Goal: Task Accomplishment & Management: Use online tool/utility

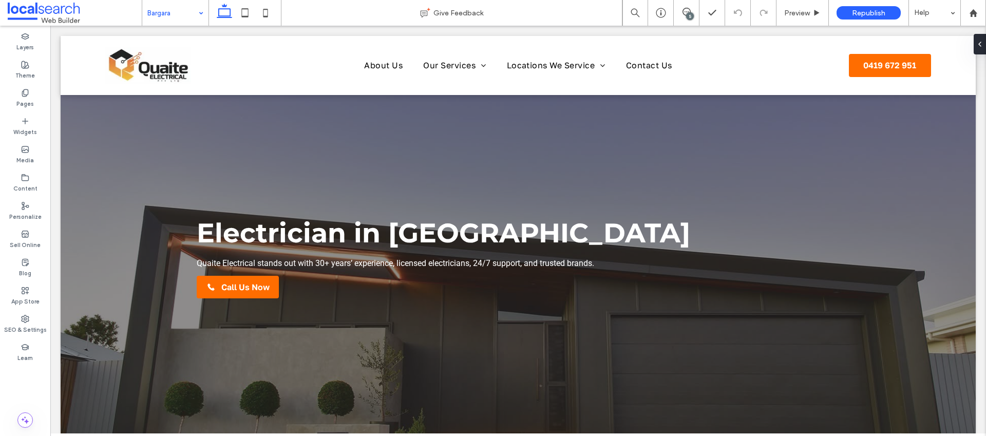
click at [180, 22] on input at bounding box center [172, 13] width 51 height 26
click at [686, 10] on icon at bounding box center [687, 12] width 8 height 8
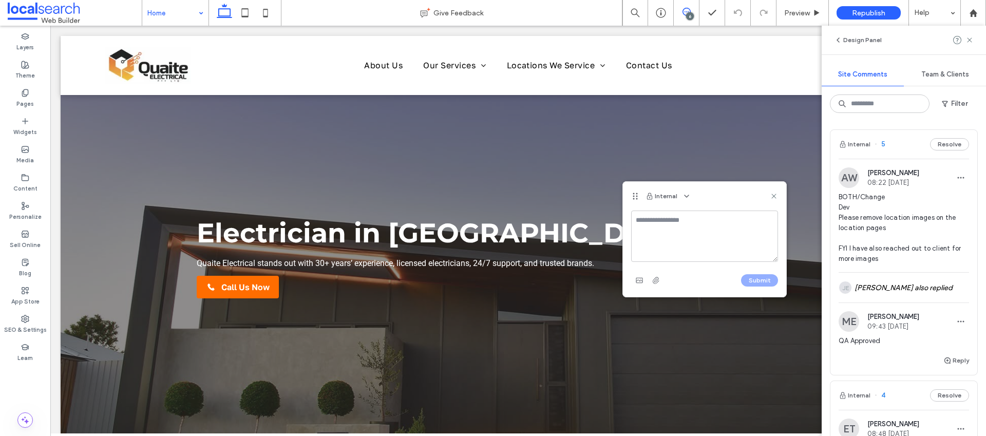
click at [665, 223] on textarea at bounding box center [704, 236] width 147 height 51
type textarea "**********"
click at [769, 280] on button "Submit" at bounding box center [759, 280] width 37 height 12
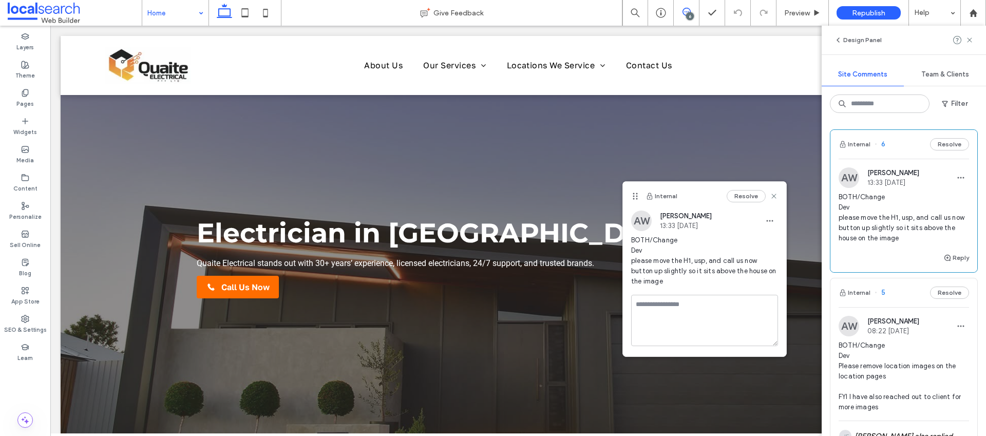
scroll to position [0, 0]
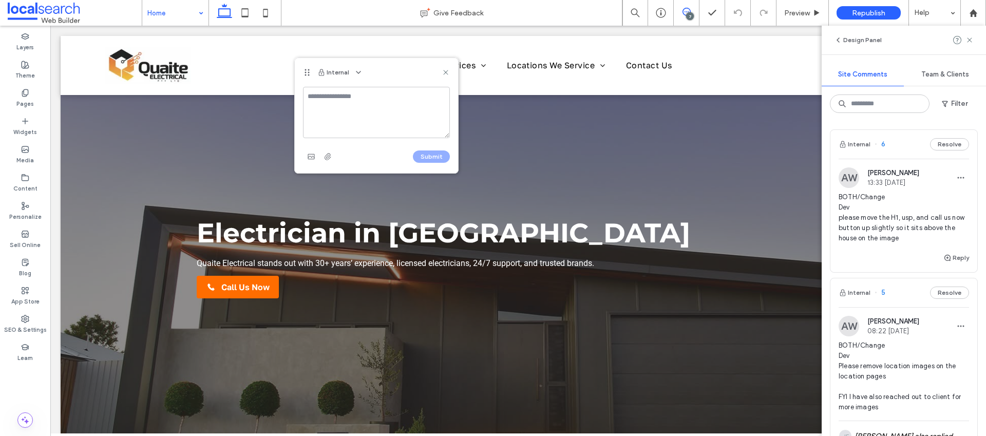
click at [337, 103] on textarea at bounding box center [376, 112] width 147 height 51
type textarea "**********"
click at [440, 161] on button "Submit" at bounding box center [431, 157] width 37 height 12
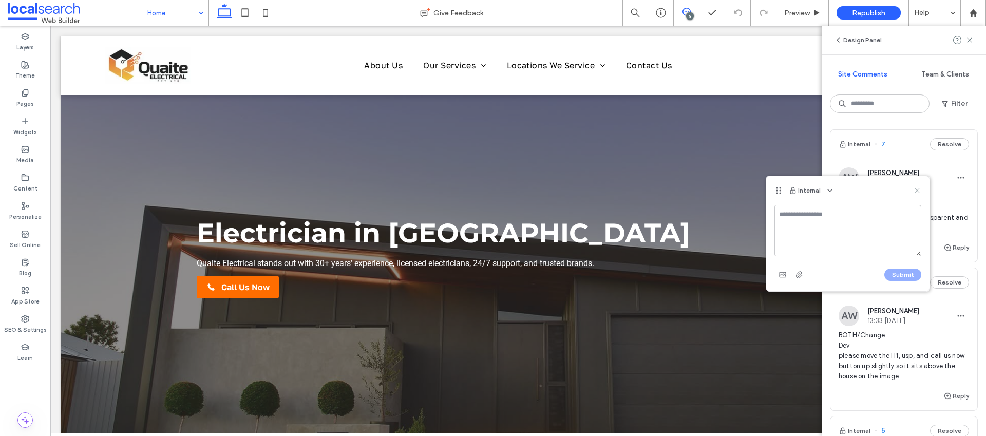
click at [914, 191] on icon at bounding box center [917, 190] width 8 height 8
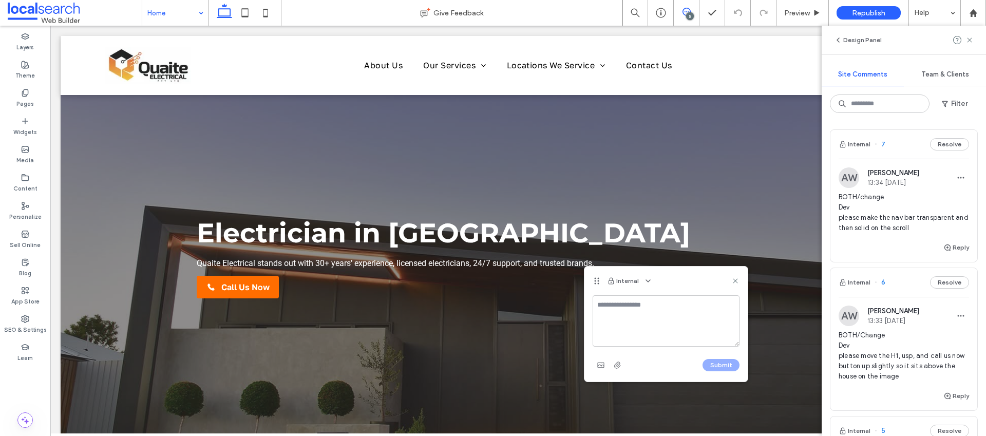
click at [622, 307] on textarea at bounding box center [666, 320] width 147 height 51
type textarea "**********"
click at [601, 363] on use "button" at bounding box center [600, 365] width 7 height 5
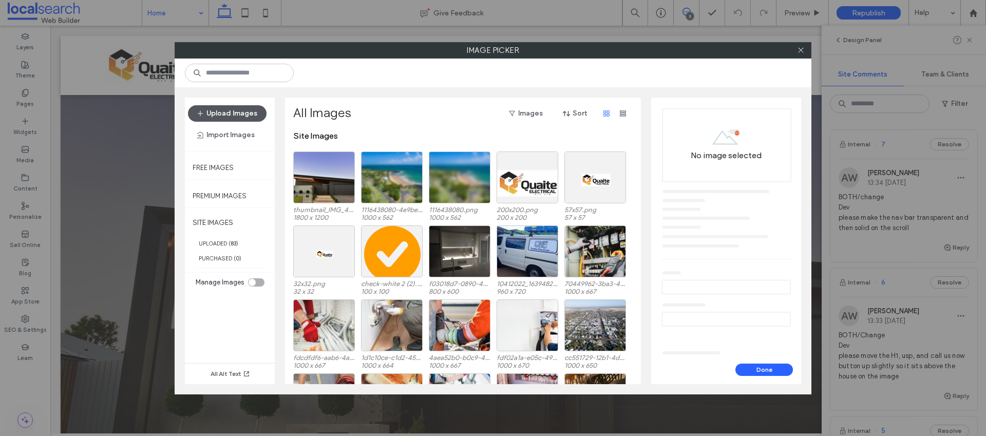
click at [257, 117] on button "Upload Images" at bounding box center [227, 113] width 79 height 16
click at [229, 118] on button "Upload Images" at bounding box center [227, 113] width 79 height 16
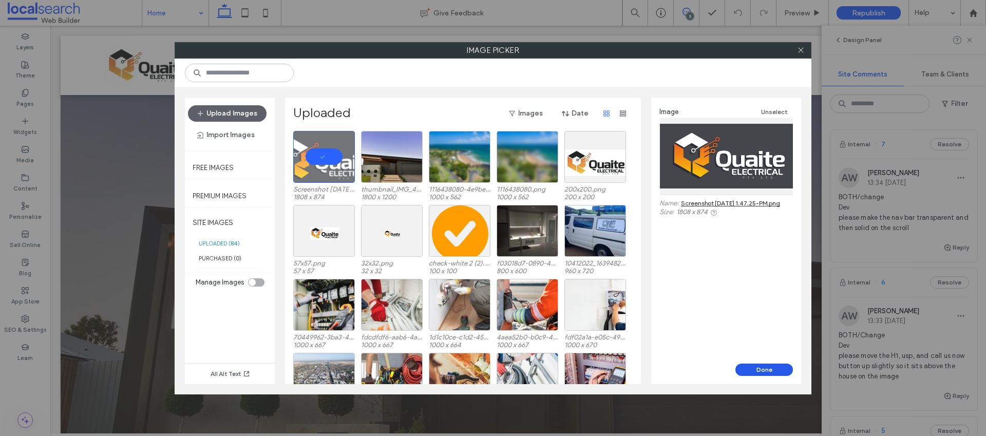
click at [775, 371] on button "Done" at bounding box center [765, 370] width 58 height 12
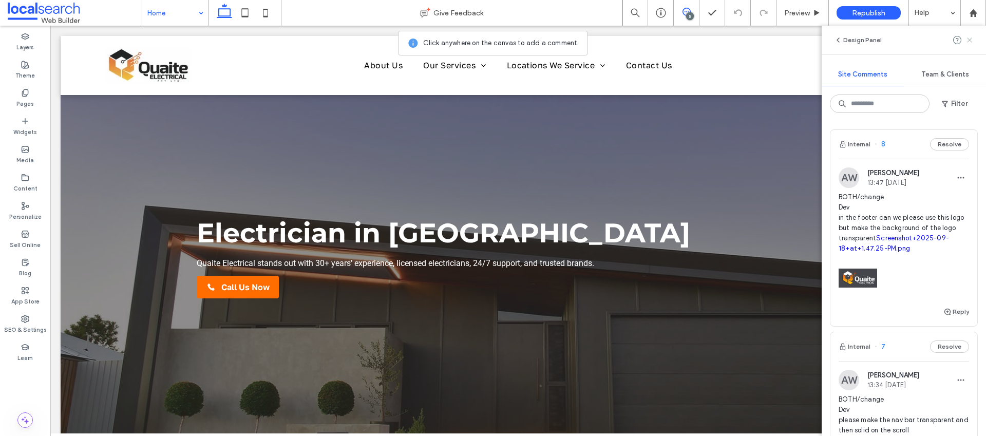
click at [966, 41] on icon at bounding box center [970, 40] width 8 height 8
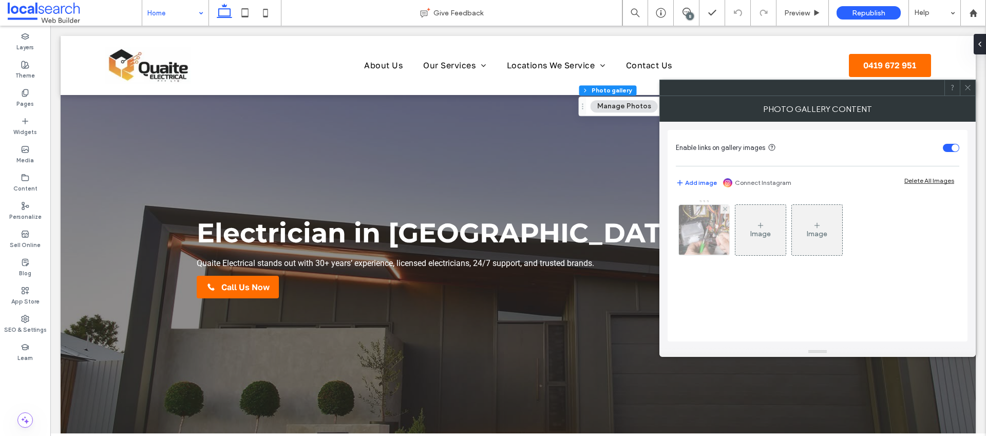
click at [719, 232] on div at bounding box center [704, 230] width 50 height 50
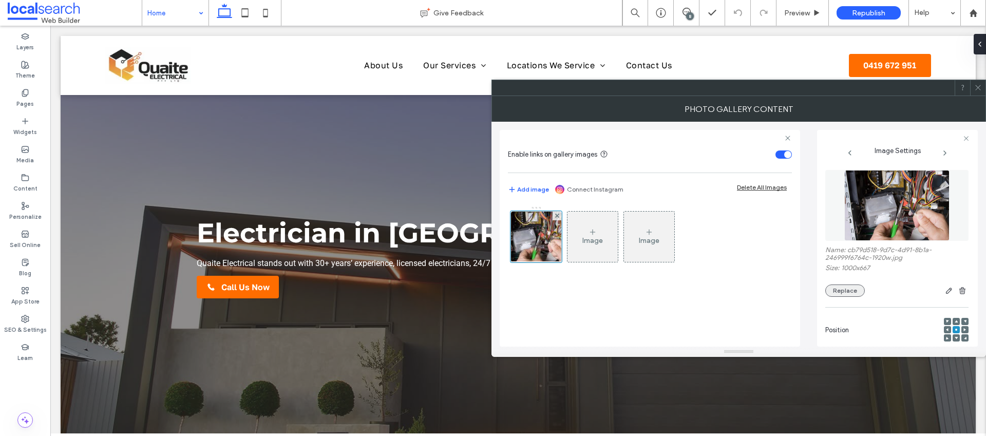
click at [846, 295] on button "Replace" at bounding box center [845, 291] width 40 height 12
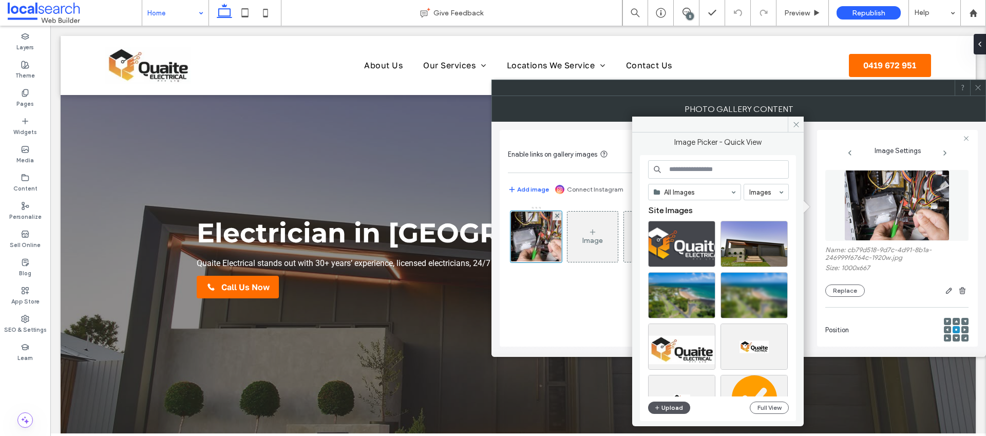
click at [673, 408] on button "Upload" at bounding box center [669, 408] width 42 height 12
click at [674, 410] on button "Upload" at bounding box center [669, 408] width 42 height 12
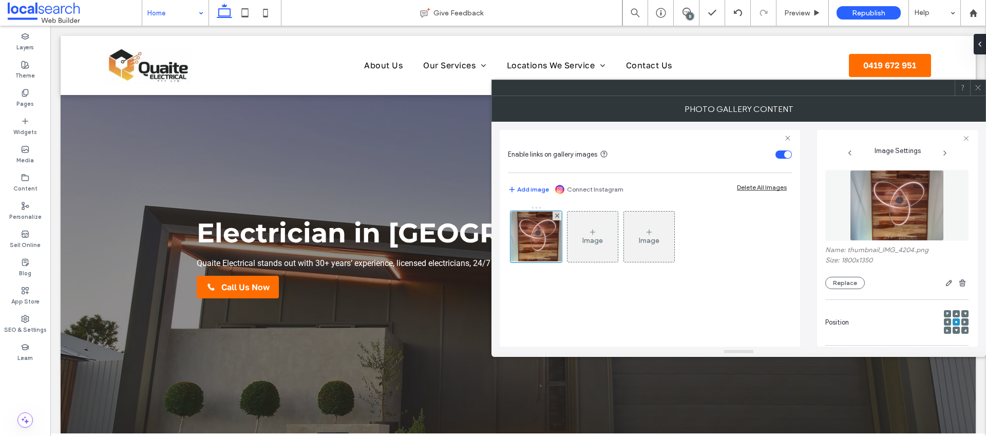
click at [978, 89] on icon at bounding box center [978, 88] width 8 height 8
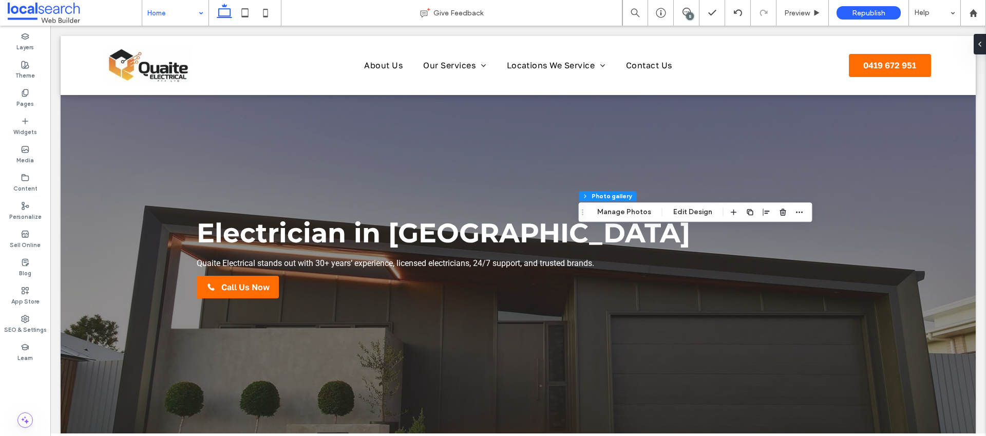
click at [804, 214] on div "Section Column Photo gallery Manage Photos Edit Design" at bounding box center [696, 212] width 234 height 20
click at [801, 213] on span "button" at bounding box center [800, 212] width 12 height 12
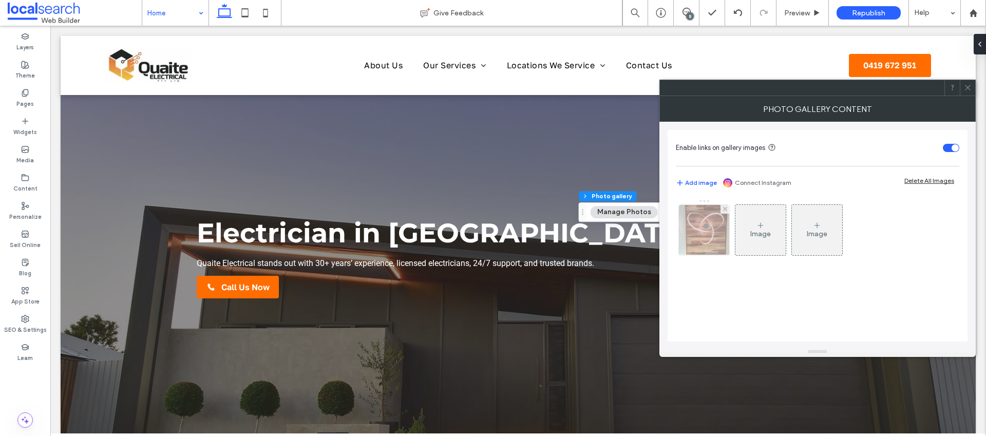
click at [700, 245] on img at bounding box center [704, 230] width 67 height 50
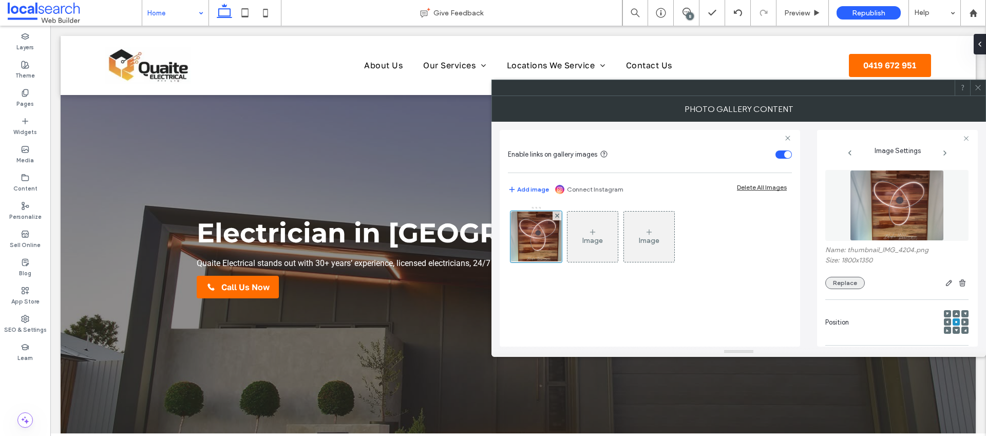
click at [831, 285] on button "Replace" at bounding box center [845, 283] width 40 height 12
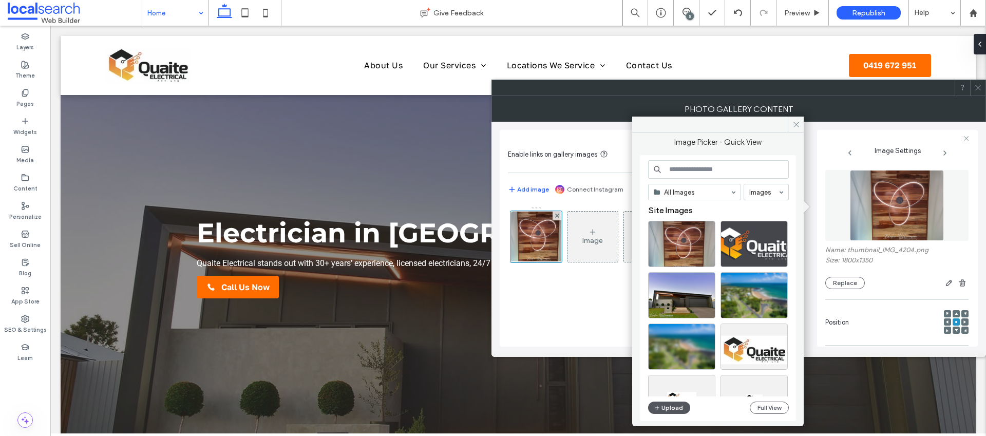
click at [666, 410] on button "Upload" at bounding box center [669, 408] width 42 height 12
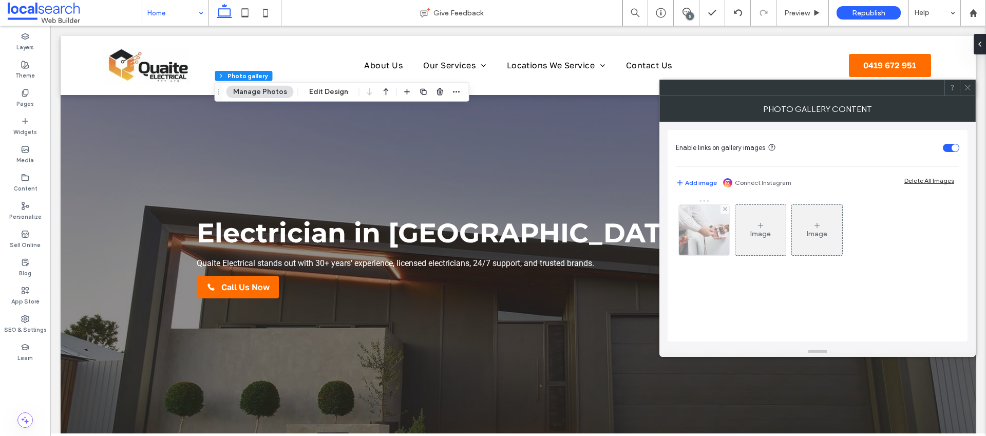
click at [700, 246] on img at bounding box center [704, 230] width 76 height 50
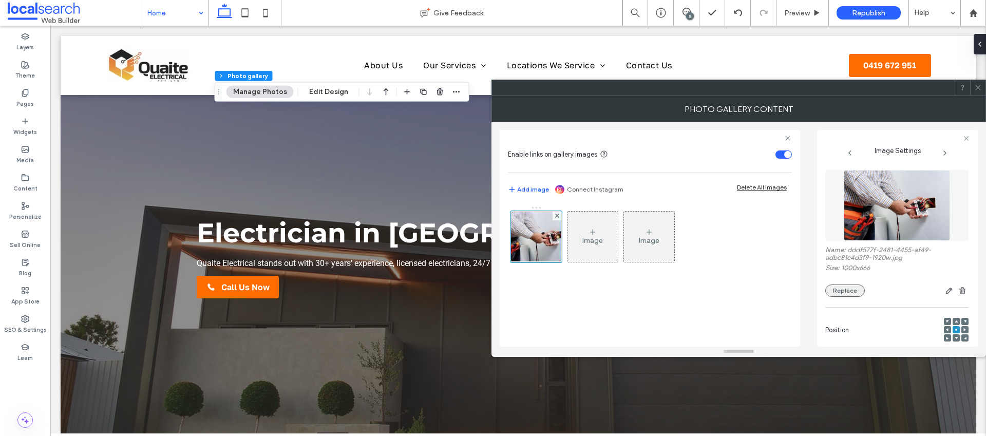
click at [850, 286] on button "Replace" at bounding box center [845, 291] width 40 height 12
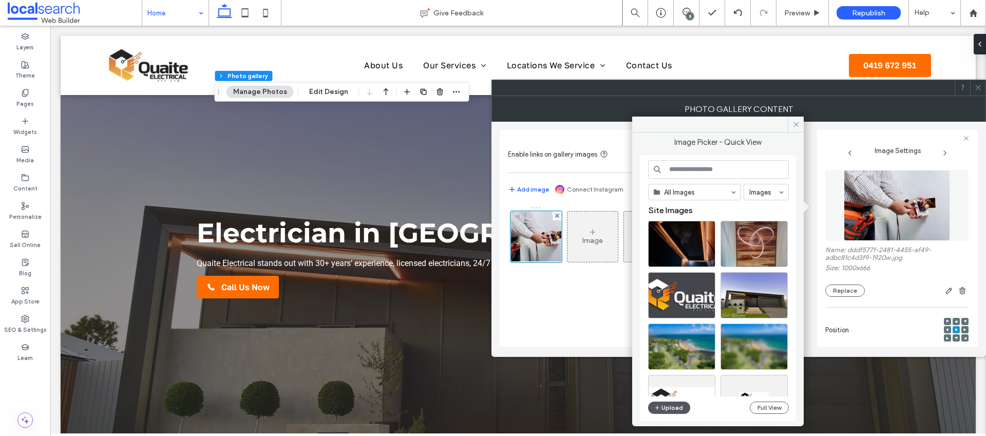
click at [680, 410] on button "Upload" at bounding box center [669, 408] width 42 height 12
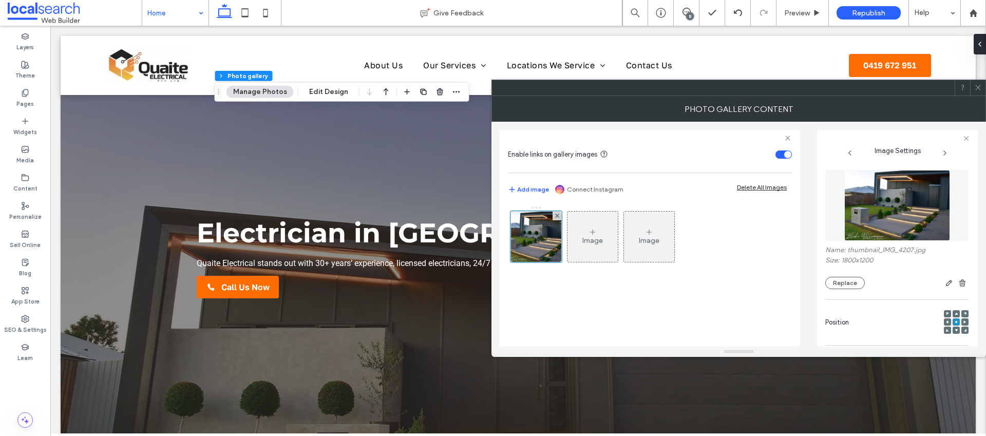
click at [946, 323] on icon at bounding box center [947, 322] width 3 height 3
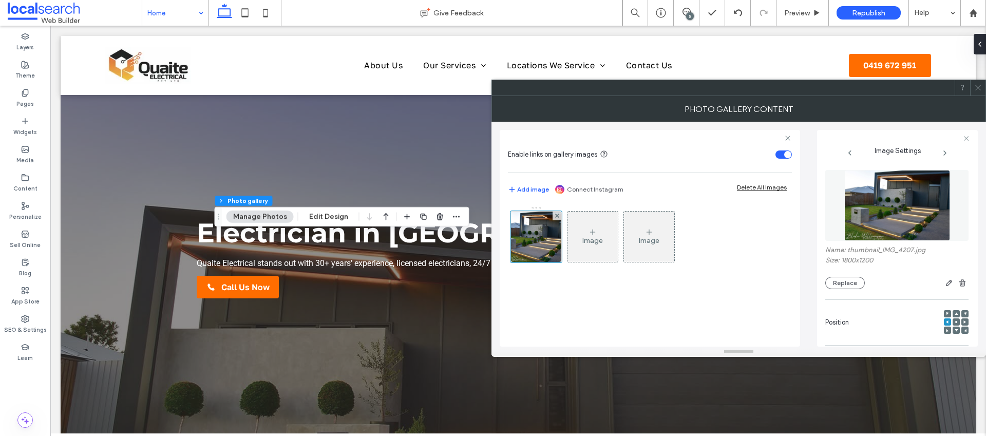
click at [944, 331] on div at bounding box center [947, 330] width 7 height 7
click at [946, 330] on use at bounding box center [947, 330] width 3 height 3
click at [954, 330] on div at bounding box center [956, 322] width 25 height 25
click at [964, 330] on use at bounding box center [965, 330] width 3 height 3
click at [964, 321] on icon at bounding box center [965, 322] width 3 height 3
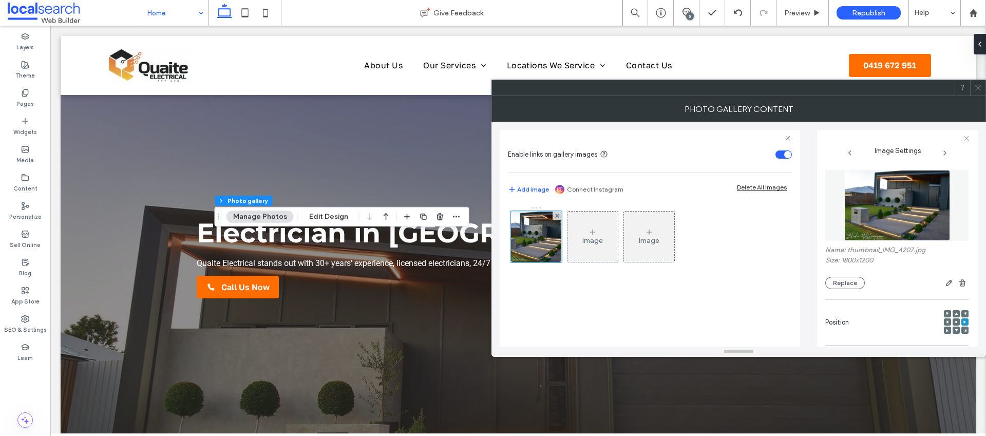
click at [953, 322] on div at bounding box center [956, 321] width 7 height 7
click at [955, 321] on use at bounding box center [956, 322] width 2 height 2
click at [964, 323] on icon at bounding box center [965, 322] width 3 height 3
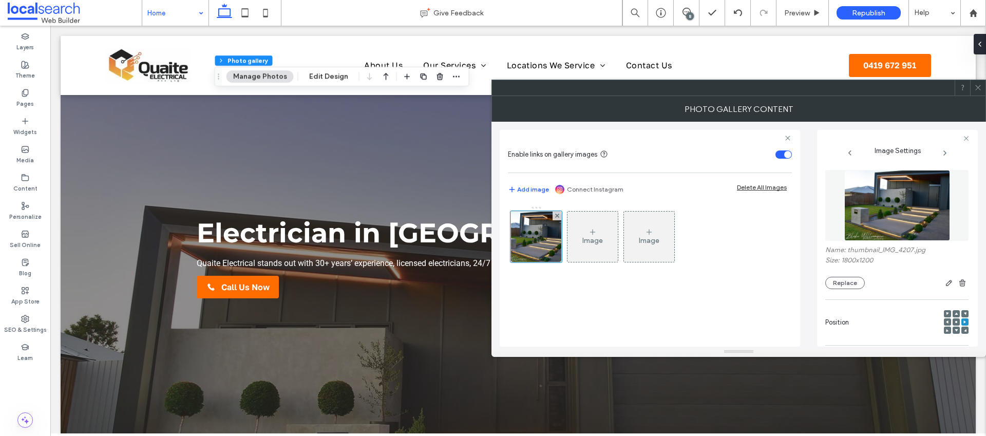
click at [981, 85] on icon at bounding box center [978, 88] width 8 height 8
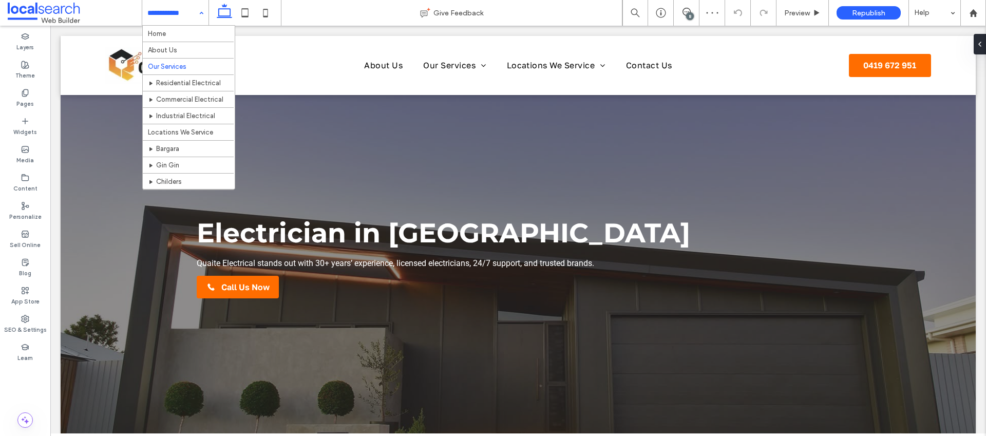
click at [172, 5] on input at bounding box center [172, 13] width 51 height 26
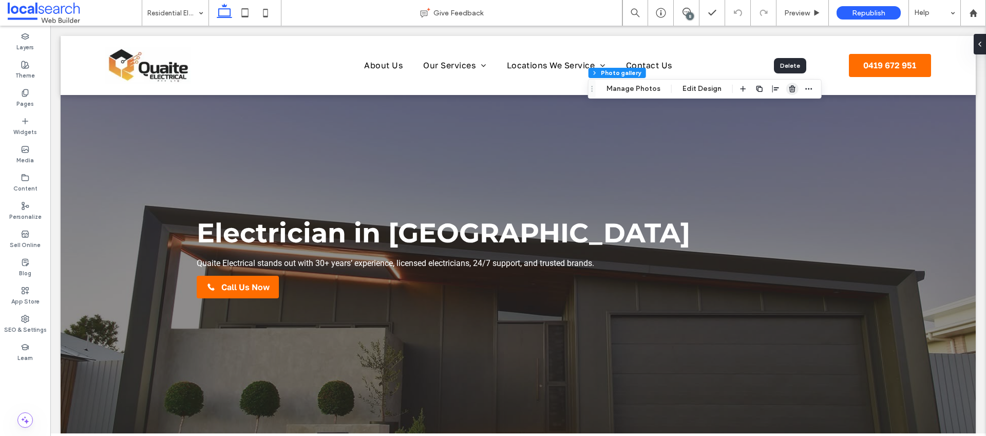
click at [789, 91] on icon "button" at bounding box center [792, 89] width 8 height 8
click at [743, 88] on icon "button" at bounding box center [747, 89] width 8 height 8
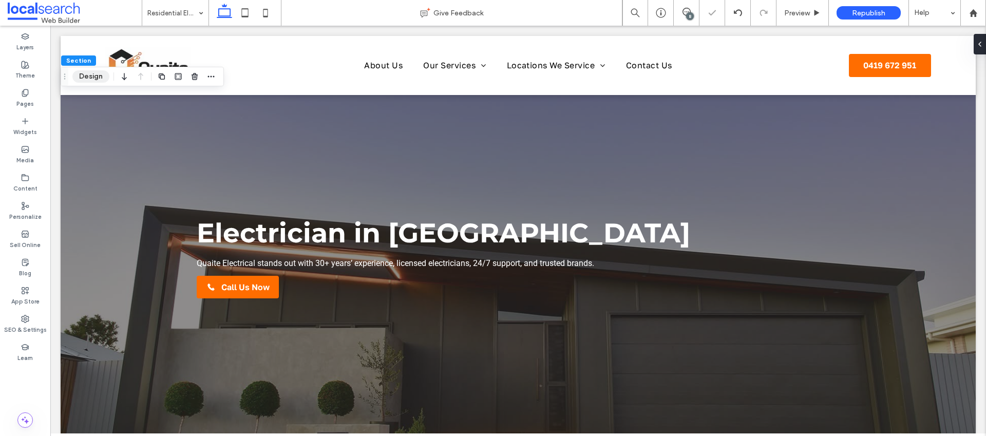
click at [91, 74] on button "Design" at bounding box center [90, 76] width 37 height 12
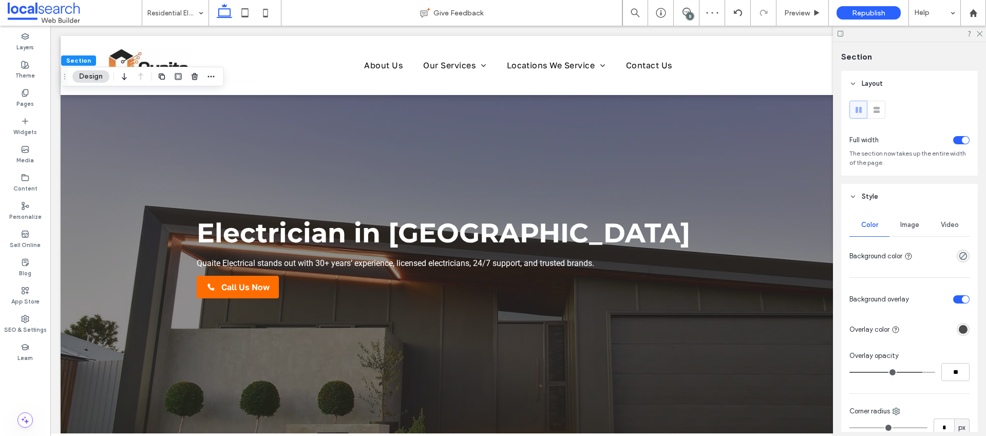
click at [913, 226] on span "Image" at bounding box center [909, 225] width 19 height 8
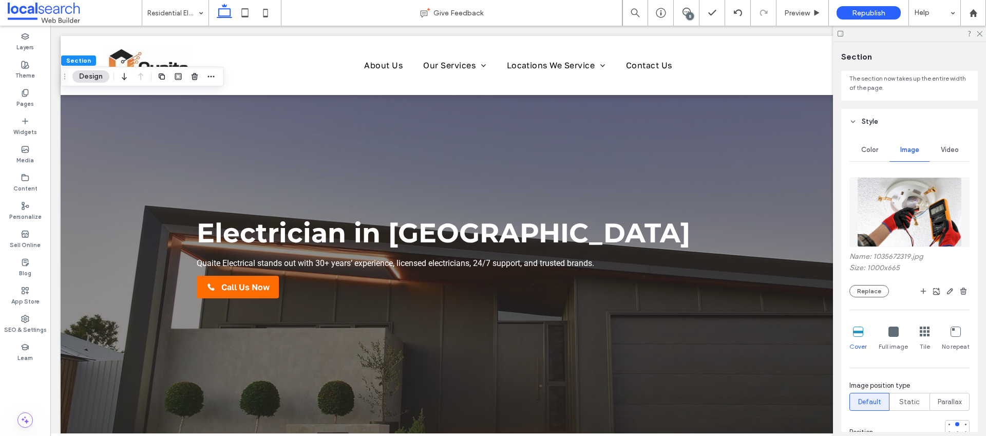
scroll to position [63, 0]
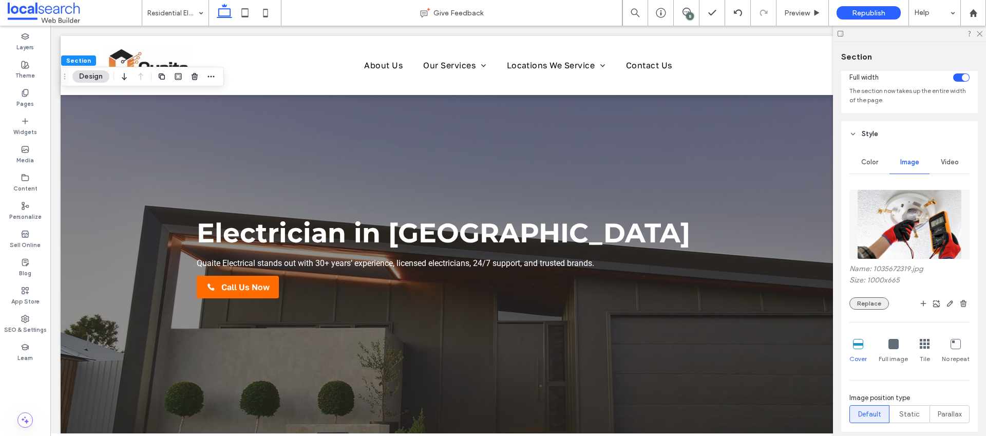
click at [860, 302] on button "Replace" at bounding box center [870, 303] width 40 height 12
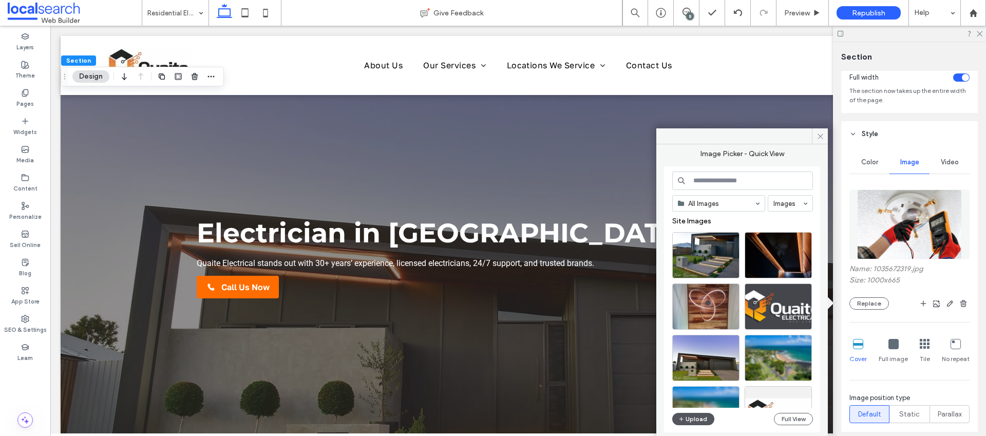
click at [699, 424] on button "Upload" at bounding box center [693, 419] width 42 height 12
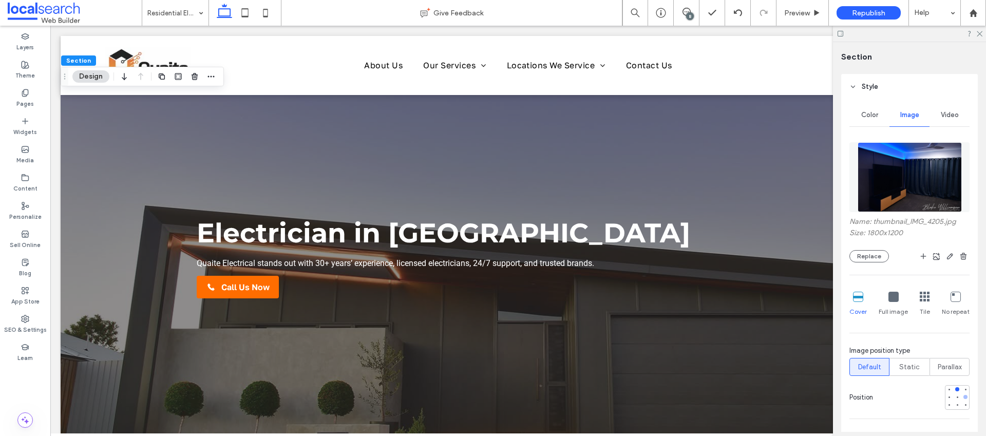
scroll to position [110, 0]
click at [955, 397] on div at bounding box center [957, 396] width 4 height 4
click at [955, 389] on div at bounding box center [957, 389] width 4 height 4
click at [946, 390] on div at bounding box center [949, 388] width 7 height 7
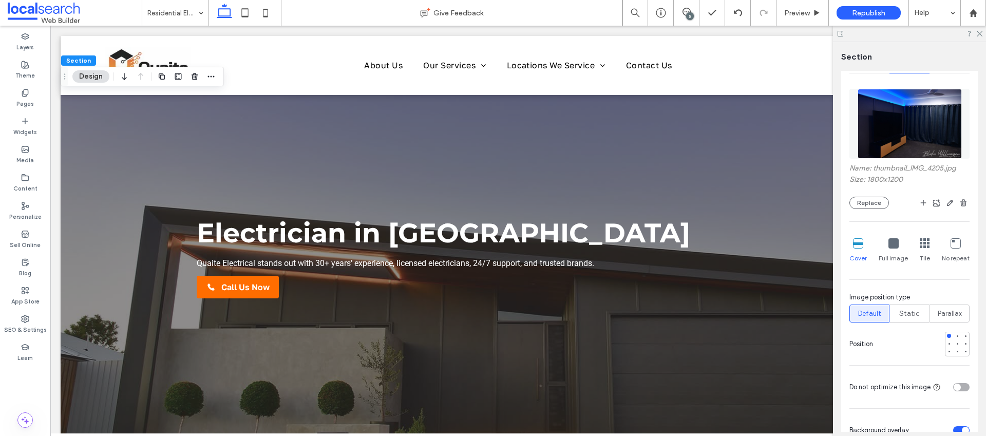
scroll to position [292, 0]
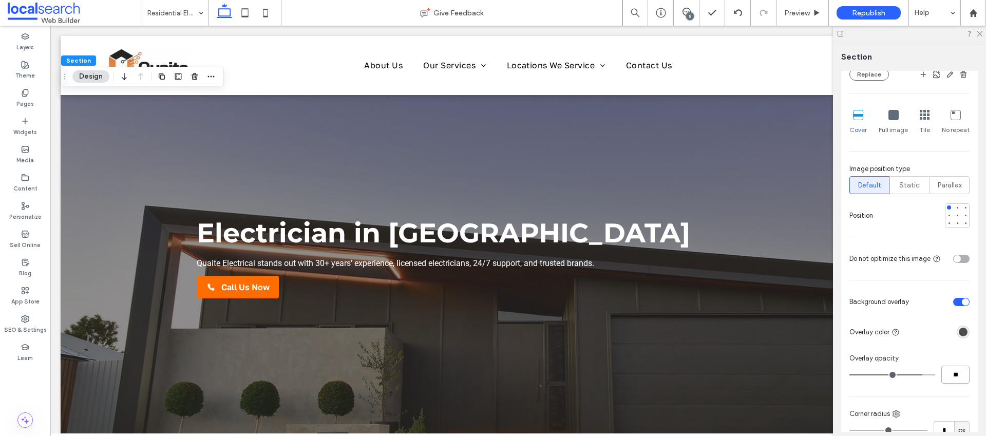
click at [949, 374] on input "**" at bounding box center [956, 375] width 28 height 18
type input "**"
click at [931, 345] on div "Color Image Video Name: thumbnail_IMG_4205.jpg Size: 1800x1200 Replace Cover Fu…" at bounding box center [909, 232] width 137 height 628
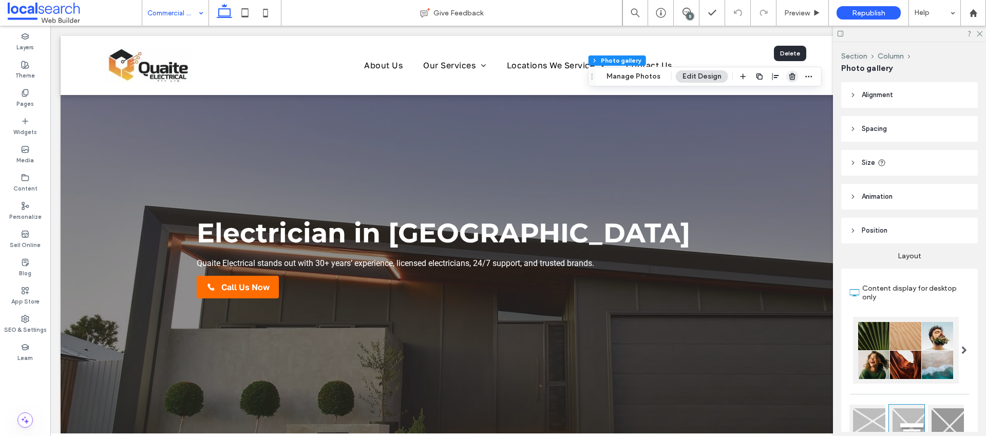
click at [791, 77] on icon "button" at bounding box center [792, 76] width 8 height 8
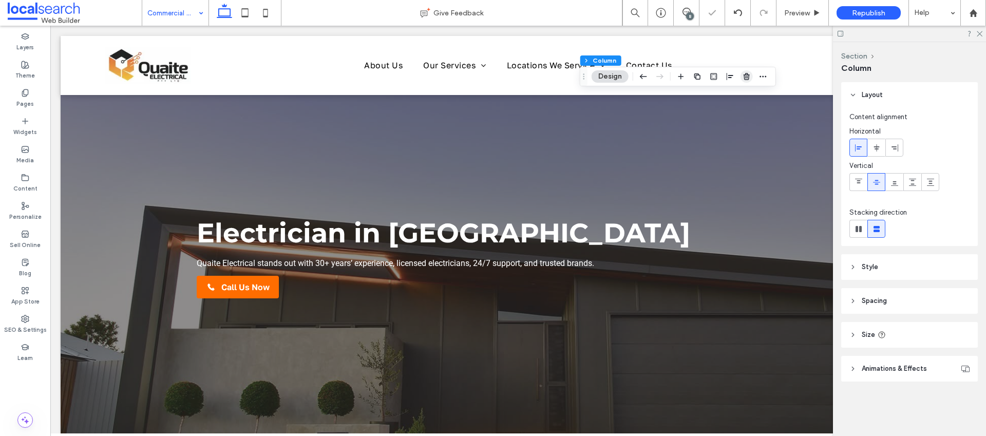
click at [748, 77] on icon "button" at bounding box center [747, 76] width 8 height 8
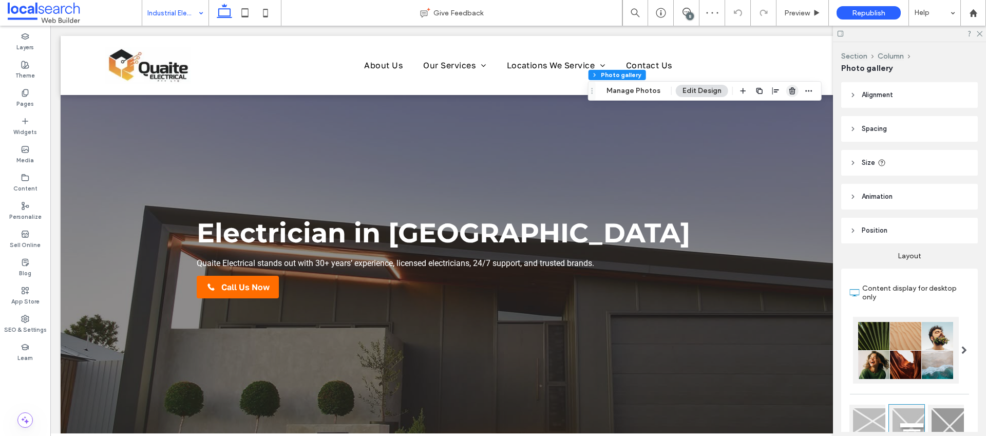
click at [788, 87] on icon "button" at bounding box center [792, 91] width 8 height 8
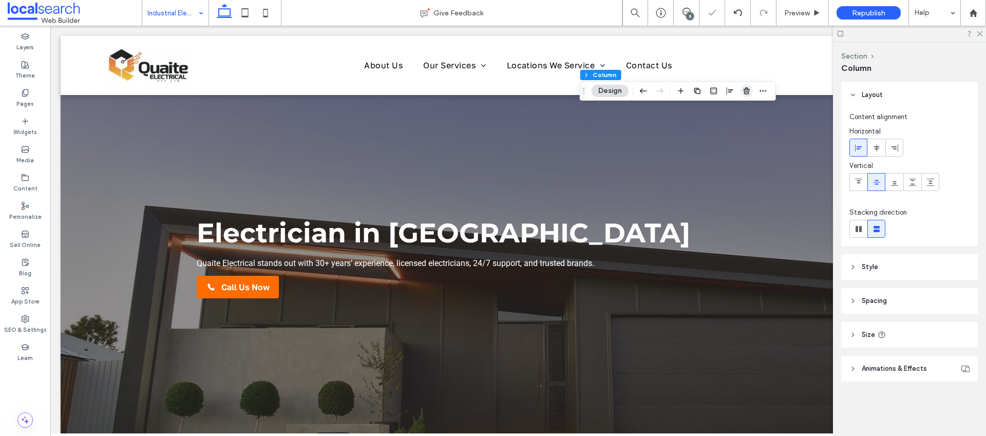
click at [745, 95] on icon "button" at bounding box center [747, 91] width 8 height 8
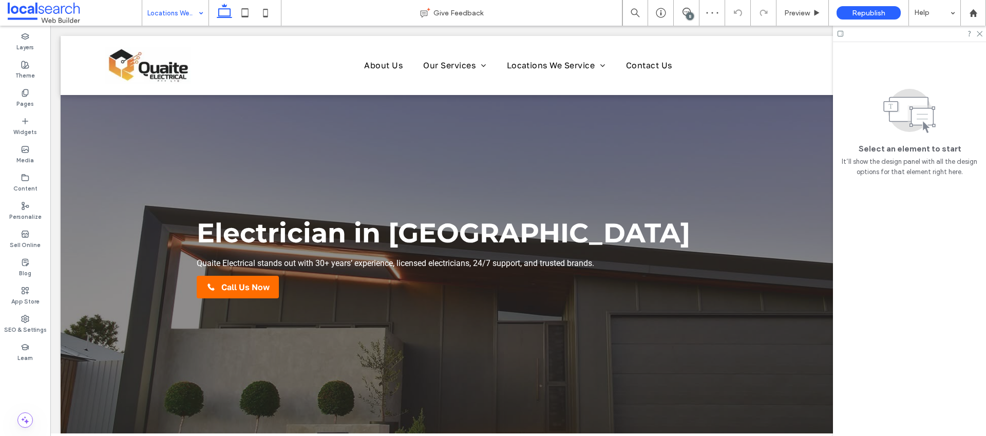
click at [182, 14] on input at bounding box center [172, 13] width 51 height 26
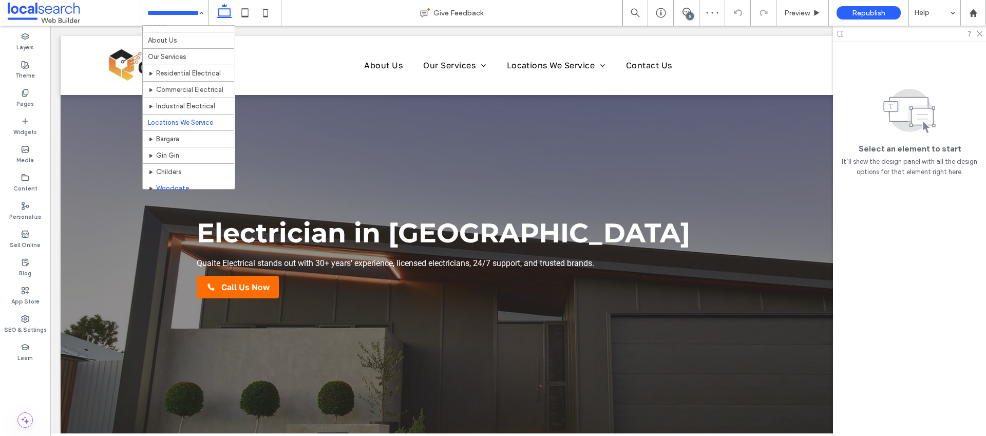
scroll to position [32, 0]
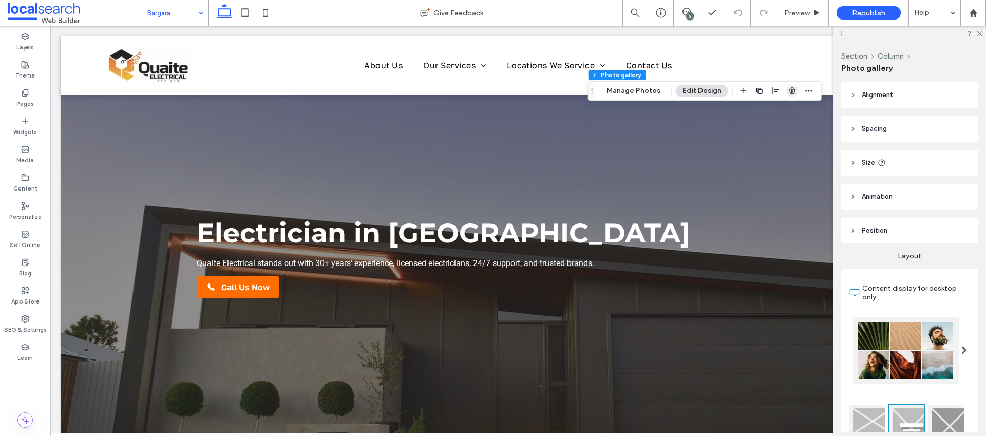
click at [788, 93] on icon "button" at bounding box center [792, 91] width 8 height 8
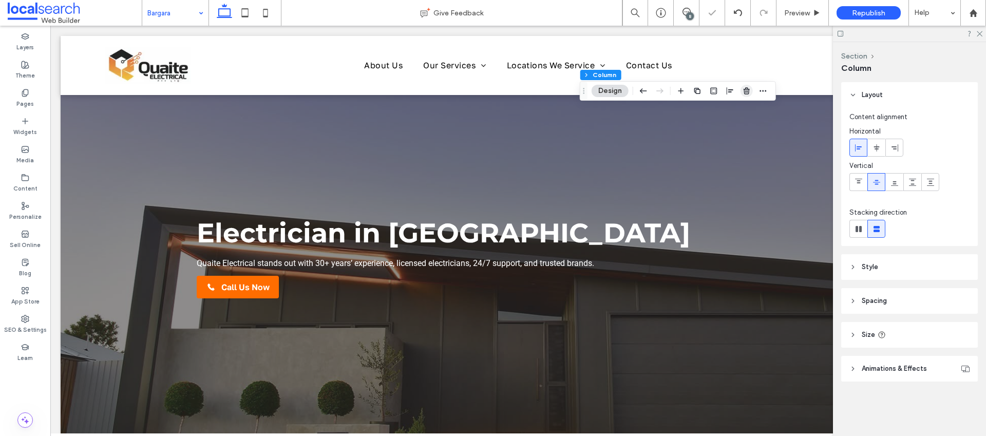
click at [748, 91] on icon "button" at bounding box center [747, 91] width 8 height 8
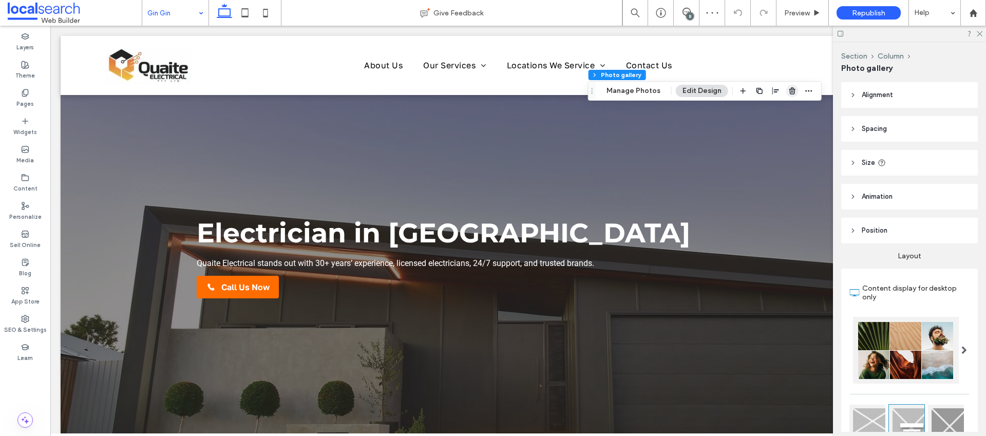
click at [792, 95] on span "button" at bounding box center [792, 91] width 12 height 12
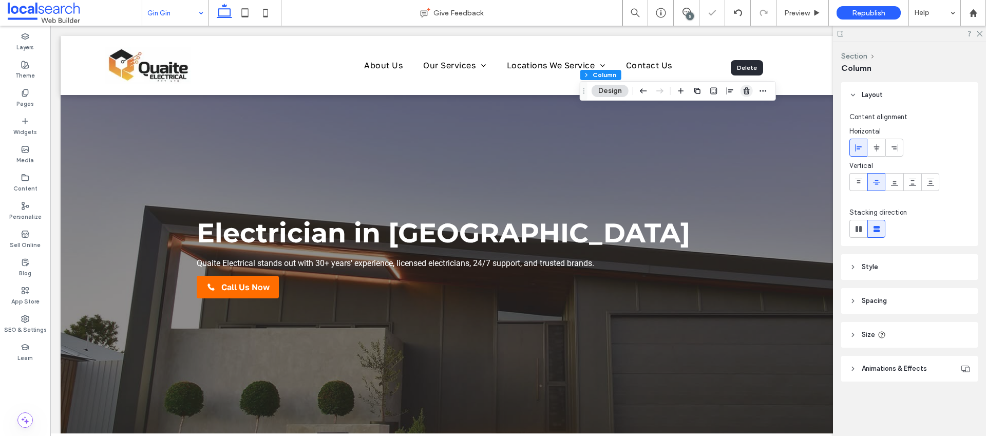
click at [749, 87] on icon "button" at bounding box center [747, 91] width 8 height 8
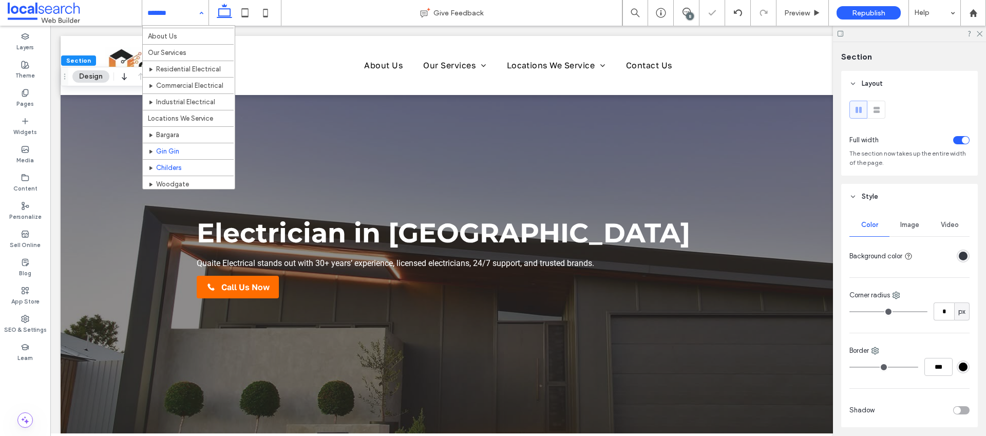
scroll to position [14, 0]
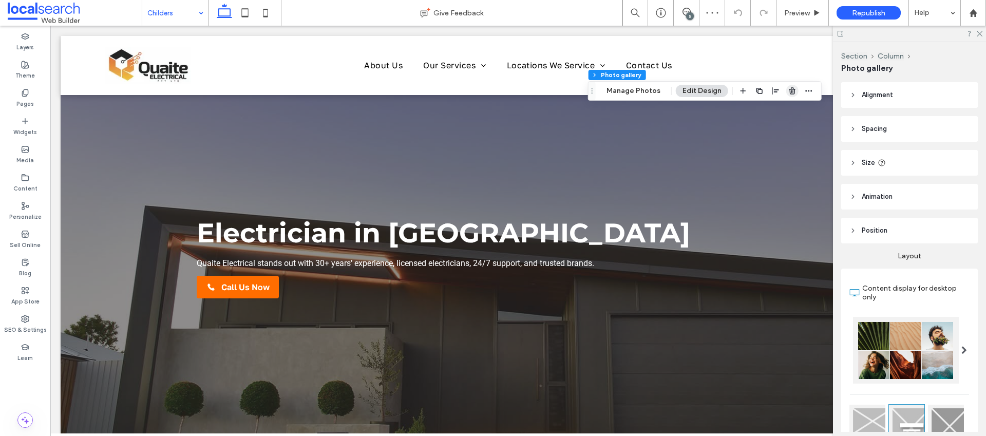
click at [788, 96] on span "button" at bounding box center [792, 91] width 12 height 12
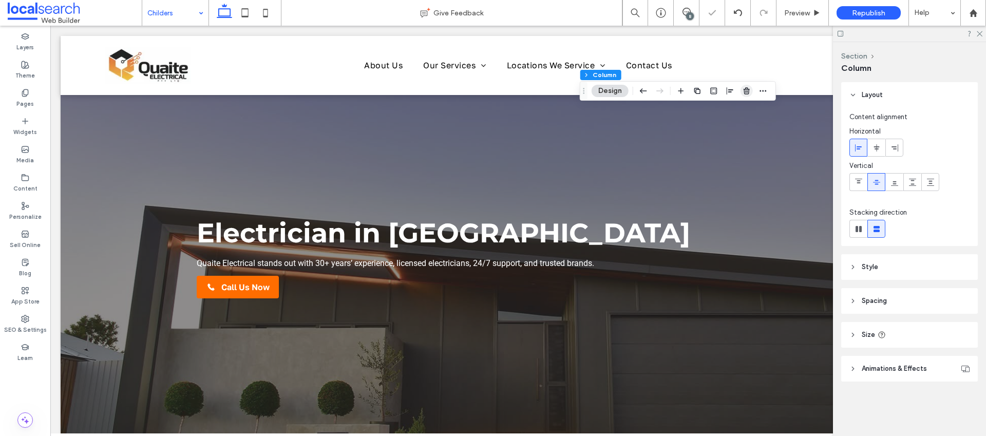
click at [745, 91] on icon "button" at bounding box center [747, 91] width 8 height 8
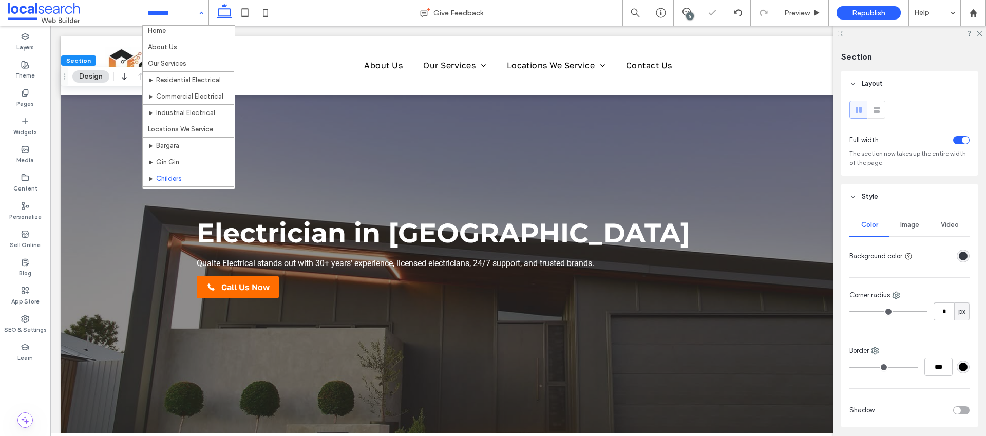
scroll to position [32, 0]
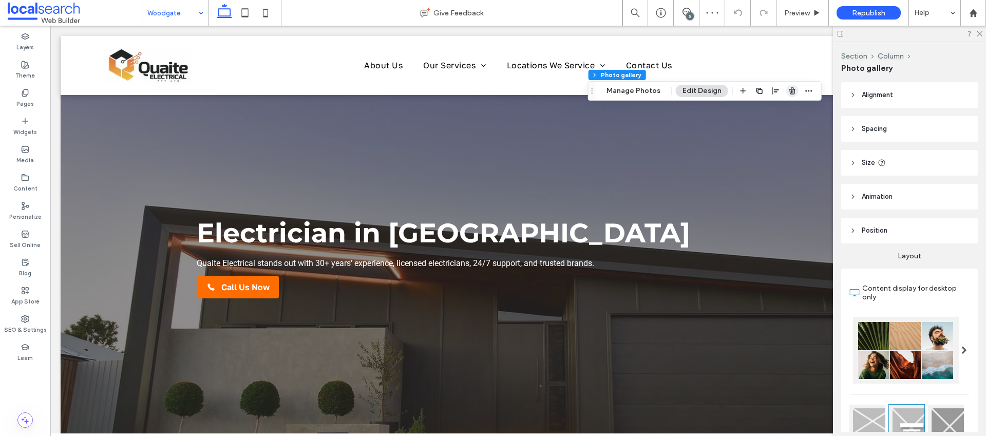
click at [788, 93] on icon "button" at bounding box center [792, 91] width 8 height 8
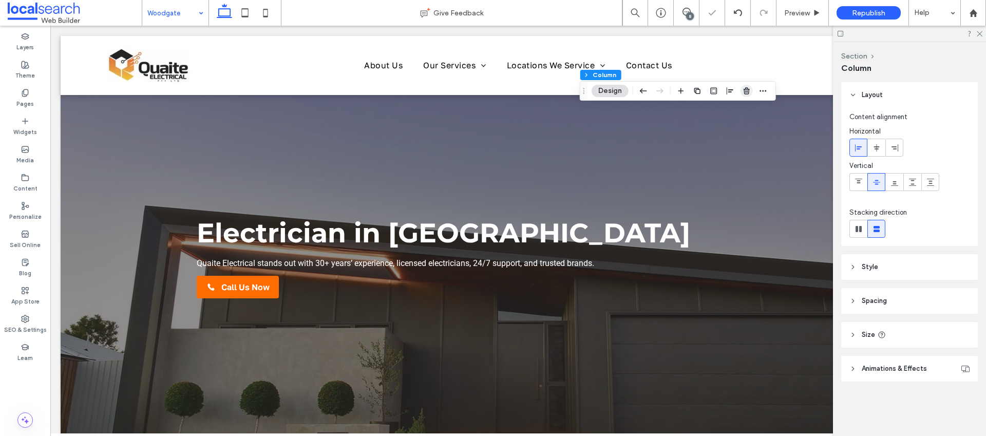
click at [743, 93] on icon "button" at bounding box center [747, 91] width 8 height 8
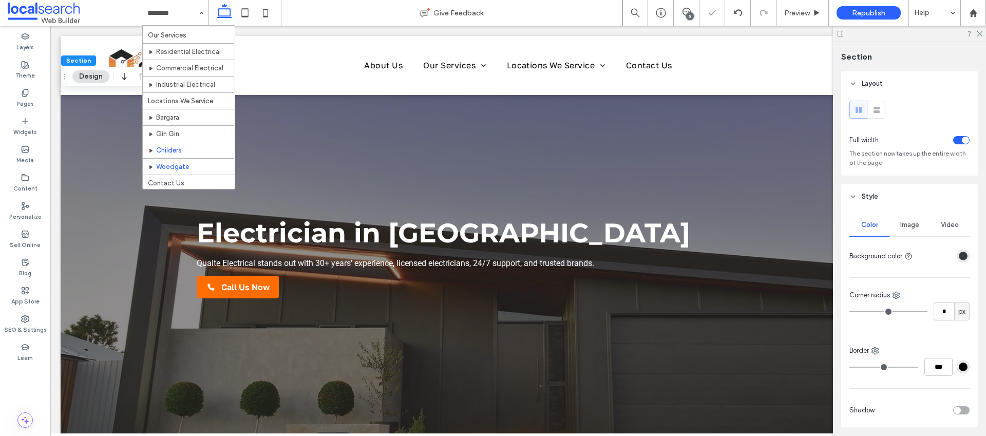
scroll to position [32, 0]
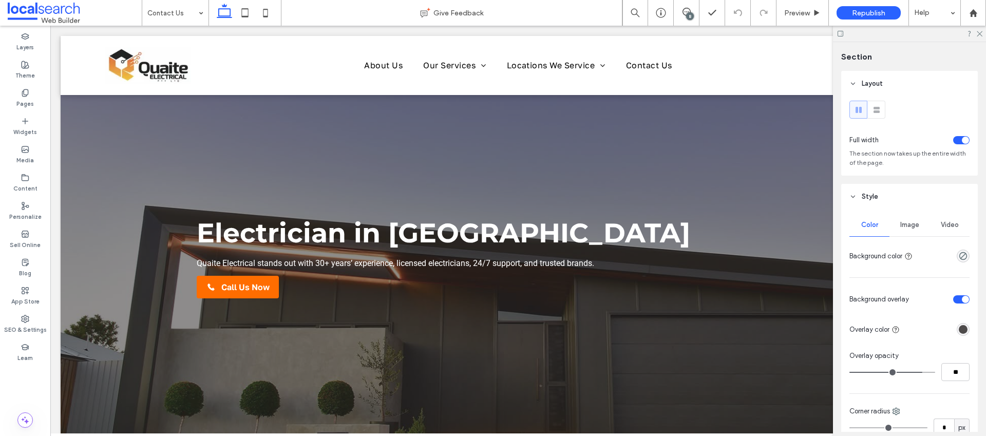
type input "***"
click at [99, 79] on button "Design" at bounding box center [90, 76] width 37 height 12
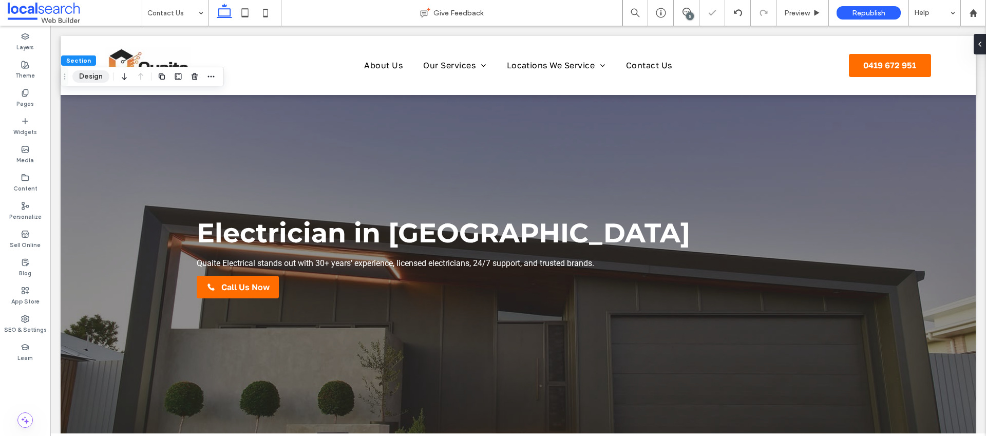
click at [99, 79] on button "Design" at bounding box center [90, 76] width 37 height 12
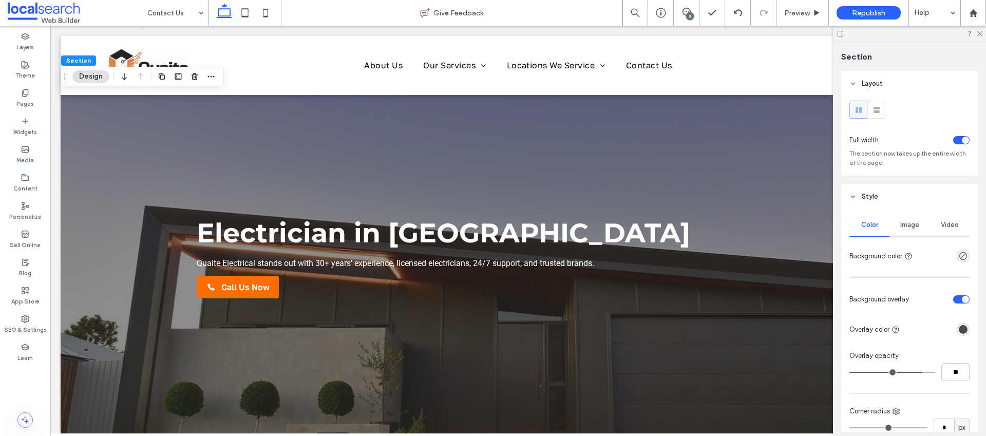
click at [904, 225] on span "Image" at bounding box center [909, 225] width 19 height 8
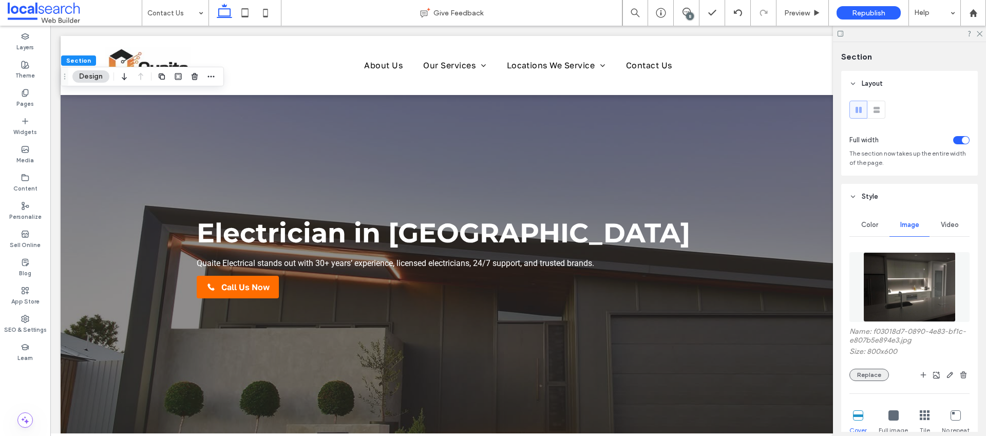
click at [869, 378] on button "Replace" at bounding box center [870, 375] width 40 height 12
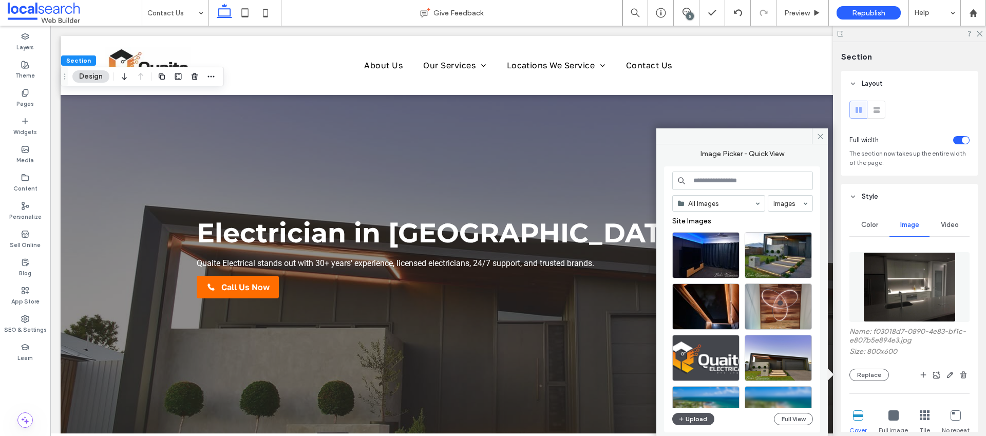
click at [703, 423] on button "Upload" at bounding box center [693, 419] width 42 height 12
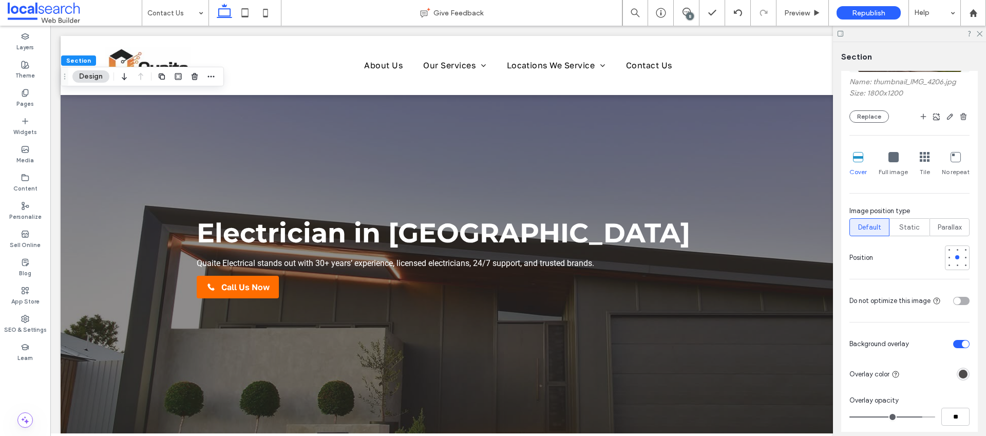
scroll to position [332, 0]
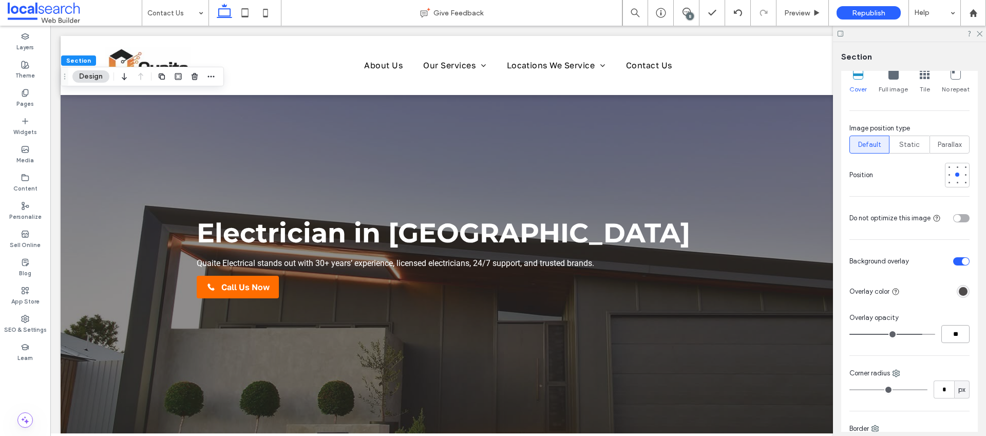
click at [953, 340] on input "**" at bounding box center [956, 334] width 28 height 18
type input "**"
click at [910, 359] on div "Color Image Video Name: thumbnail_IMG_4206.jpg Size: 1800x1200 Replace Cover Fu…" at bounding box center [909, 191] width 137 height 628
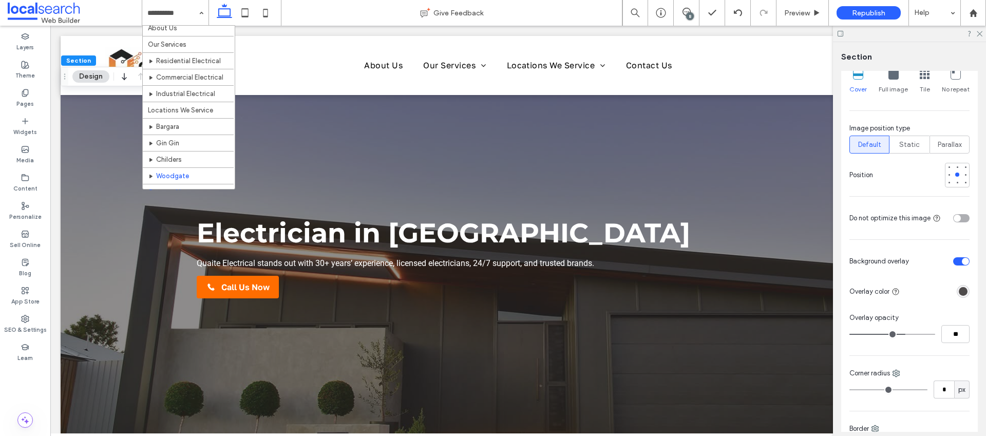
scroll to position [32, 0]
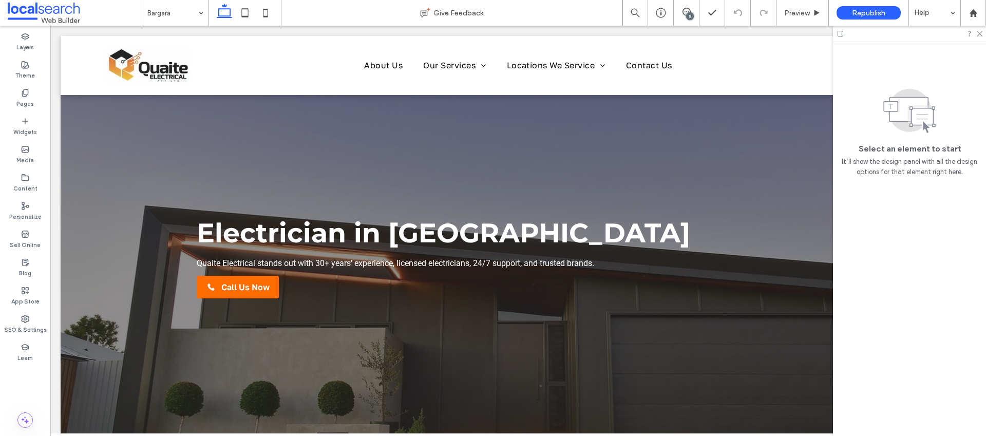
click at [190, 15] on input at bounding box center [172, 13] width 51 height 26
click at [186, 17] on input at bounding box center [172, 13] width 51 height 26
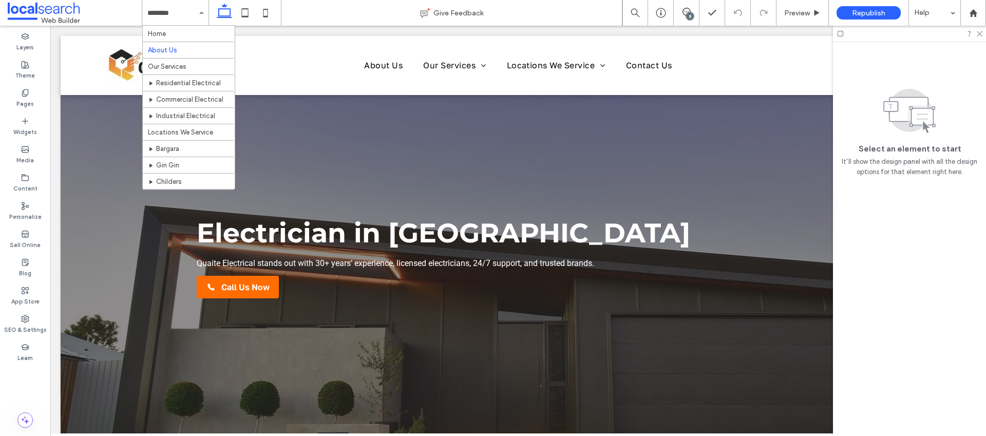
drag, startPoint x: 181, startPoint y: 33, endPoint x: 197, endPoint y: 40, distance: 16.8
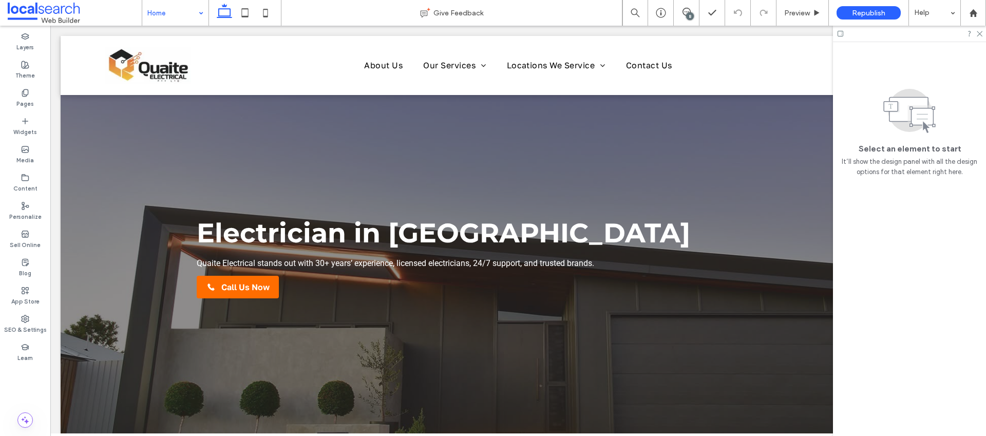
click at [174, 20] on input at bounding box center [172, 13] width 51 height 26
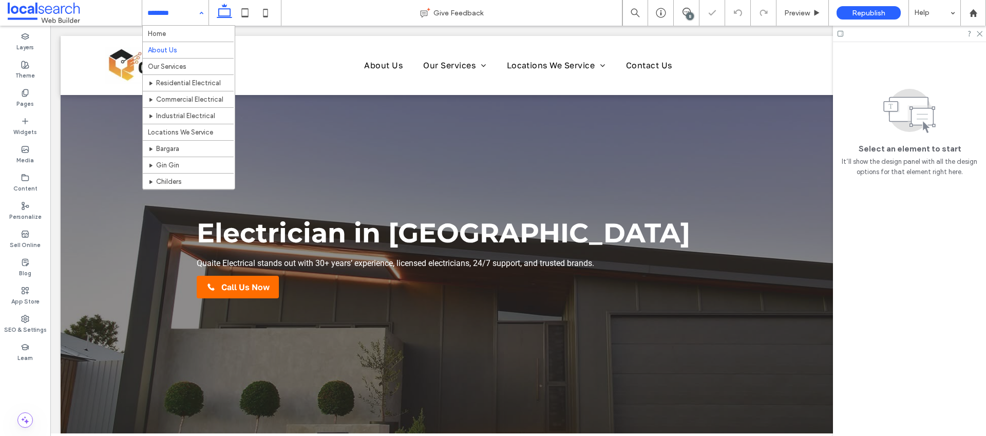
click at [186, 15] on input at bounding box center [172, 13] width 51 height 26
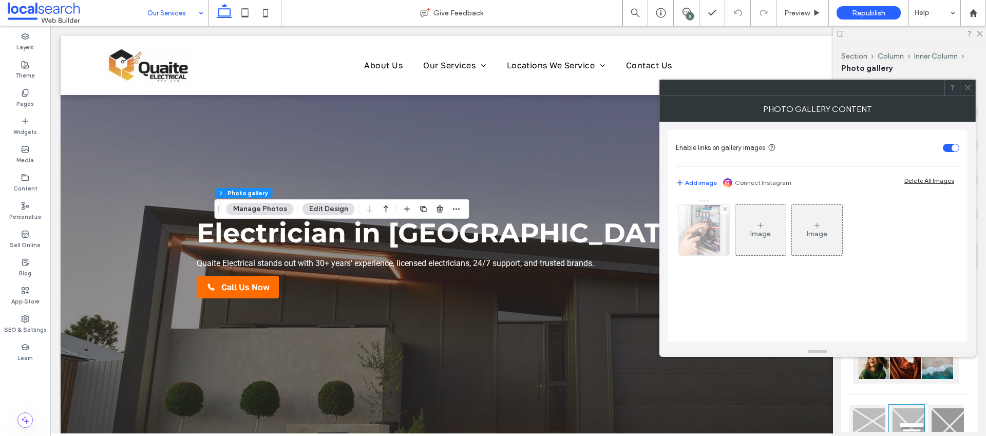
click at [684, 244] on div at bounding box center [704, 230] width 50 height 50
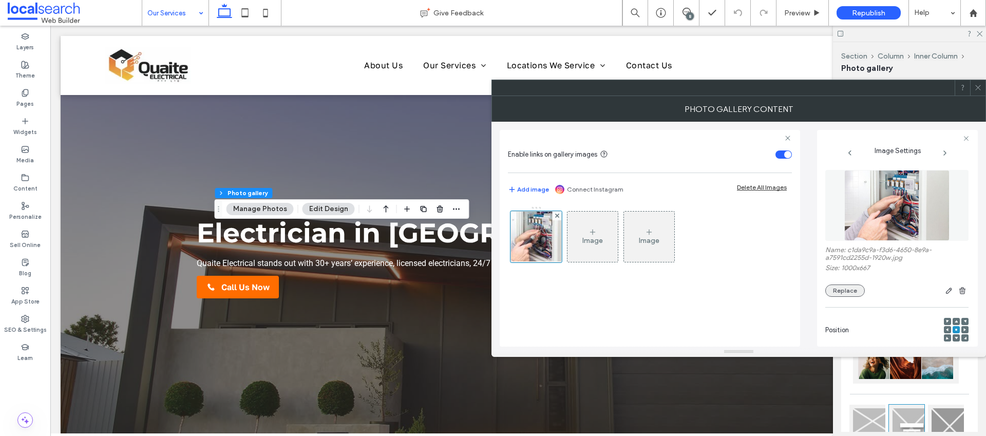
click at [849, 289] on button "Replace" at bounding box center [845, 291] width 40 height 12
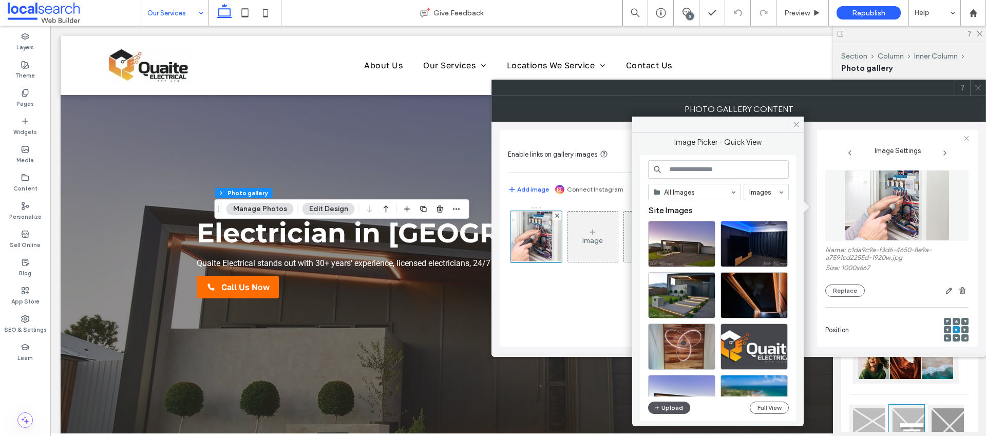
click at [681, 410] on button "Upload" at bounding box center [669, 408] width 42 height 12
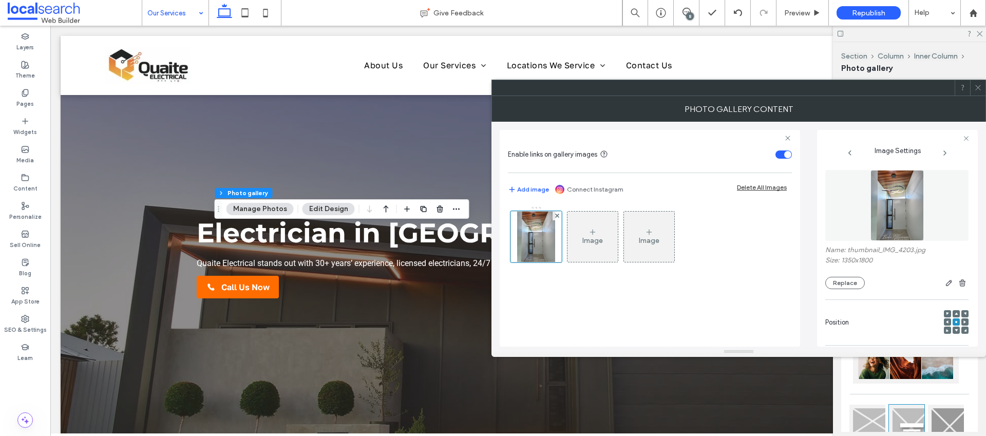
click at [953, 331] on div at bounding box center [956, 330] width 7 height 7
click at [955, 331] on span at bounding box center [956, 330] width 3 height 7
click at [955, 311] on span at bounding box center [956, 313] width 3 height 7
click at [975, 88] on icon at bounding box center [978, 88] width 8 height 8
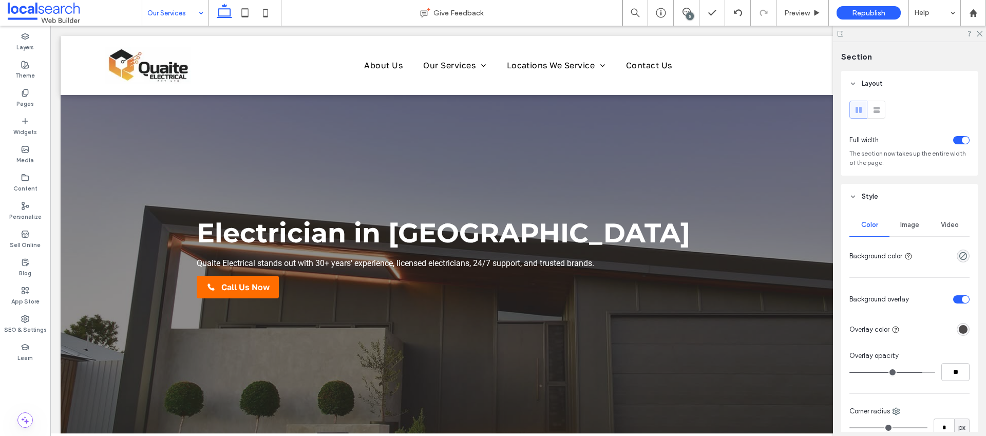
type input "***"
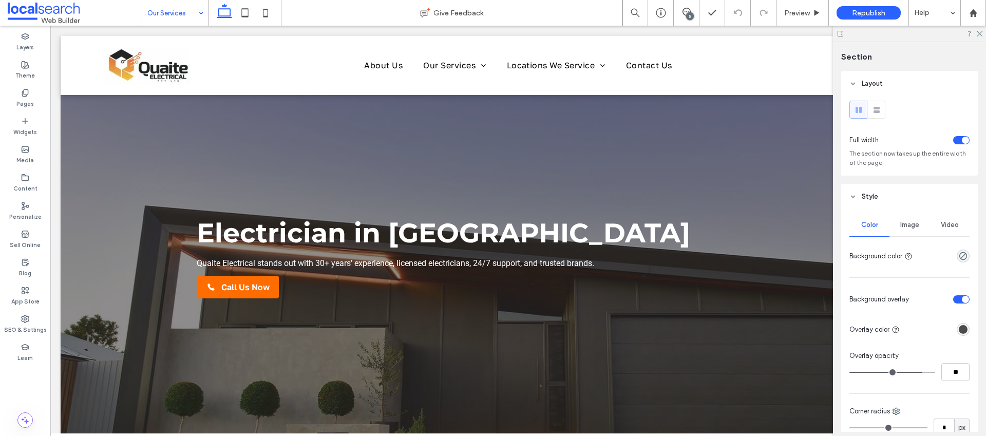
type input "***"
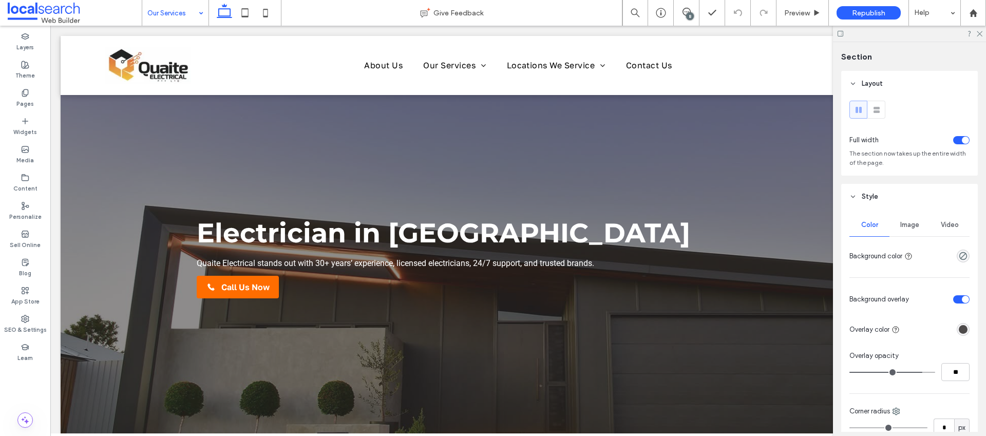
type input "***"
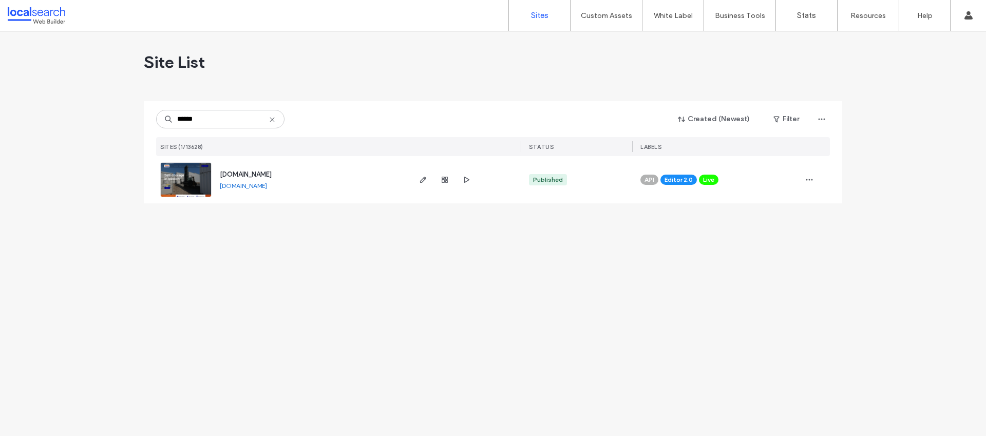
type input "******"
click at [191, 190] on img at bounding box center [186, 198] width 50 height 70
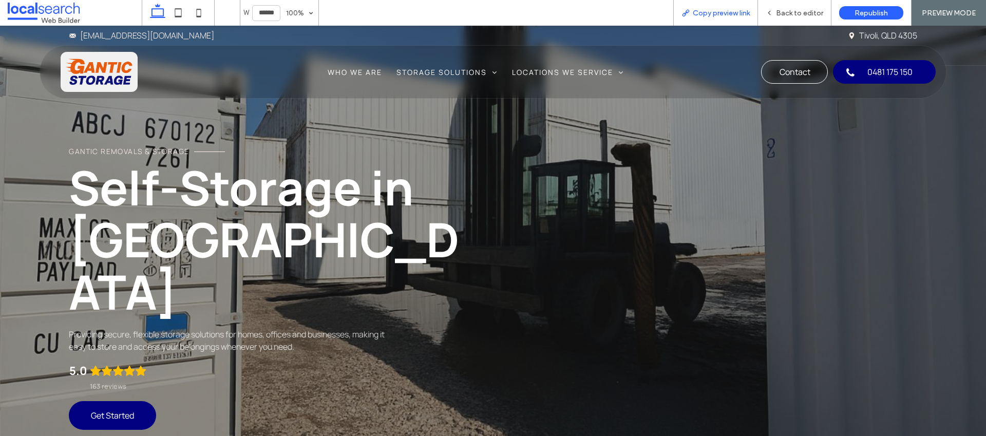
click at [717, 13] on span "Copy preview link" at bounding box center [721, 13] width 57 height 9
click at [800, 15] on span "Back to editor" at bounding box center [799, 13] width 47 height 9
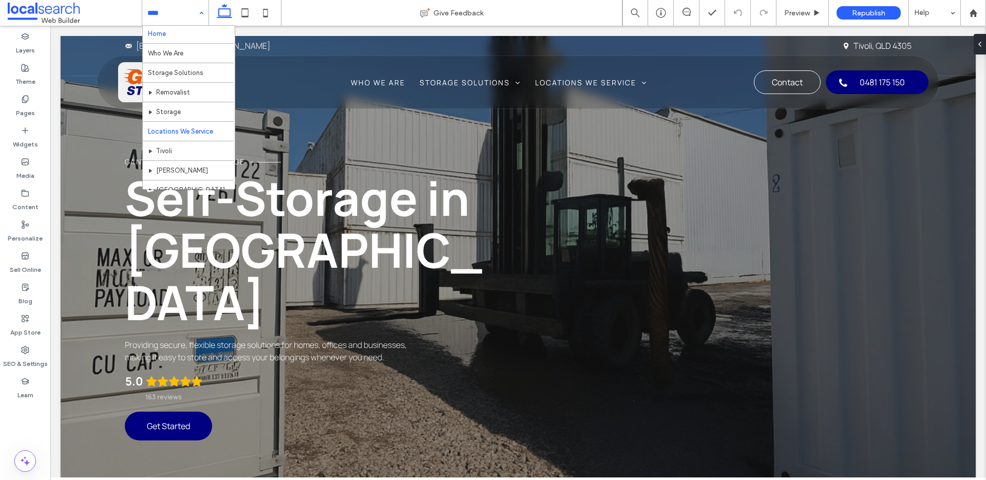
scroll to position [2, 0]
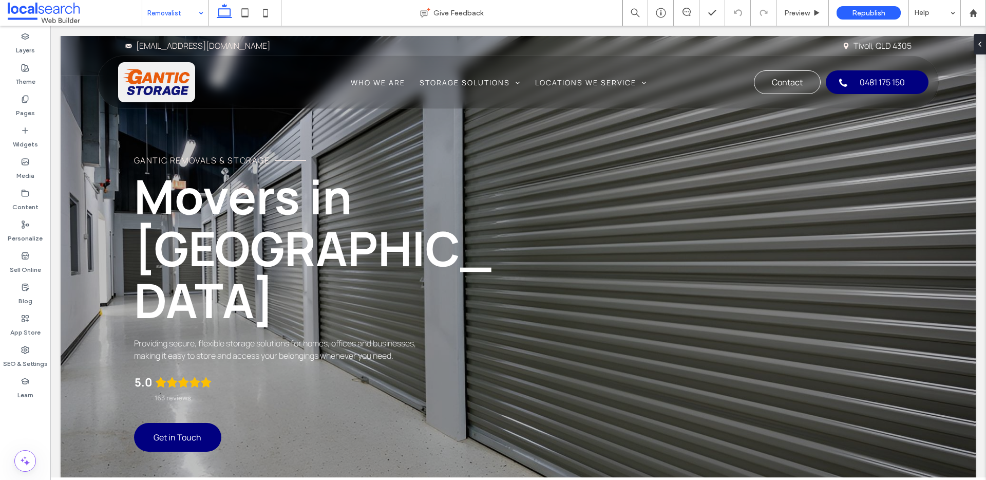
click at [187, 8] on input at bounding box center [172, 13] width 51 height 26
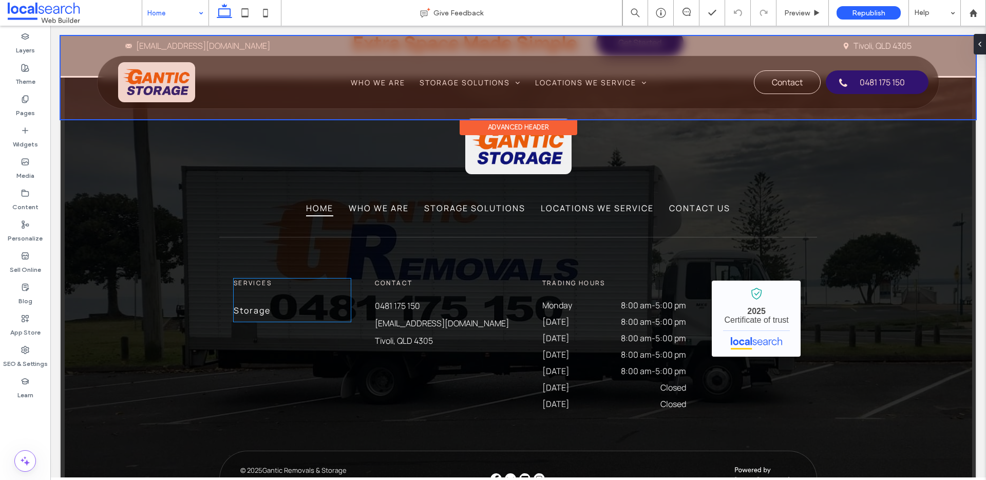
scroll to position [2898, 0]
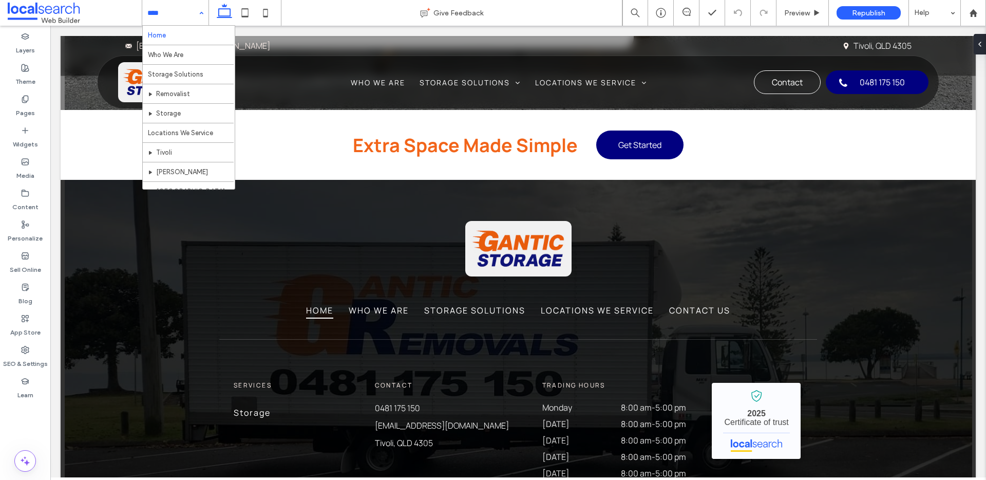
click at [183, 14] on input at bounding box center [172, 13] width 51 height 26
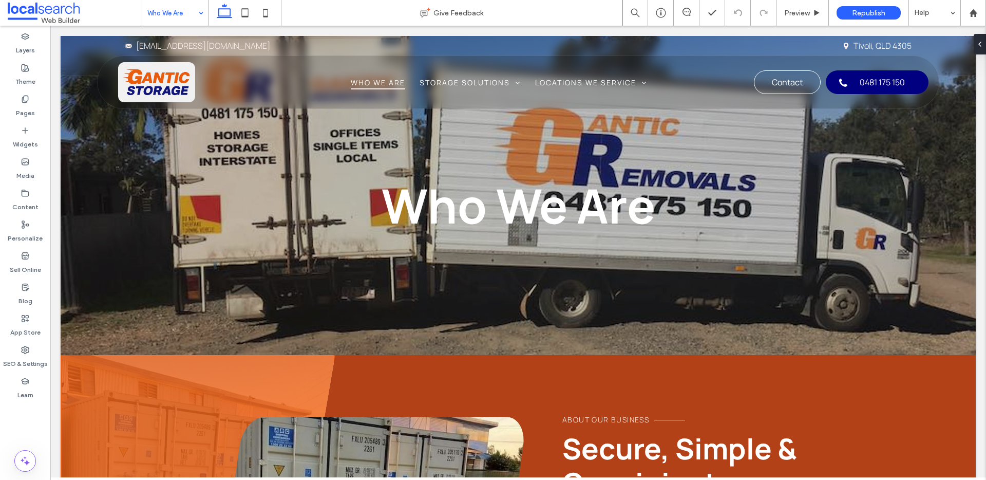
click at [179, 4] on input at bounding box center [172, 13] width 51 height 26
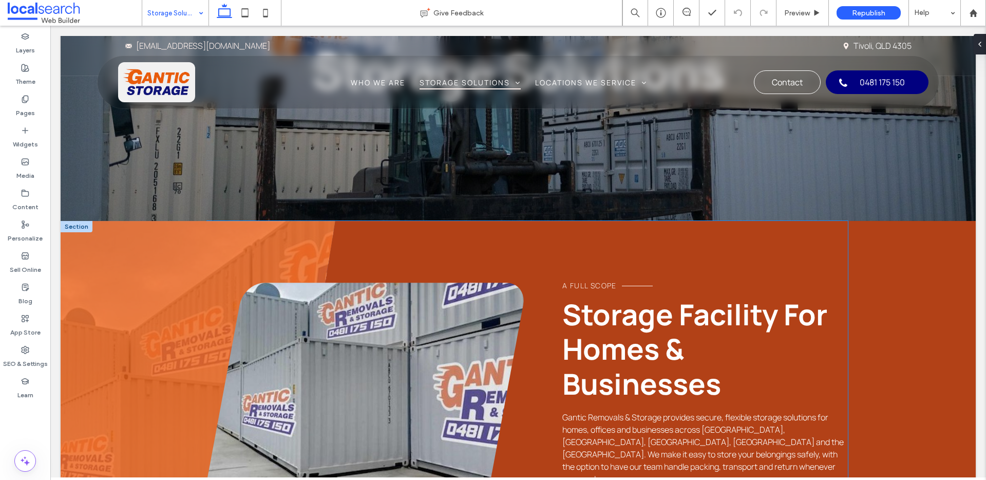
scroll to position [143, 0]
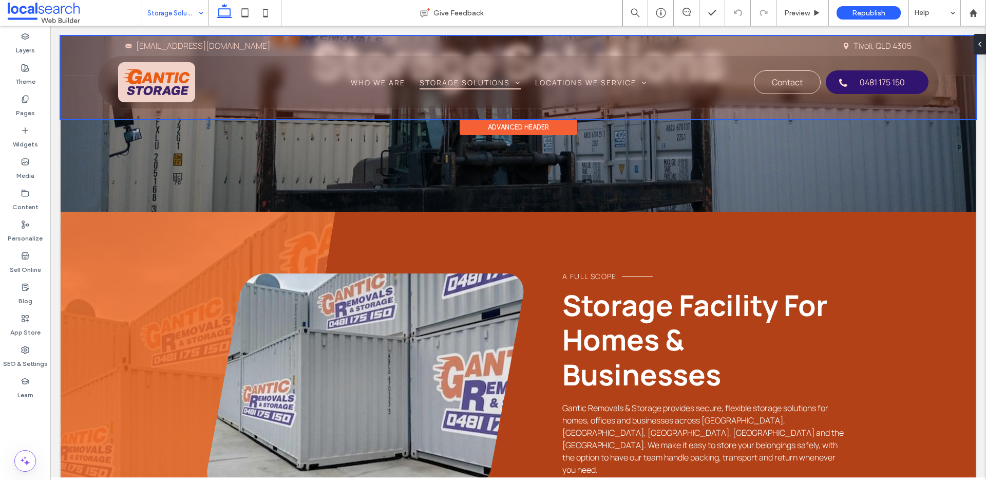
click at [178, 88] on div at bounding box center [518, 77] width 915 height 83
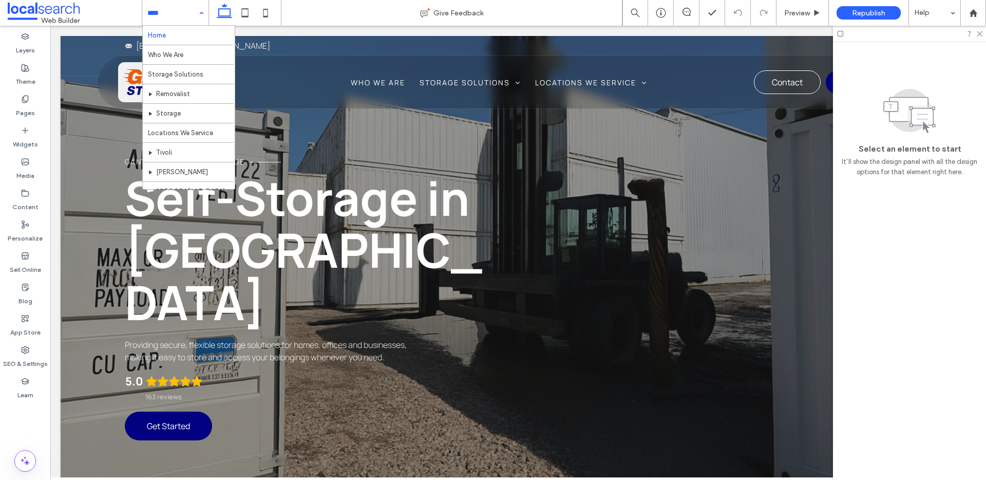
click at [170, 17] on input at bounding box center [172, 13] width 51 height 26
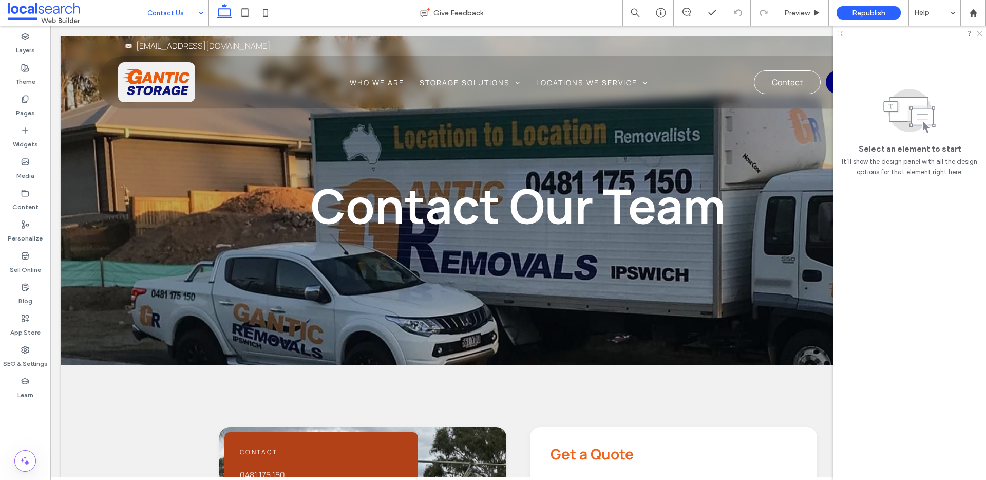
drag, startPoint x: 979, startPoint y: 35, endPoint x: 828, endPoint y: 63, distance: 153.4
click at [979, 35] on icon at bounding box center [979, 33] width 7 height 7
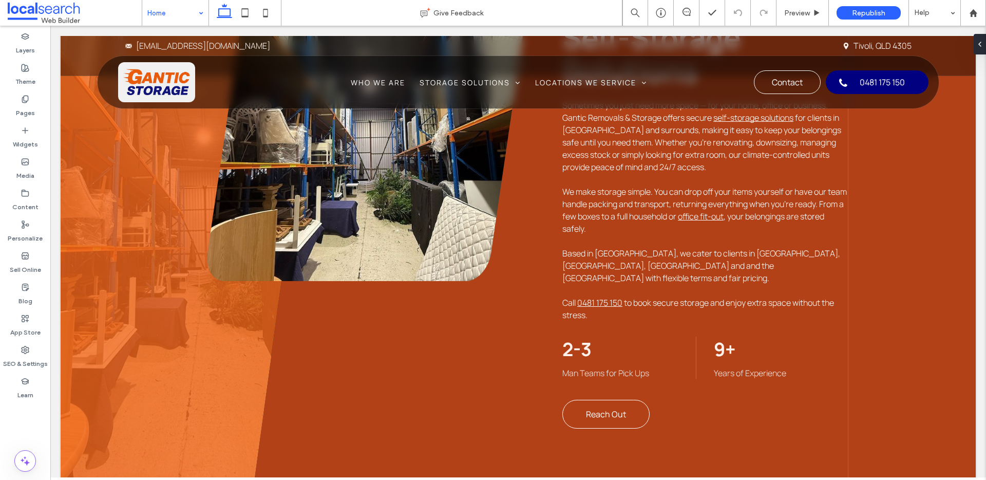
scroll to position [624, 0]
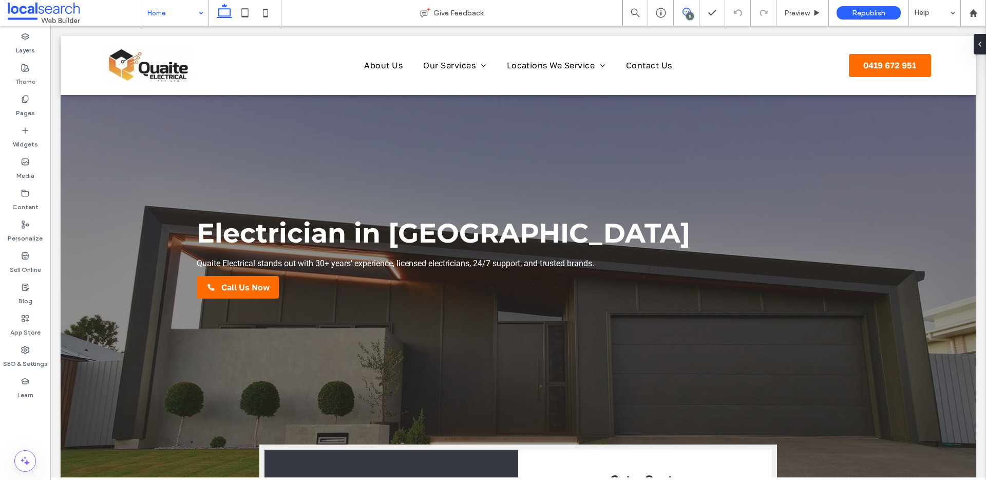
click at [684, 14] on icon at bounding box center [687, 12] width 8 height 8
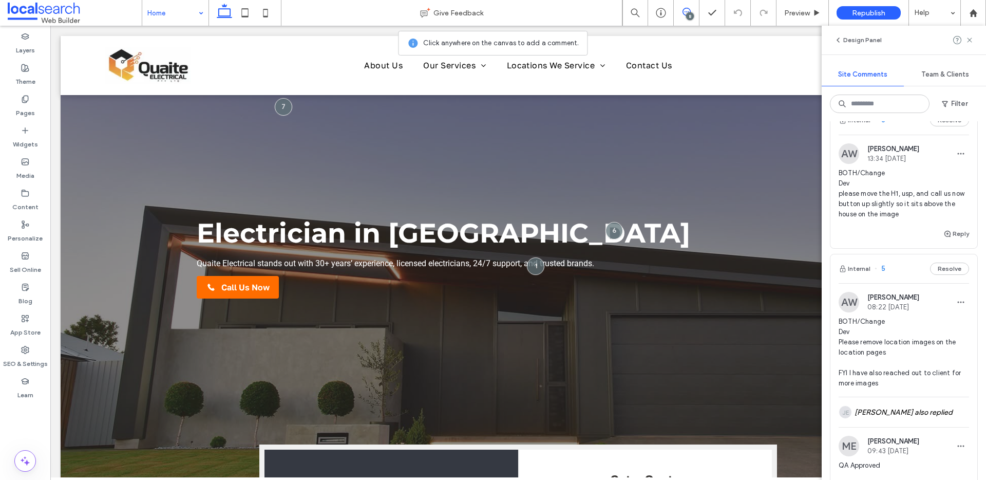
scroll to position [367, 0]
click at [944, 265] on button "Resolve" at bounding box center [949, 266] width 39 height 12
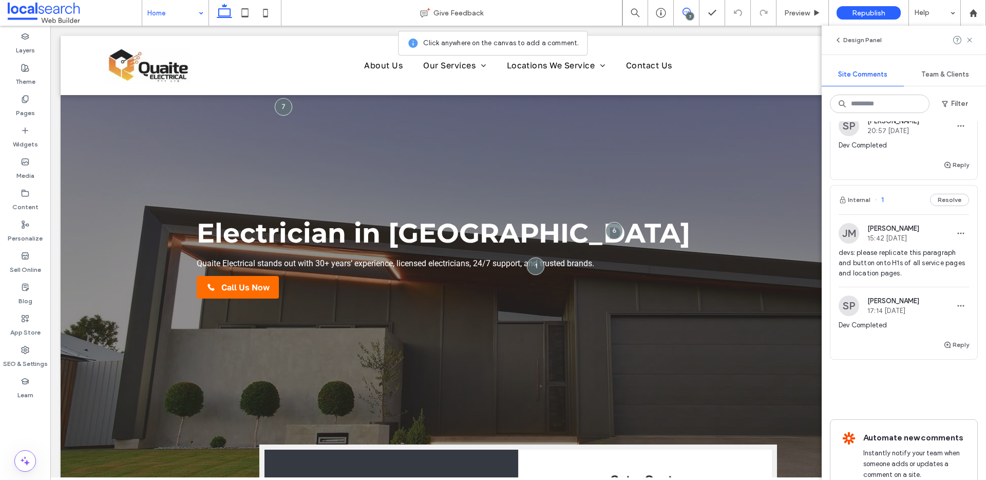
scroll to position [1057, 0]
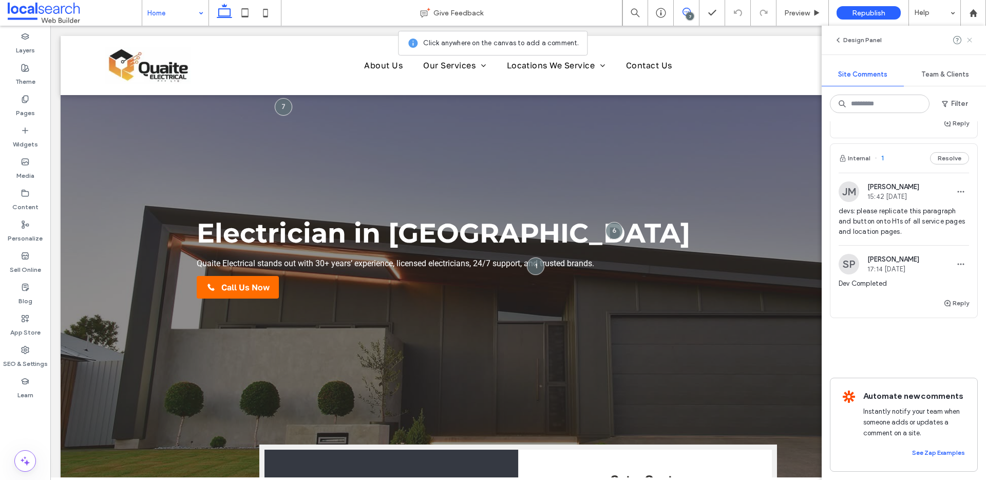
click at [973, 40] on icon at bounding box center [970, 40] width 8 height 8
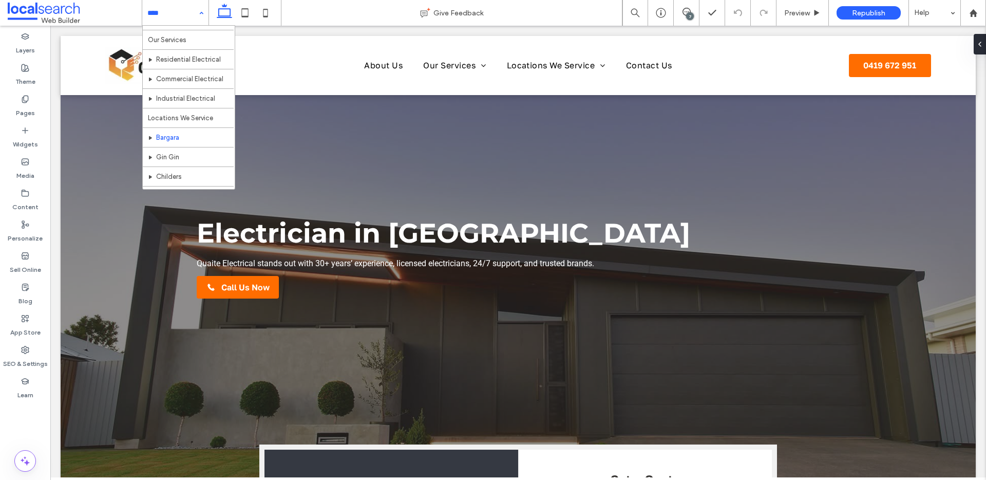
scroll to position [49, 0]
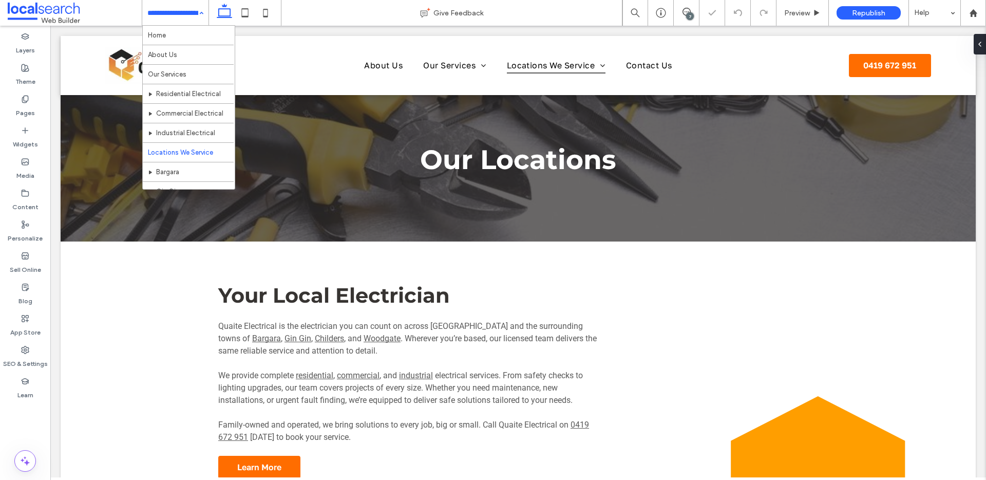
click at [196, 14] on div "Home About Us Our Services Residential Electrical Commercial Electrical Industr…" at bounding box center [175, 13] width 66 height 26
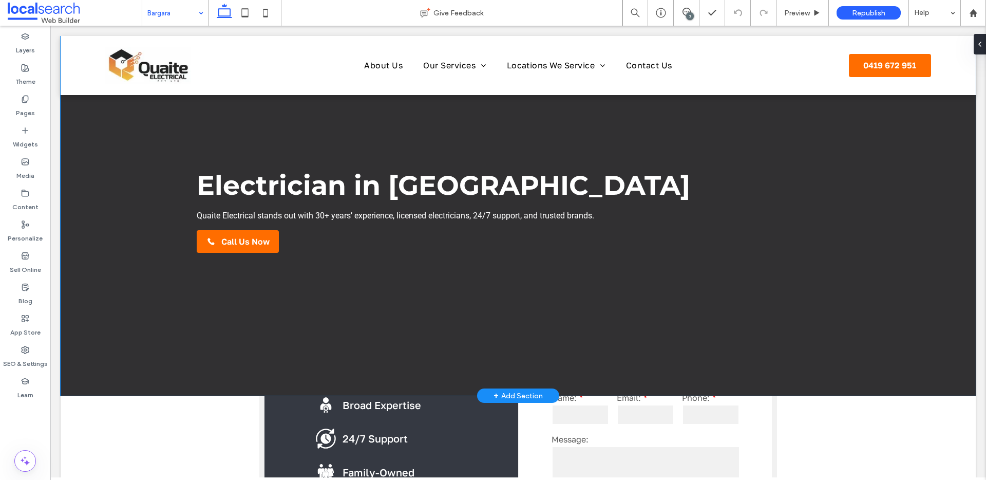
click at [132, 259] on div "Electrician in Bargara Quaite Electrical stands out with 30+ years’ experience,…" at bounding box center [518, 216] width 915 height 360
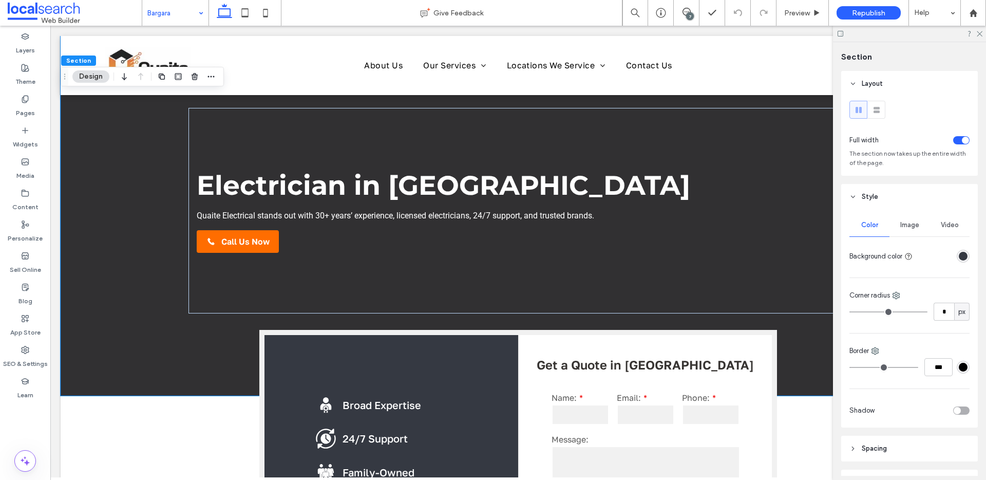
click at [906, 225] on span "Image" at bounding box center [909, 225] width 19 height 8
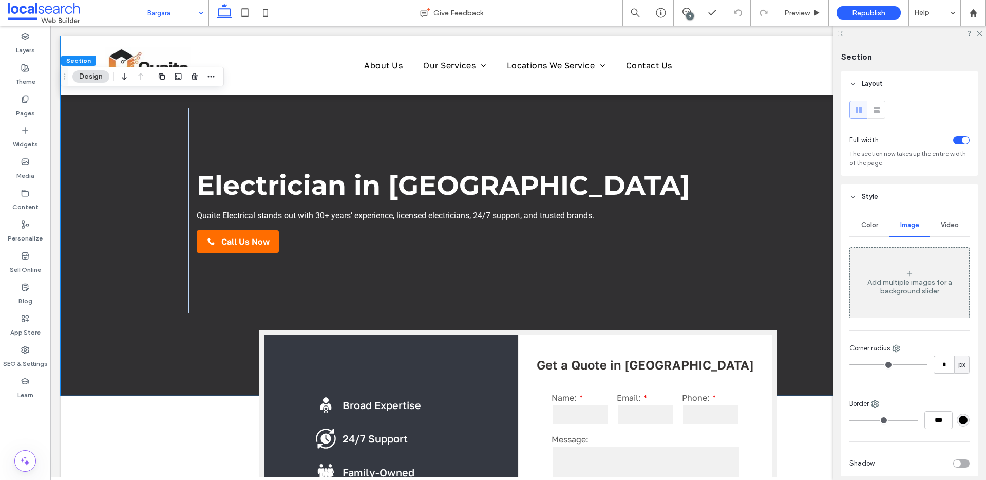
click at [915, 273] on div "Add multiple images for a background slider" at bounding box center [909, 283] width 119 height 68
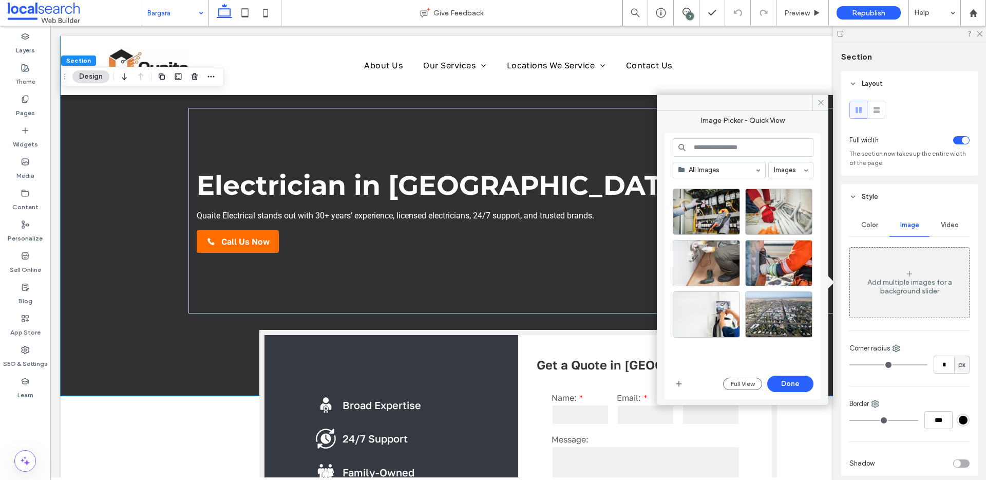
scroll to position [445, 0]
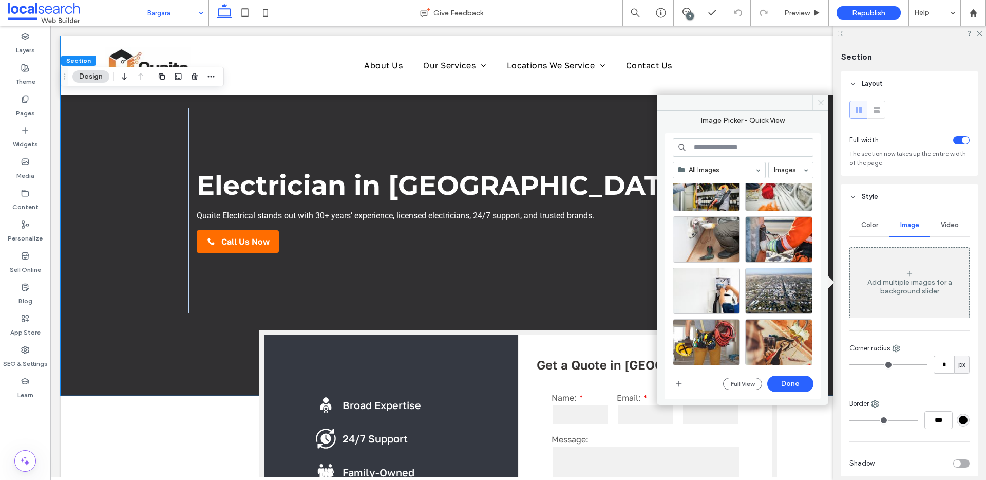
drag, startPoint x: 825, startPoint y: 104, endPoint x: 716, endPoint y: 124, distance: 111.2
click at [825, 104] on span at bounding box center [821, 102] width 16 height 15
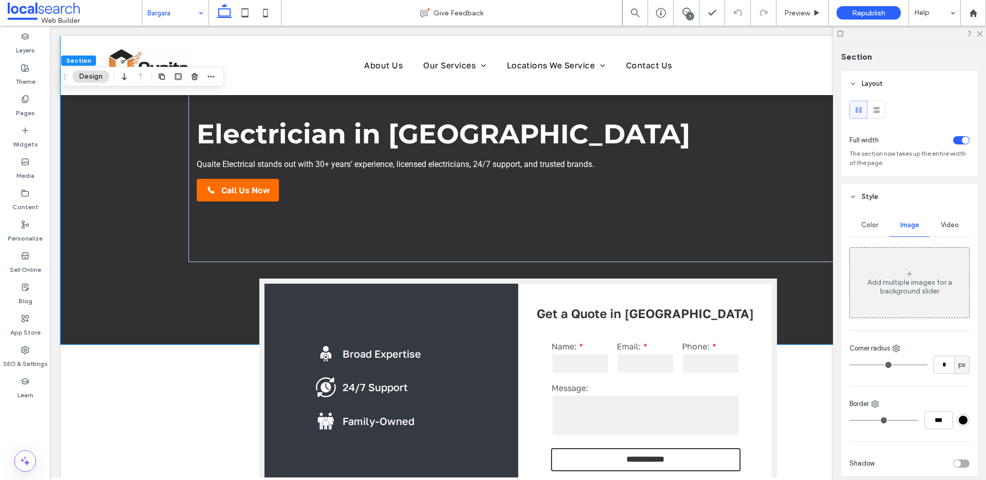
scroll to position [0, 0]
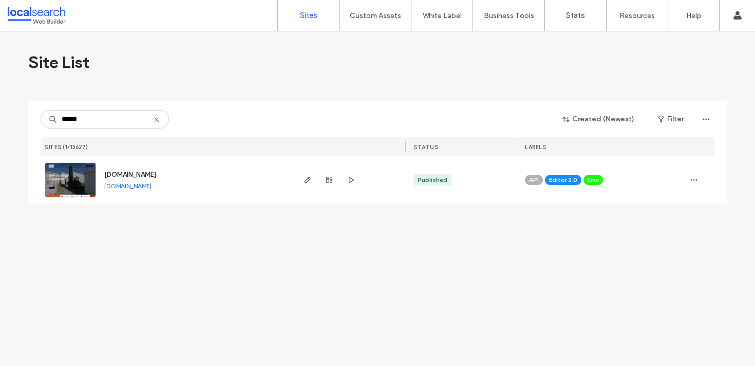
type input "******"
click at [68, 187] on img at bounding box center [70, 198] width 50 height 70
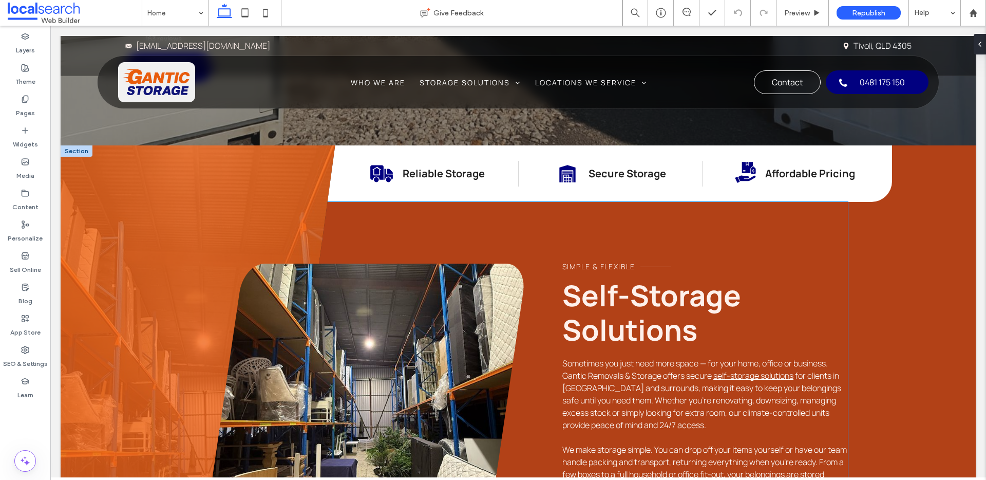
scroll to position [495, 0]
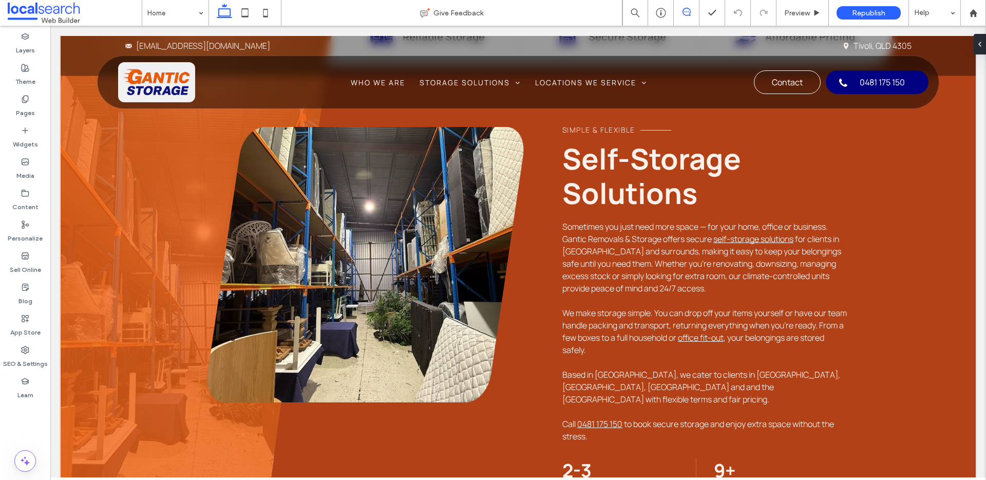
click at [683, 8] on icon at bounding box center [687, 12] width 8 height 8
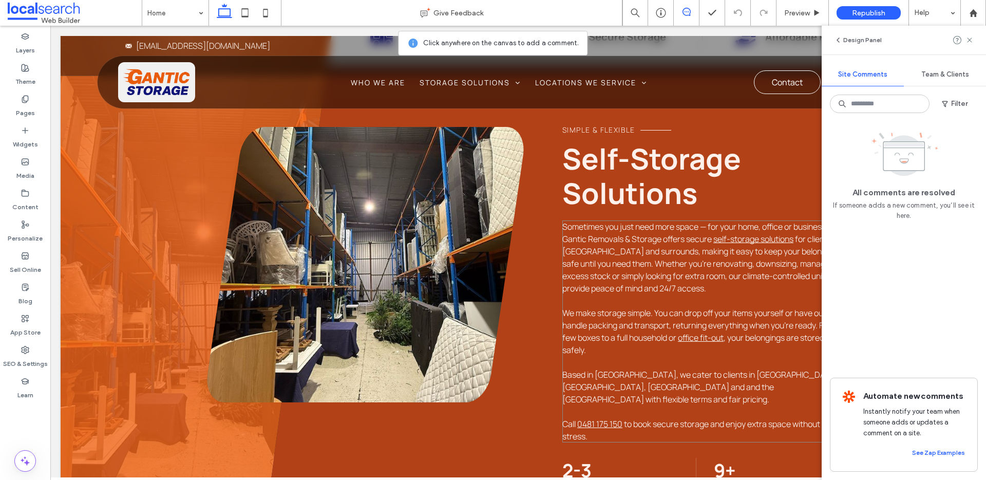
click at [659, 294] on p at bounding box center [704, 300] width 285 height 12
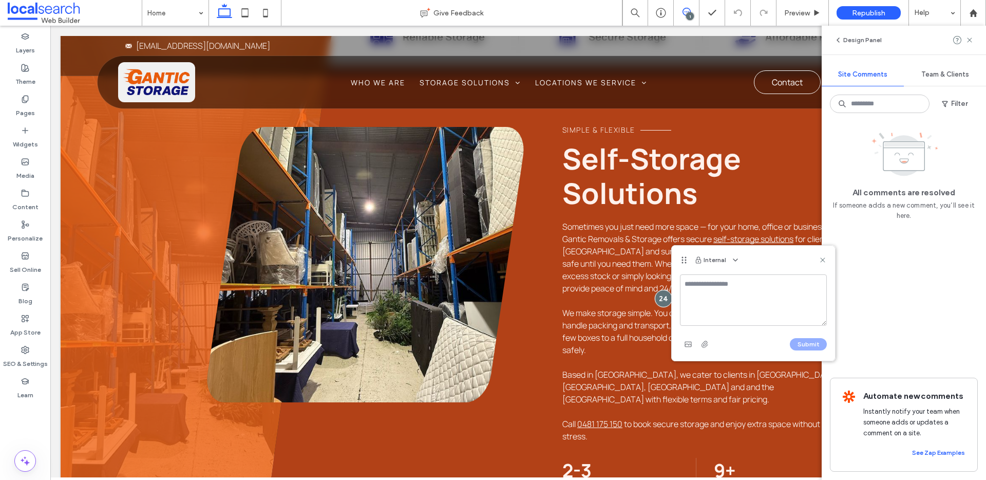
click at [750, 285] on textarea at bounding box center [753, 299] width 147 height 51
type textarea "*"
click at [823, 259] on icon at bounding box center [823, 260] width 8 height 8
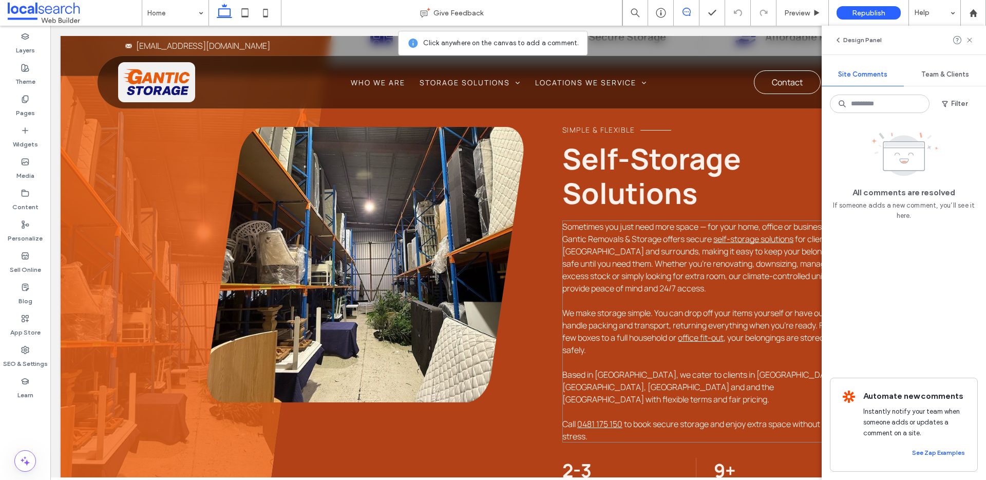
click at [660, 297] on p at bounding box center [704, 300] width 285 height 12
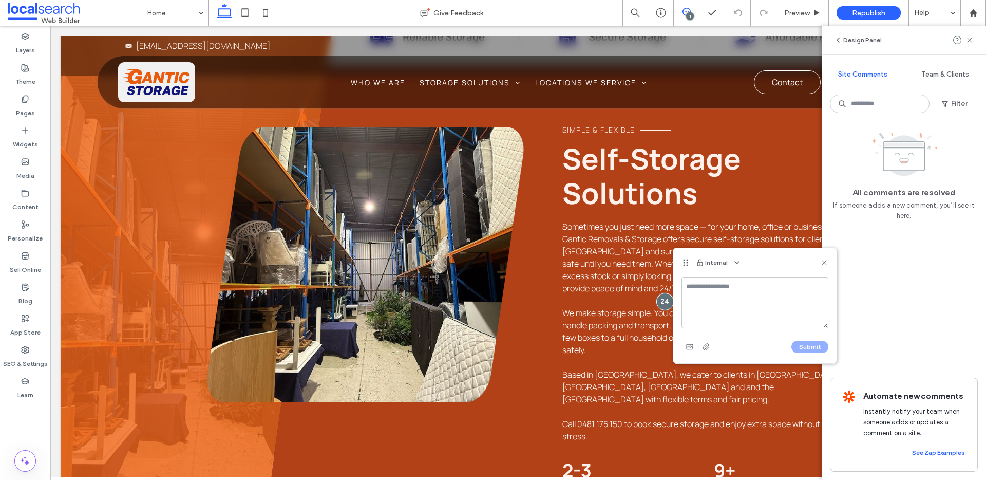
click at [690, 287] on textarea at bounding box center [755, 302] width 147 height 51
type textarea "*"
type textarea "**********"
click at [816, 346] on button "Submit" at bounding box center [810, 347] width 37 height 12
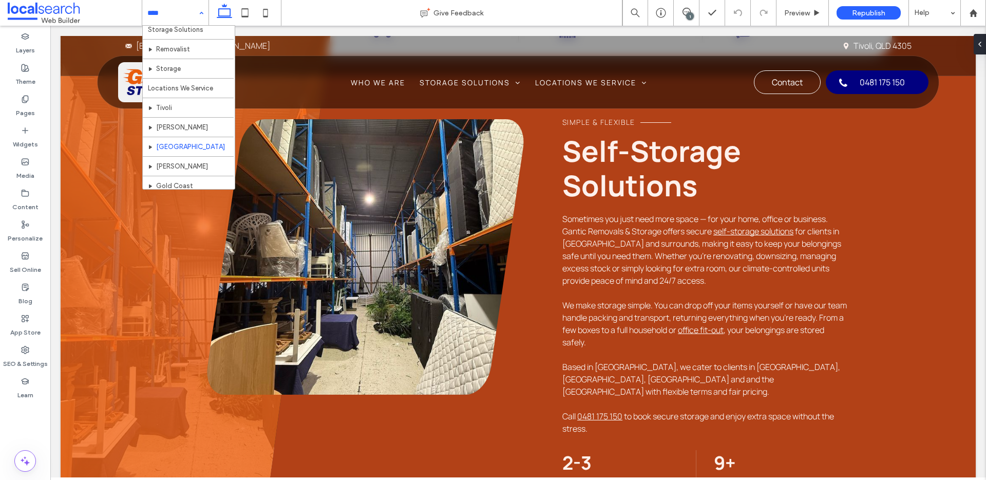
scroll to position [0, 0]
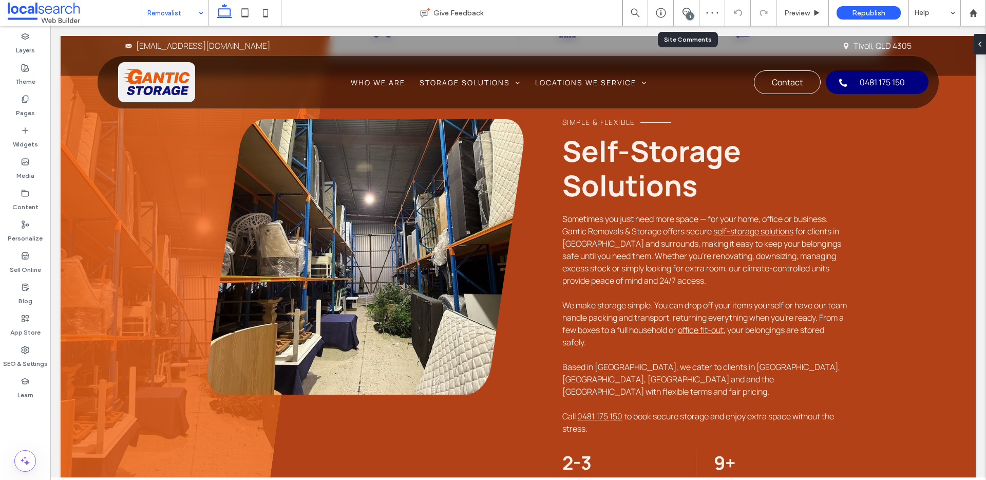
click at [686, 15] on div "1" at bounding box center [690, 16] width 8 height 8
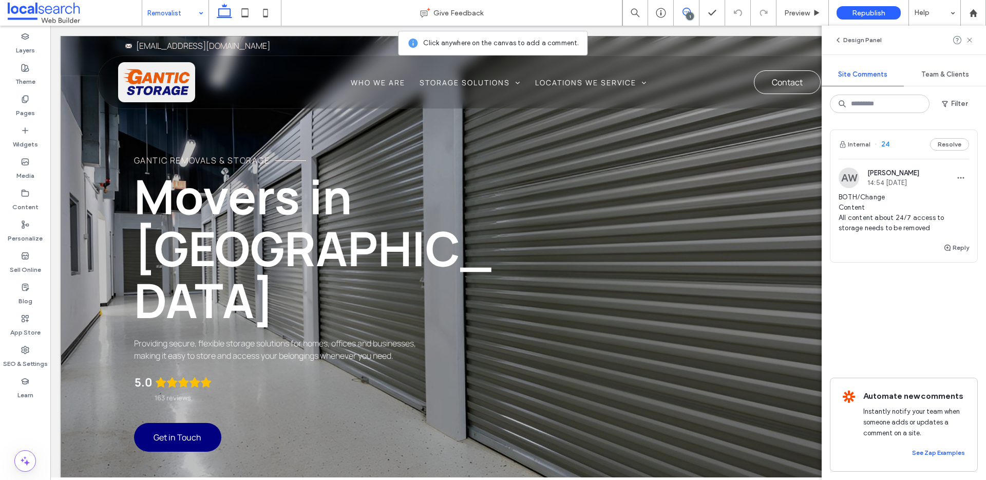
click at [515, 192] on div "Gantic Removals & Storage Movers in Ipswich Providing secure, flexible storage …" at bounding box center [518, 274] width 915 height 477
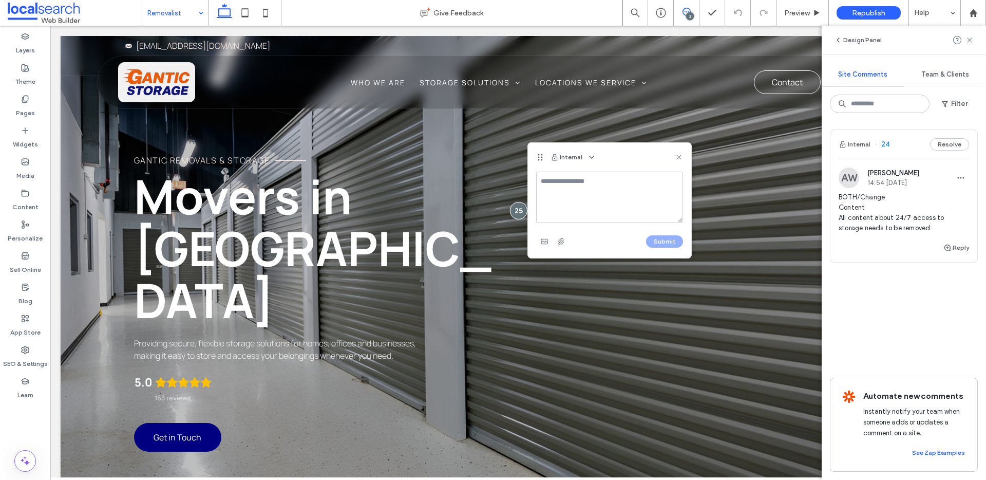
click at [557, 187] on textarea at bounding box center [609, 197] width 147 height 51
type textarea "**********"
click at [669, 239] on button "Submit" at bounding box center [664, 241] width 37 height 12
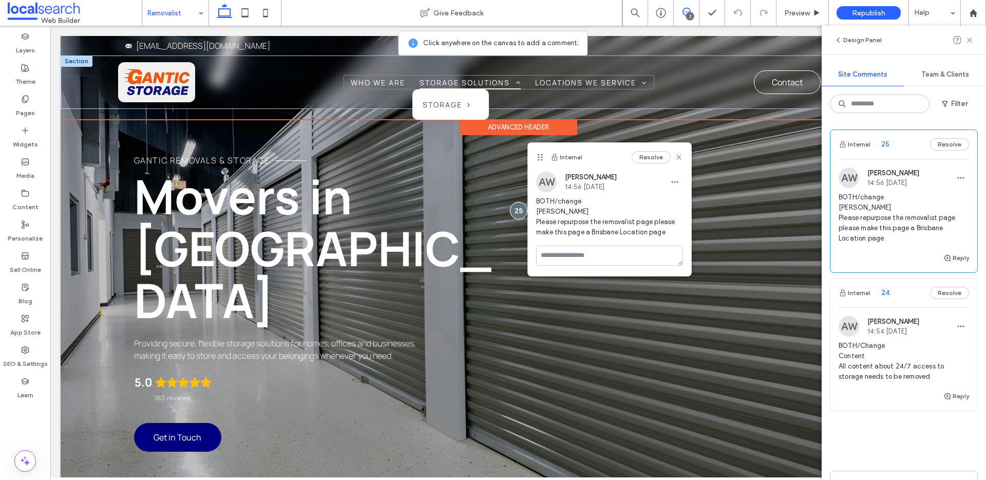
click at [485, 83] on span "Storage Solutions" at bounding box center [470, 82] width 101 height 15
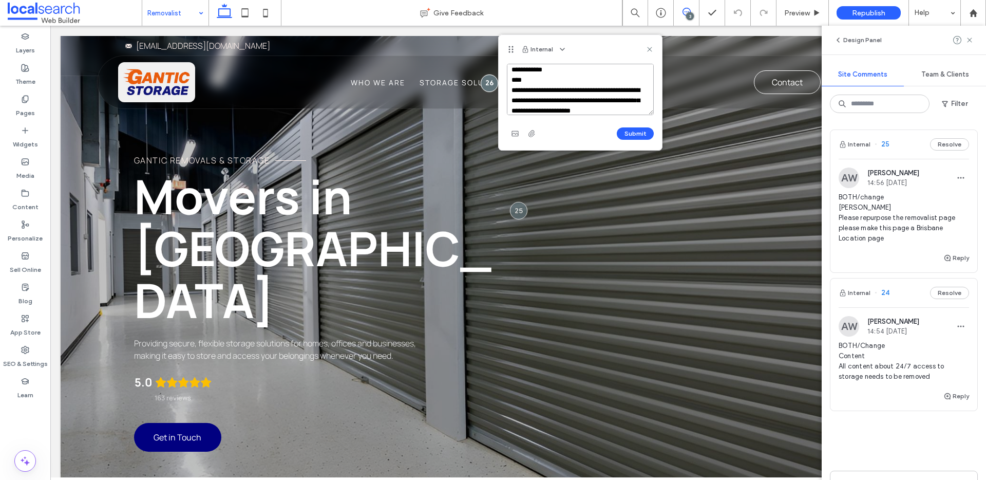
scroll to position [14, 0]
type textarea "**********"
click at [632, 128] on button "Submit" at bounding box center [635, 133] width 37 height 12
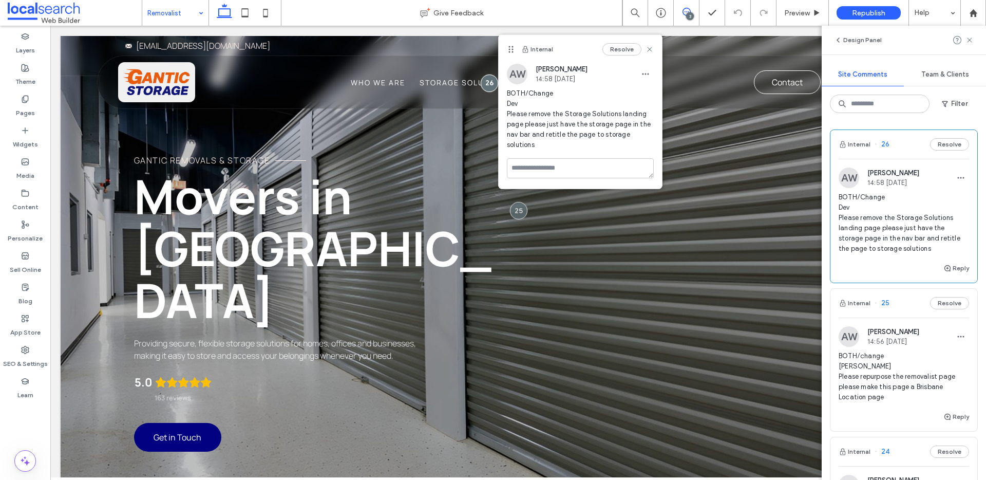
scroll to position [0, 0]
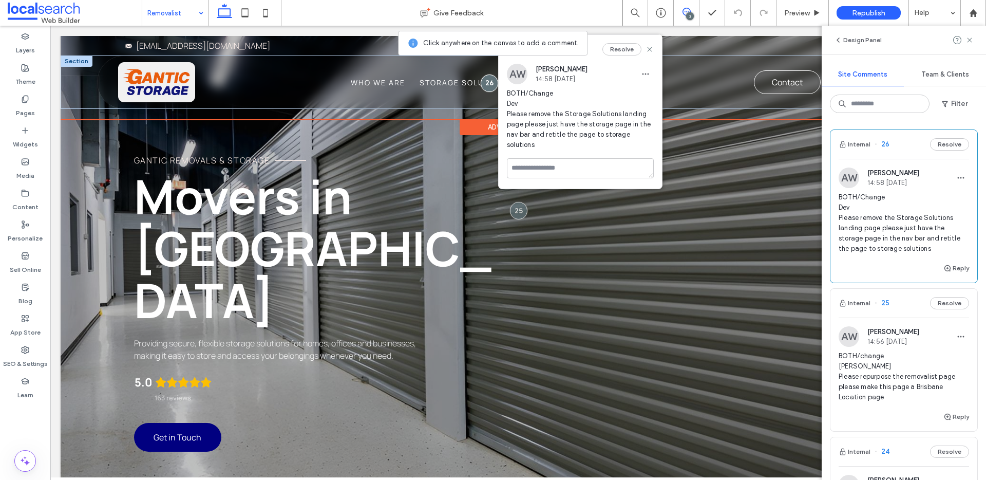
click at [188, 97] on img at bounding box center [156, 82] width 77 height 40
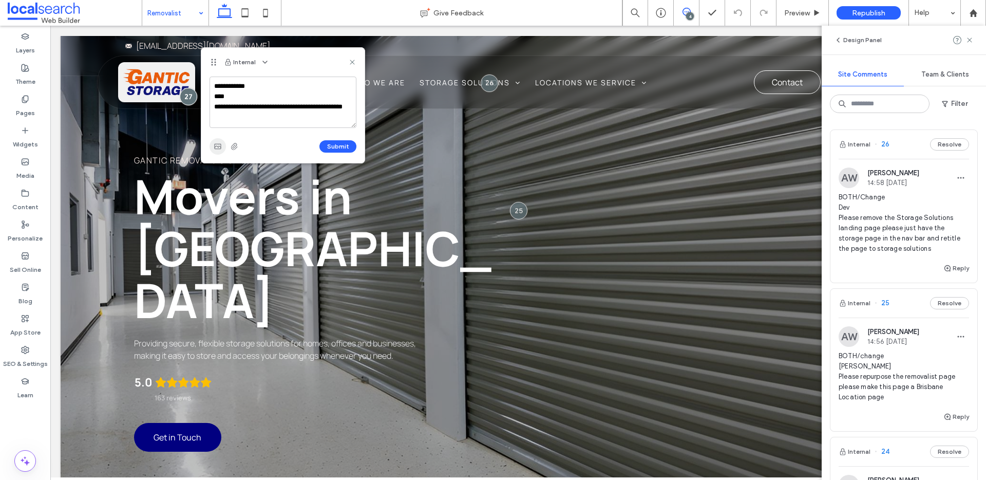
type textarea "**********"
click at [223, 144] on span "button" at bounding box center [218, 146] width 16 height 16
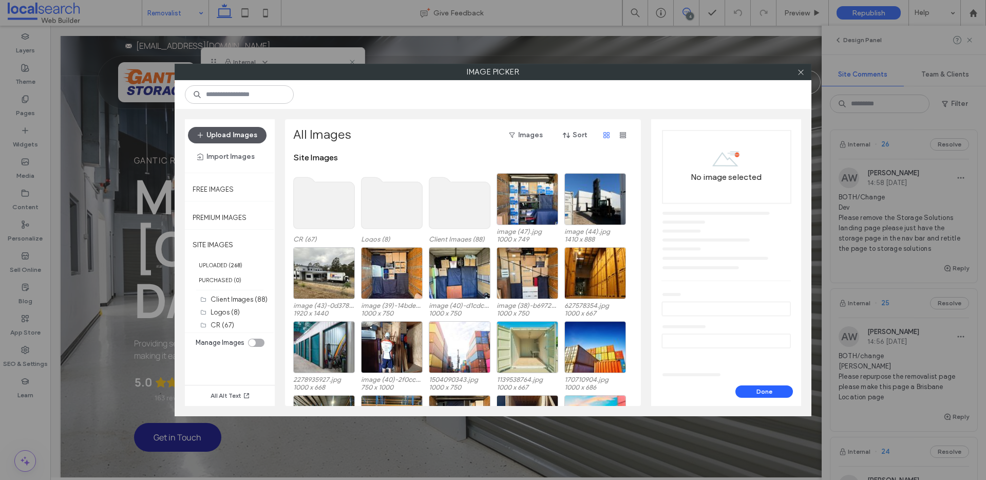
click at [236, 135] on button "Upload Images" at bounding box center [227, 135] width 79 height 16
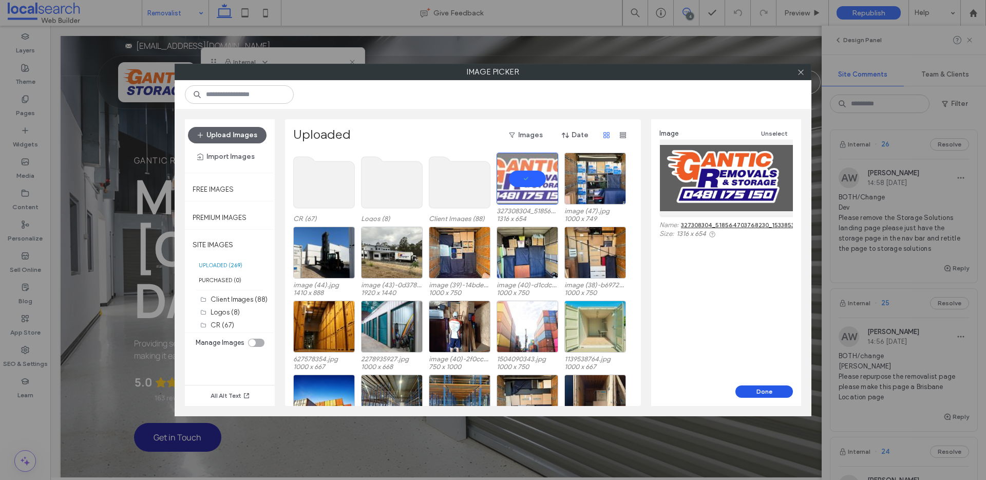
click at [763, 389] on button "Done" at bounding box center [765, 391] width 58 height 12
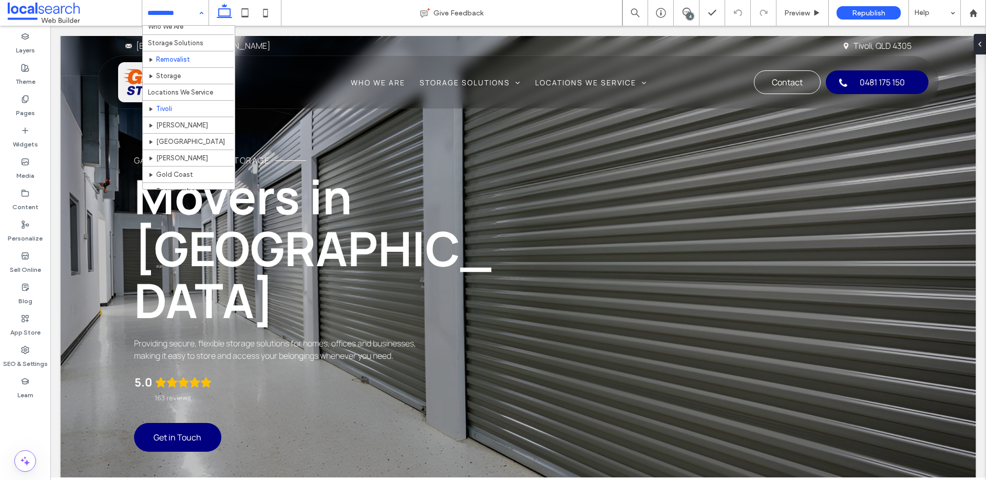
scroll to position [49, 0]
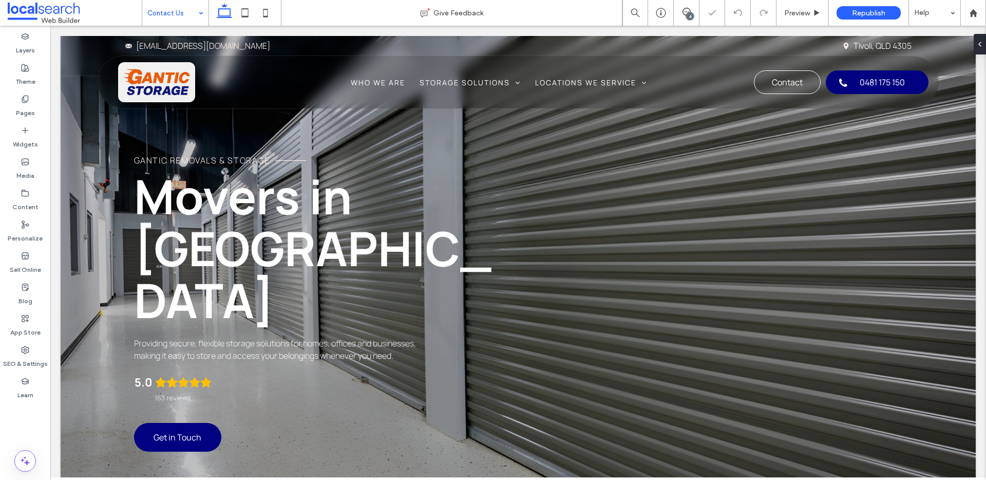
click at [696, 16] on div "4" at bounding box center [686, 13] width 25 height 10
click at [690, 13] on div "4" at bounding box center [690, 16] width 8 height 8
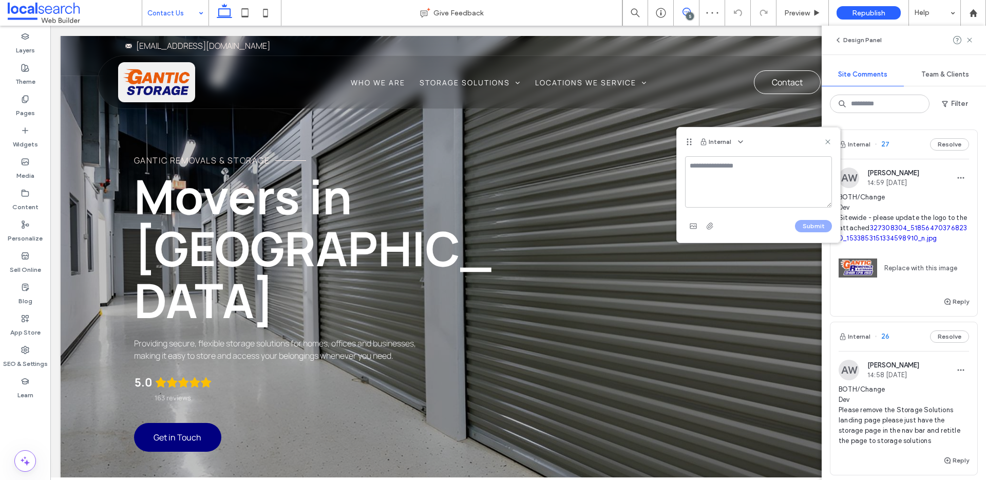
click at [757, 176] on textarea at bounding box center [758, 181] width 147 height 51
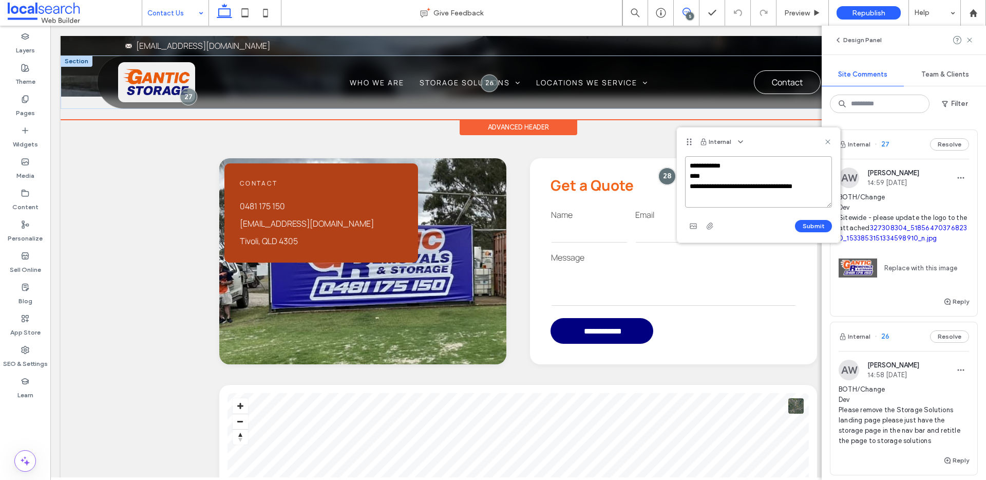
type textarea "**********"
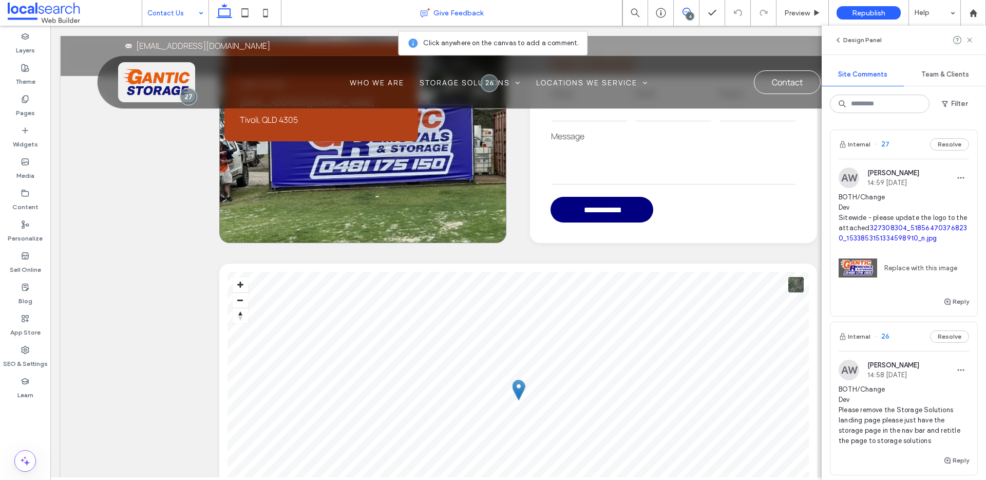
scroll to position [695, 0]
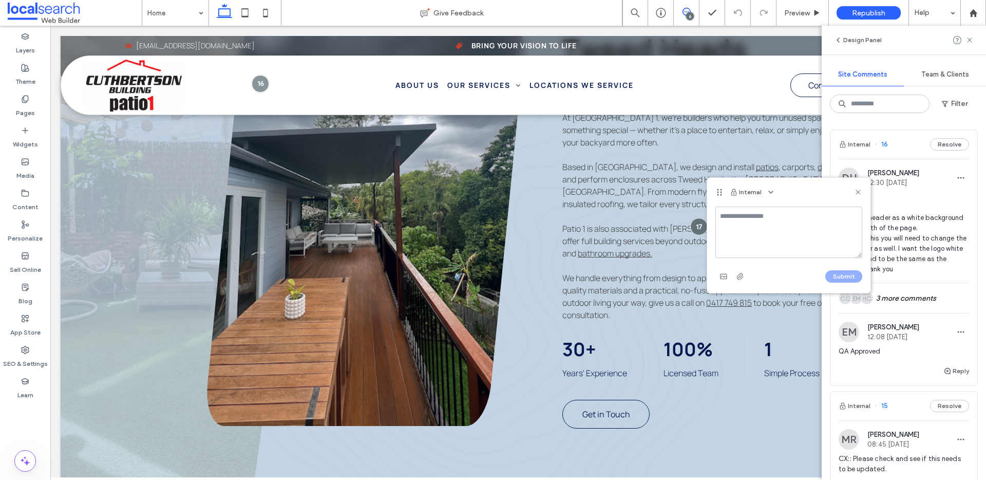
click at [757, 219] on textarea at bounding box center [789, 231] width 147 height 51
click at [723, 236] on textarea "**********" at bounding box center [789, 231] width 147 height 51
click at [784, 238] on textarea "**********" at bounding box center [789, 231] width 147 height 51
type textarea "**********"
click at [843, 278] on button "Submit" at bounding box center [843, 276] width 37 height 12
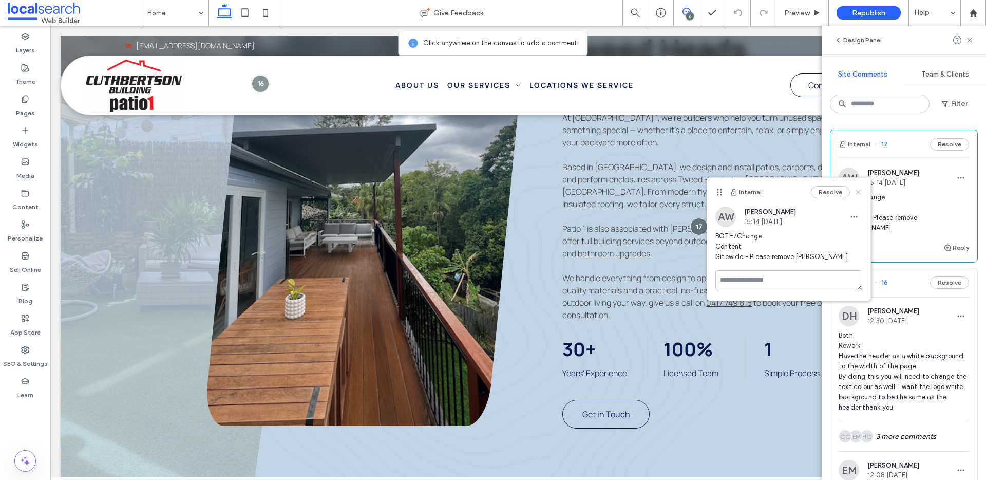
click at [861, 193] on icon at bounding box center [858, 192] width 8 height 8
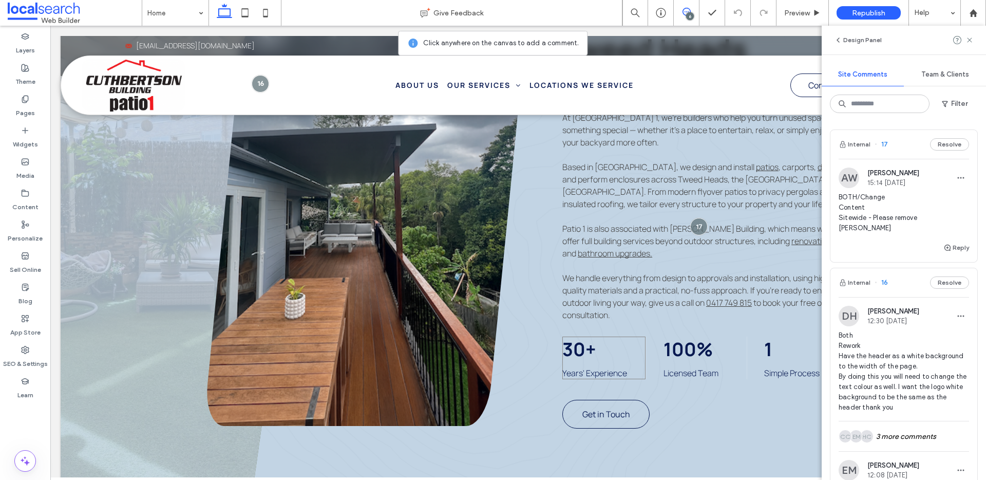
click at [612, 354] on div "30+ Years' Experience" at bounding box center [604, 357] width 84 height 43
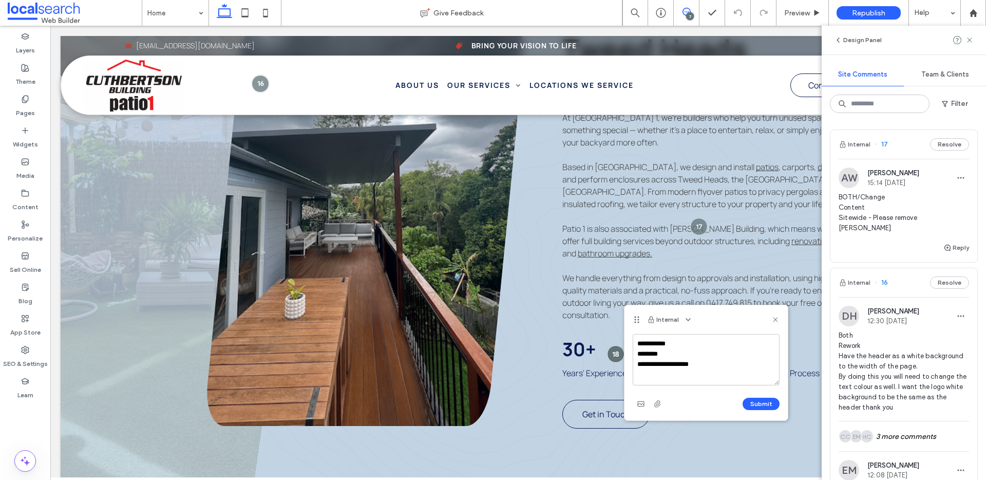
click at [632, 364] on div "**********" at bounding box center [706, 377] width 163 height 86
click at [637, 365] on textarea "**********" at bounding box center [706, 359] width 147 height 51
type textarea "**********"
click at [763, 402] on button "Submit" at bounding box center [761, 404] width 37 height 12
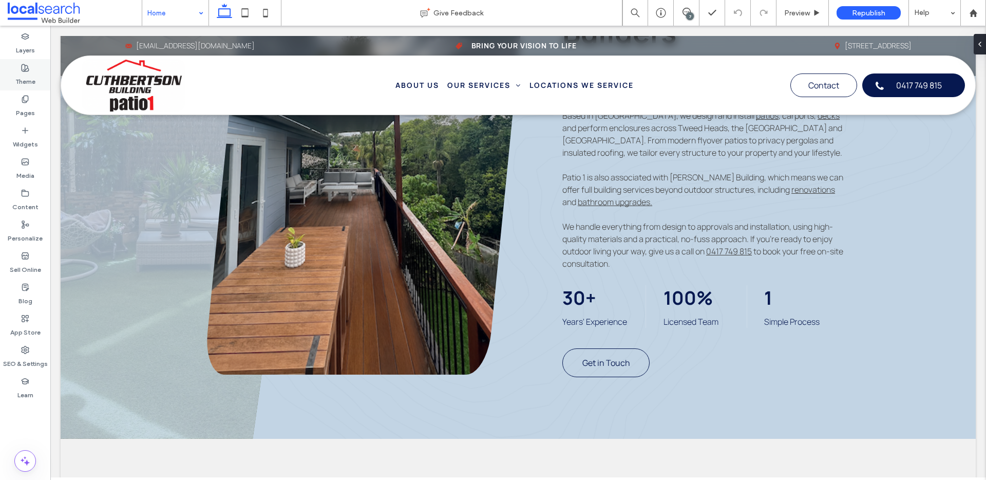
scroll to position [551, 0]
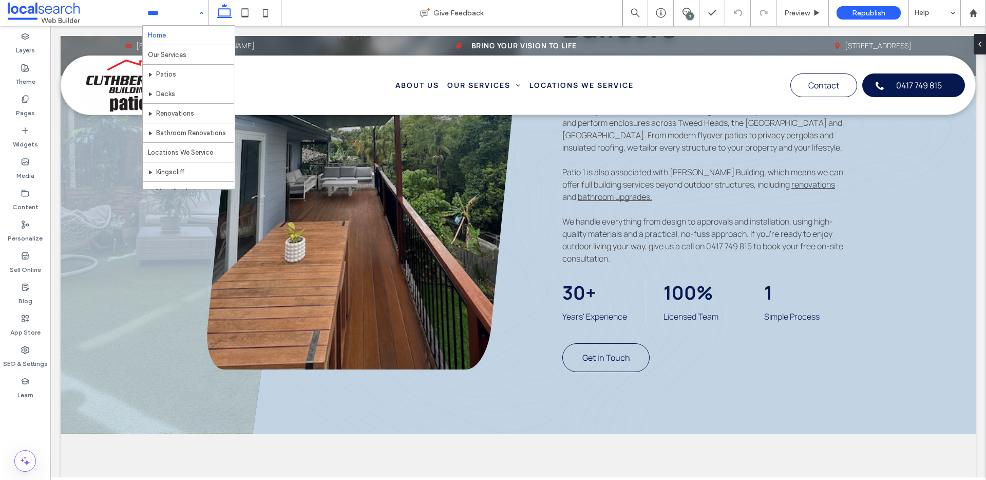
click at [690, 16] on div "7" at bounding box center [690, 16] width 8 height 8
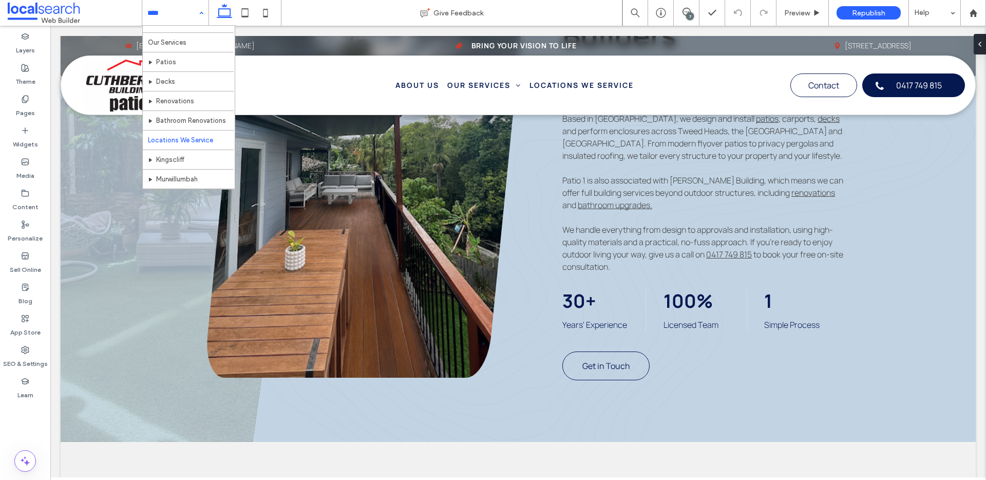
scroll to position [0, 0]
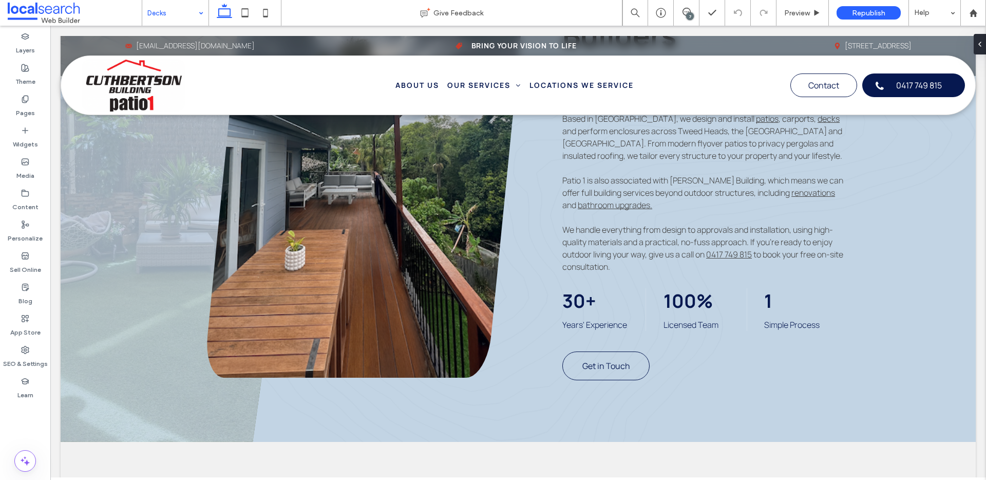
click at [173, 22] on input at bounding box center [172, 13] width 51 height 26
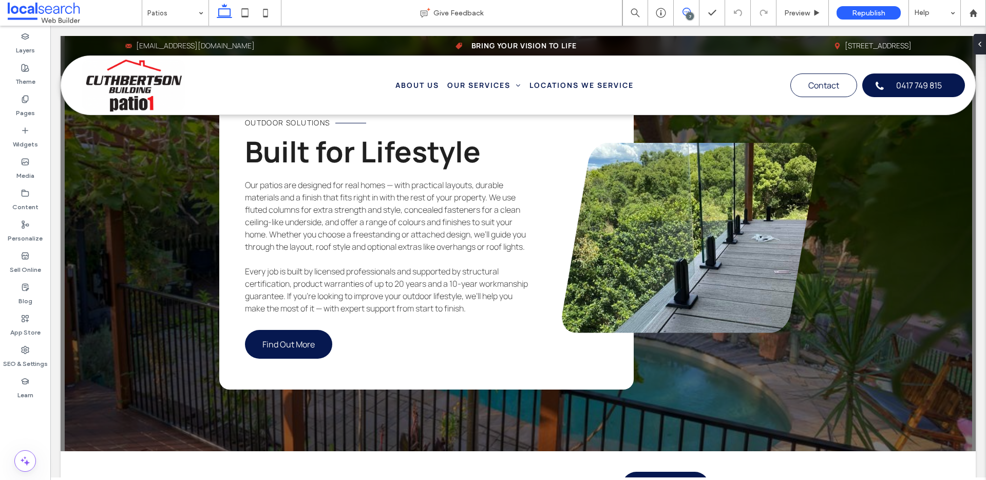
click at [693, 12] on span at bounding box center [686, 12] width 25 height 8
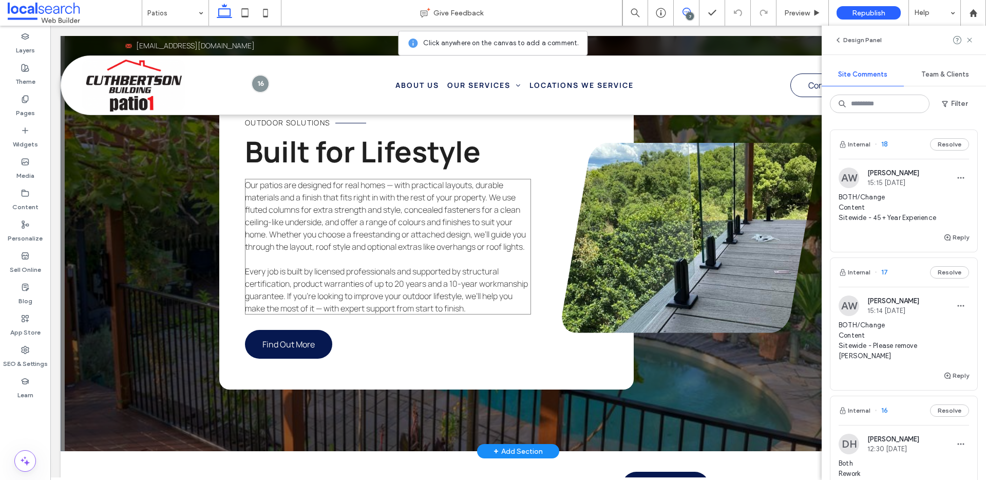
click at [390, 299] on span "Every job is built by licensed professionals and supported by structural certif…" at bounding box center [386, 290] width 283 height 48
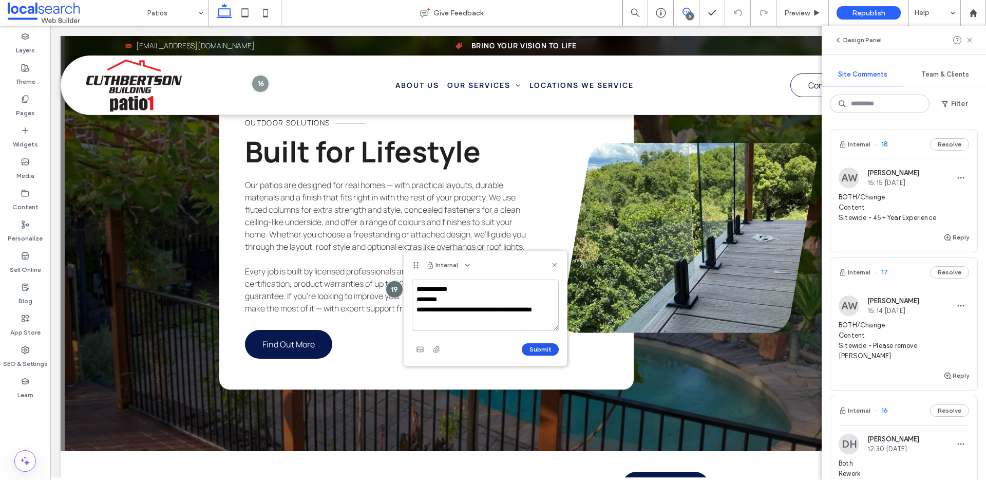
type textarea "**********"
click at [541, 350] on button "Submit" at bounding box center [540, 349] width 37 height 12
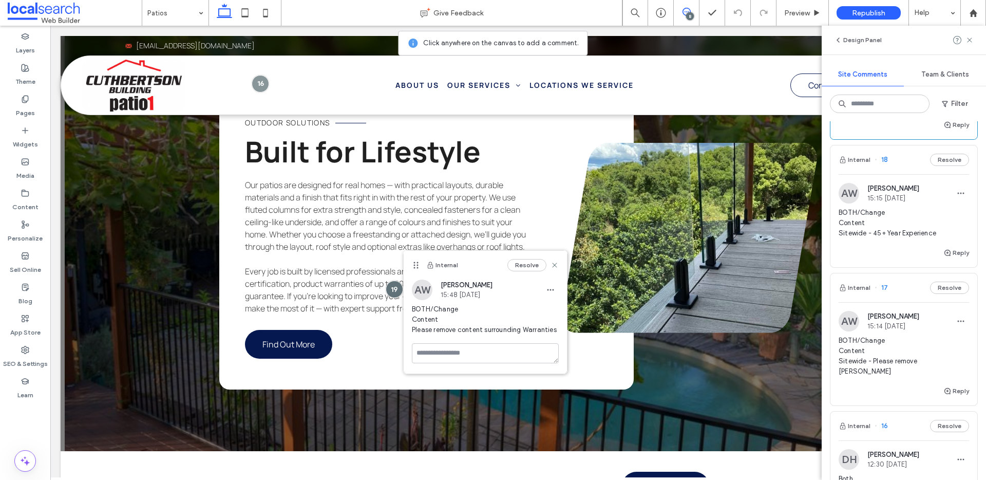
scroll to position [124, 0]
click at [892, 288] on div "Internal 17 Resolve" at bounding box center [904, 286] width 147 height 29
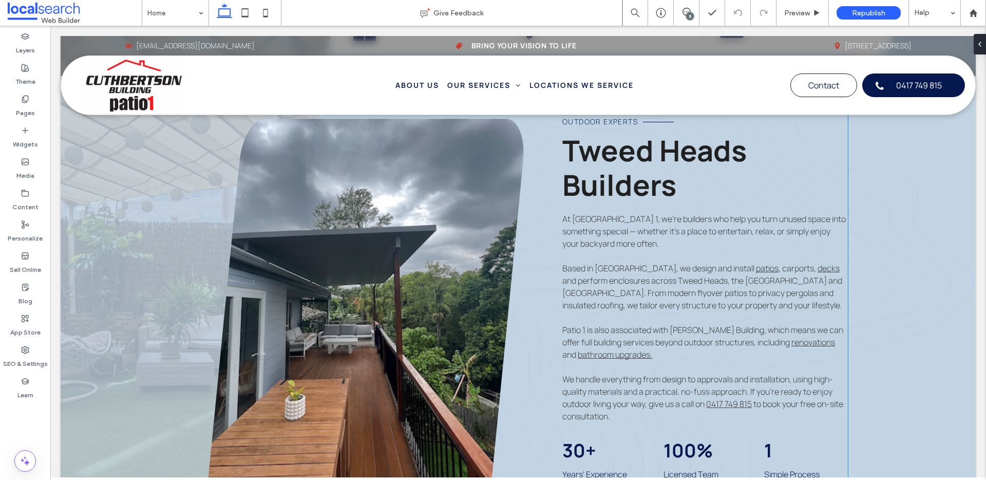
click at [725, 332] on span "Patio 1 is also associated with Wayne Cuthbertson Building, which means we can …" at bounding box center [702, 336] width 281 height 24
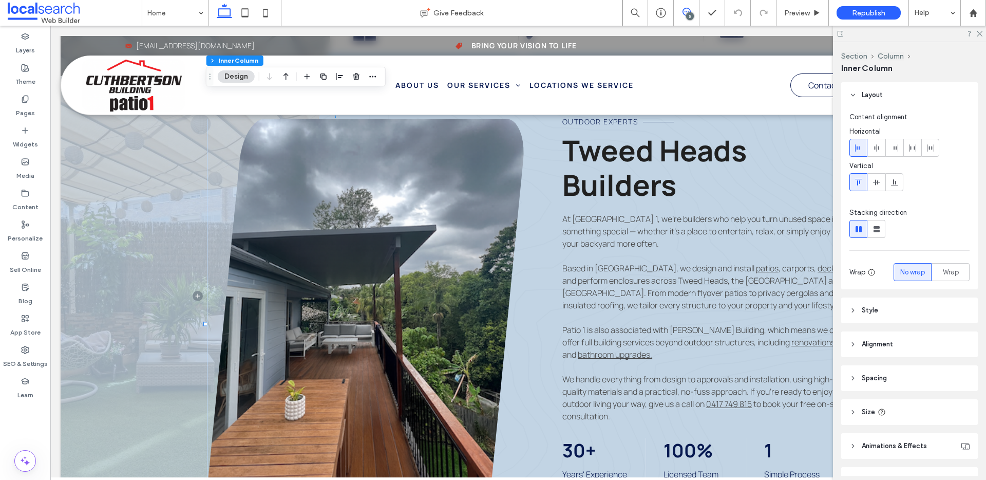
click at [681, 15] on span at bounding box center [686, 12] width 25 height 8
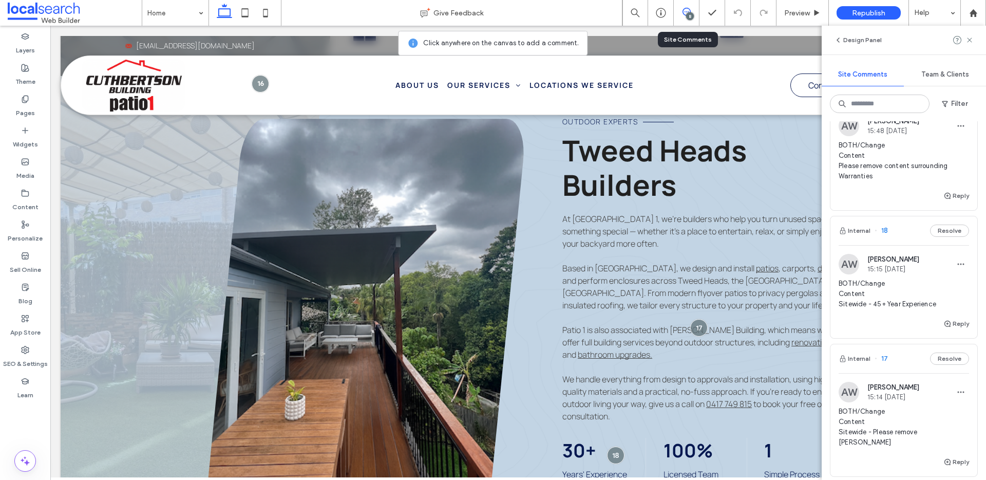
scroll to position [129, 0]
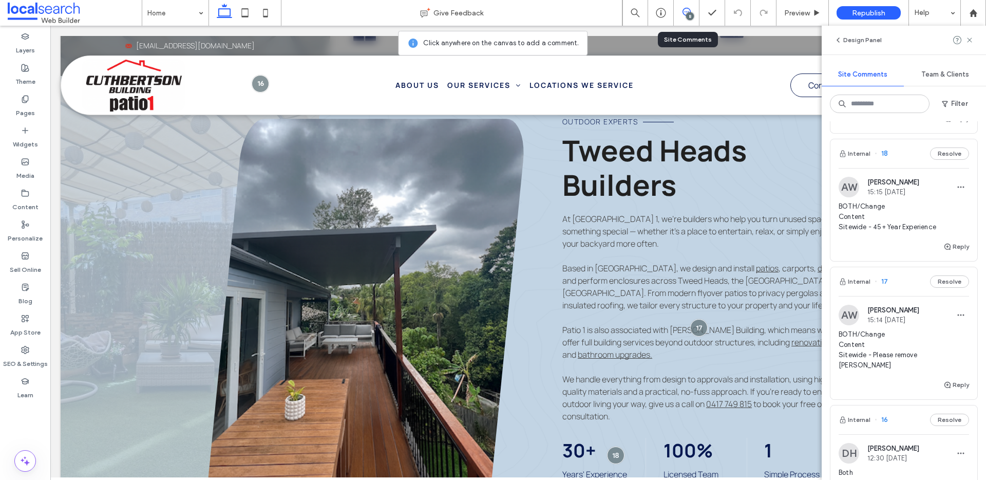
click at [897, 279] on div "Internal 17 Resolve" at bounding box center [904, 281] width 147 height 29
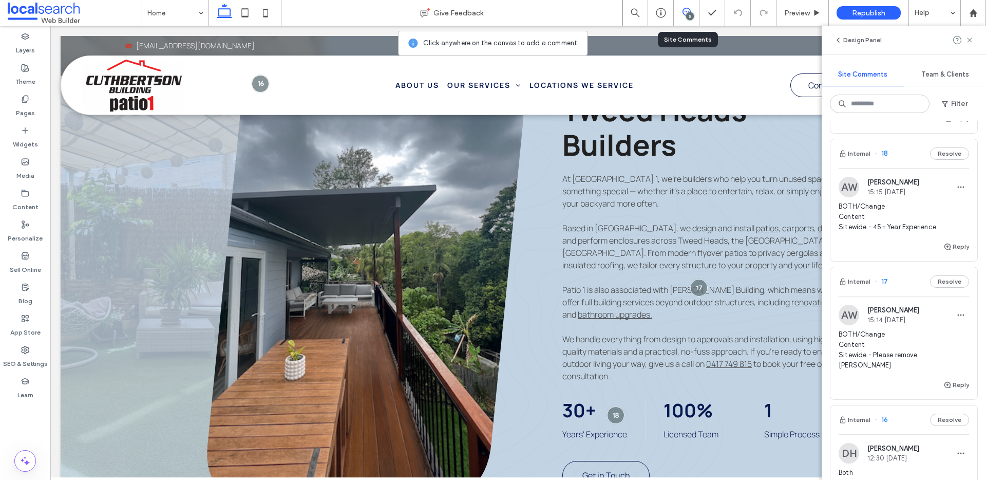
scroll to position [438, 0]
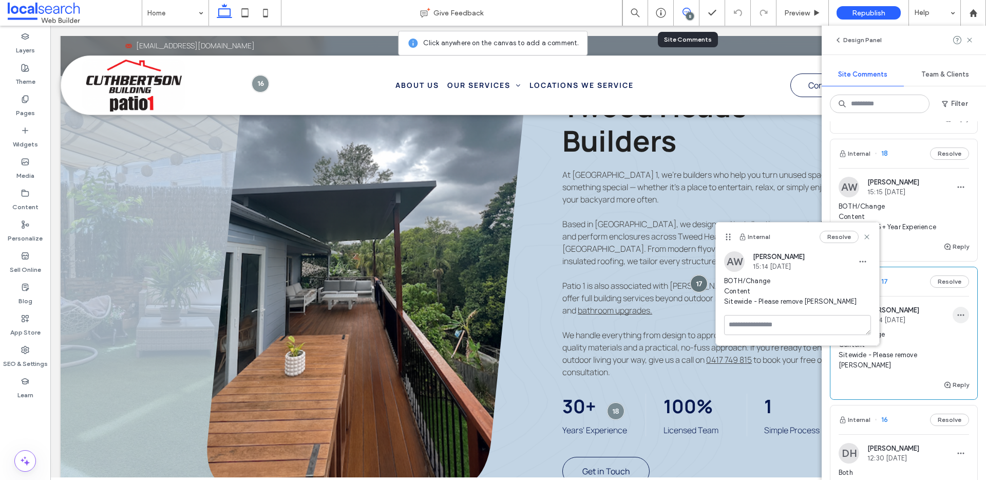
click at [957, 313] on icon "button" at bounding box center [961, 315] width 8 height 8
click at [655, 270] on p at bounding box center [704, 273] width 285 height 12
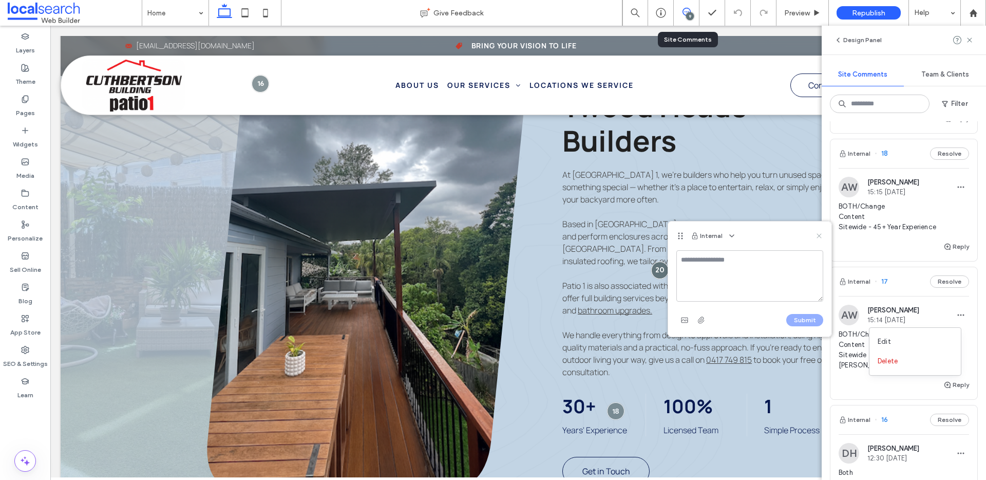
drag, startPoint x: 819, startPoint y: 236, endPoint x: 767, endPoint y: 213, distance: 56.3
click at [819, 236] on use at bounding box center [819, 235] width 5 height 5
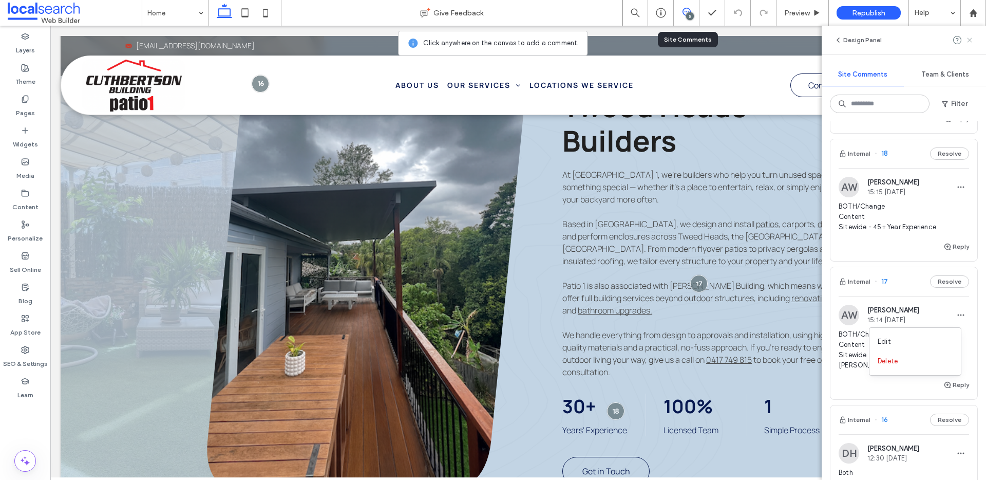
click at [972, 34] on span at bounding box center [970, 40] width 8 height 12
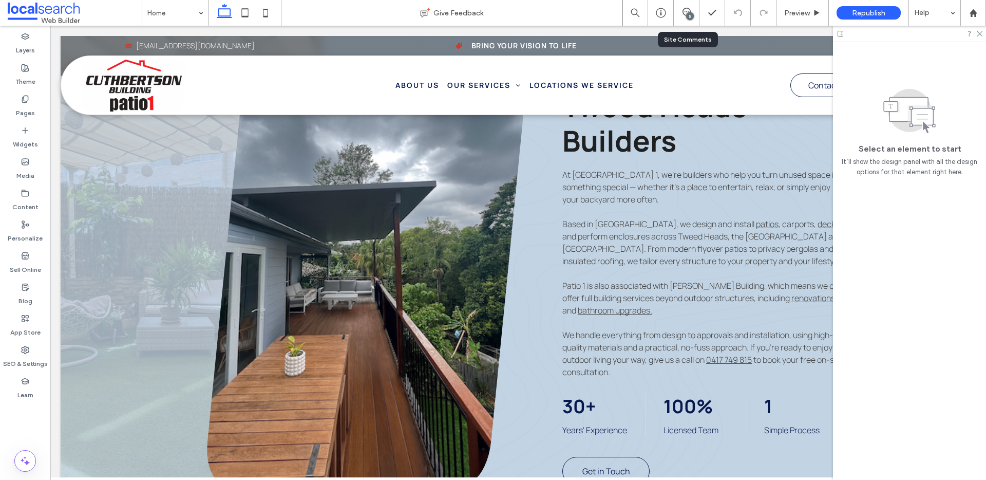
scroll to position [0, 0]
click at [740, 284] on span "Patio 1 is also associated with Wayne Cuthbertson Building, which means we can …" at bounding box center [702, 292] width 281 height 24
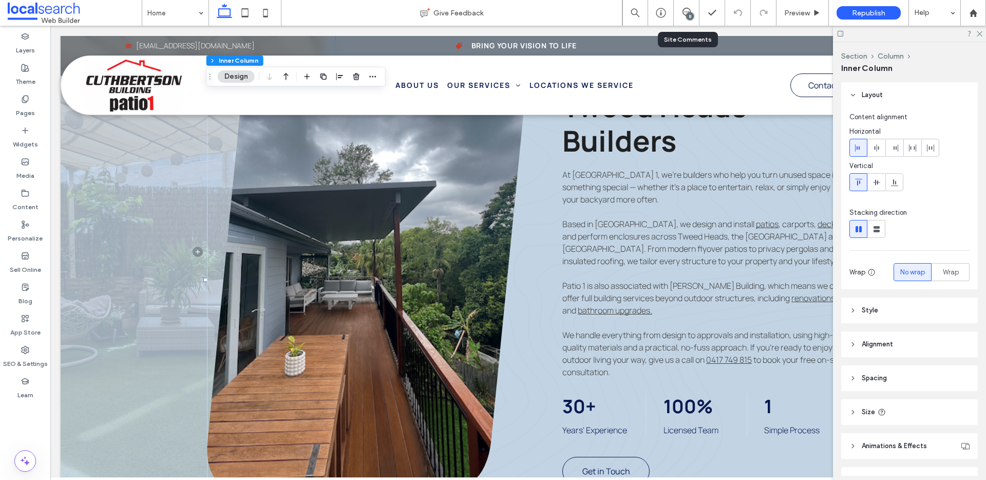
click at [750, 285] on span "Patio 1 is also associated with Wayne Cuthbertson Building, which means we can …" at bounding box center [702, 292] width 281 height 24
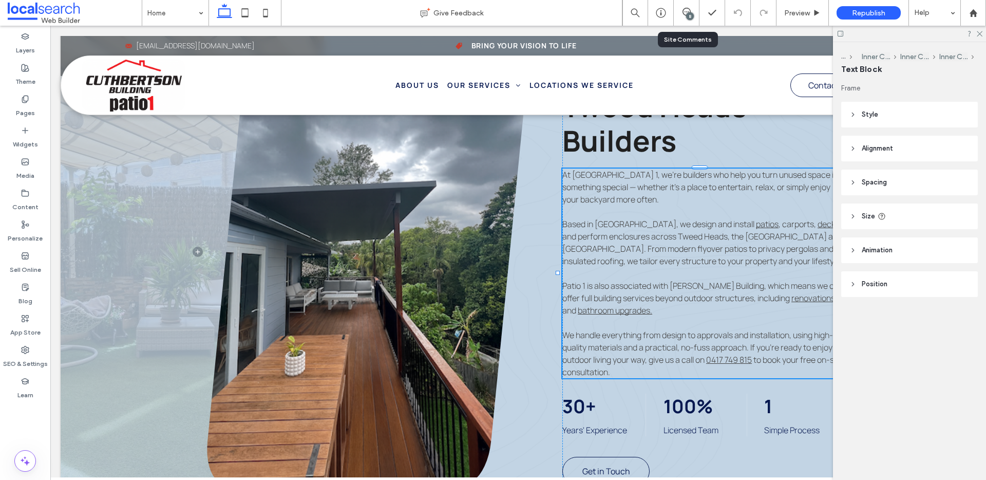
type input "*******"
type input "**"
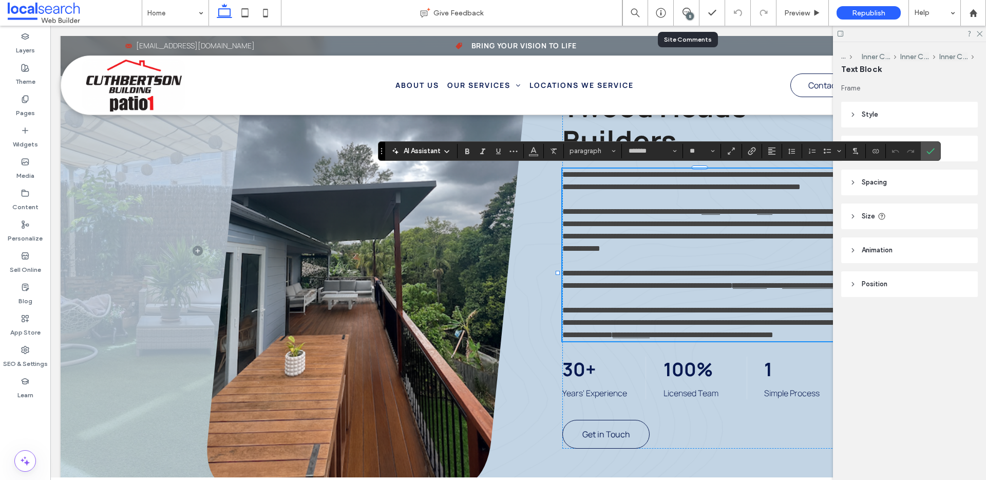
click at [771, 287] on span "**********" at bounding box center [701, 279] width 278 height 20
drag, startPoint x: 756, startPoint y: 284, endPoint x: 696, endPoint y: 280, distance: 60.2
click at [696, 280] on span "**********" at bounding box center [701, 279] width 278 height 20
copy span "**********"
click at [981, 30] on icon at bounding box center [979, 33] width 7 height 7
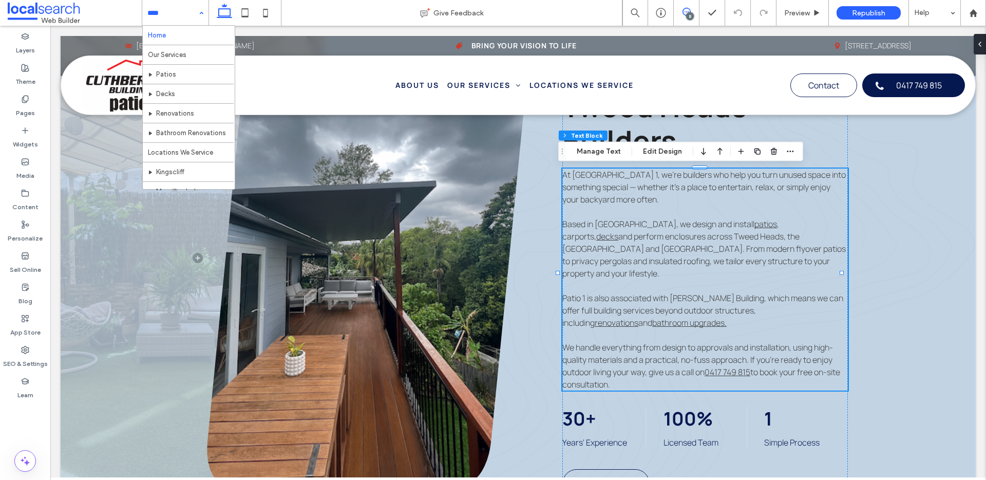
click at [685, 14] on use at bounding box center [687, 12] width 8 height 8
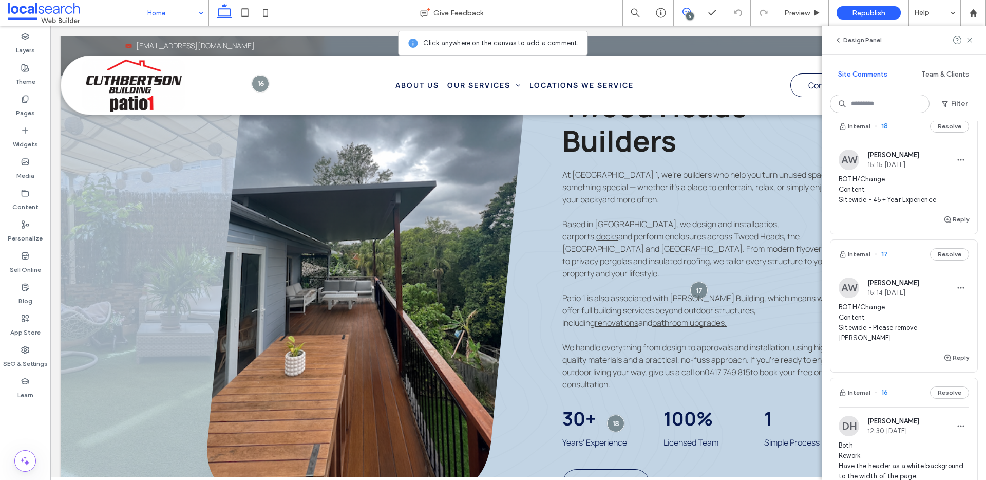
scroll to position [157, 0]
click at [900, 253] on div "Internal 17 Resolve" at bounding box center [904, 253] width 147 height 29
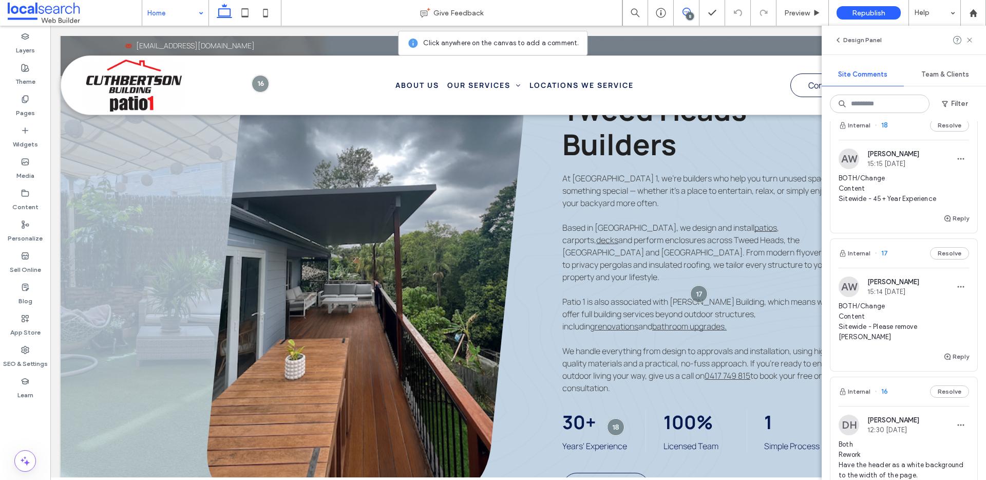
scroll to position [434, 0]
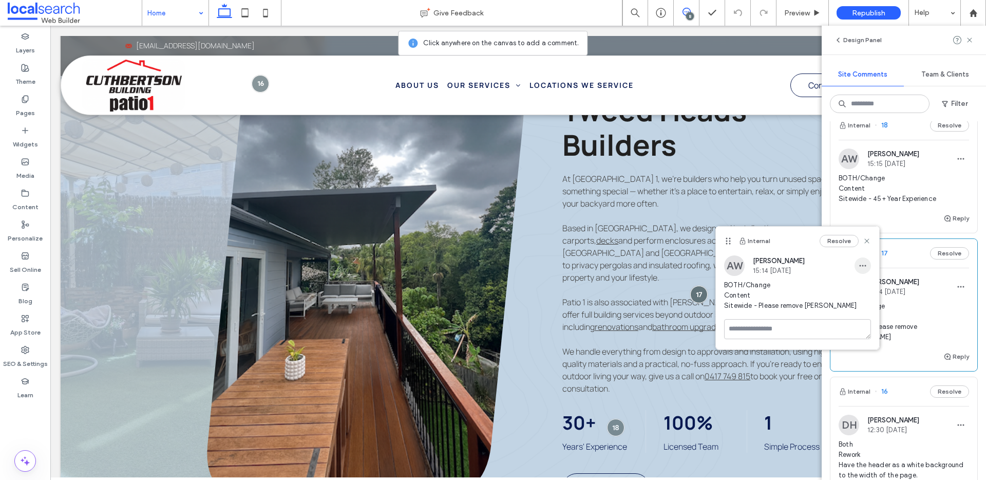
click at [862, 269] on icon "button" at bounding box center [863, 265] width 8 height 8
click at [863, 285] on div "Edit" at bounding box center [900, 293] width 91 height 20
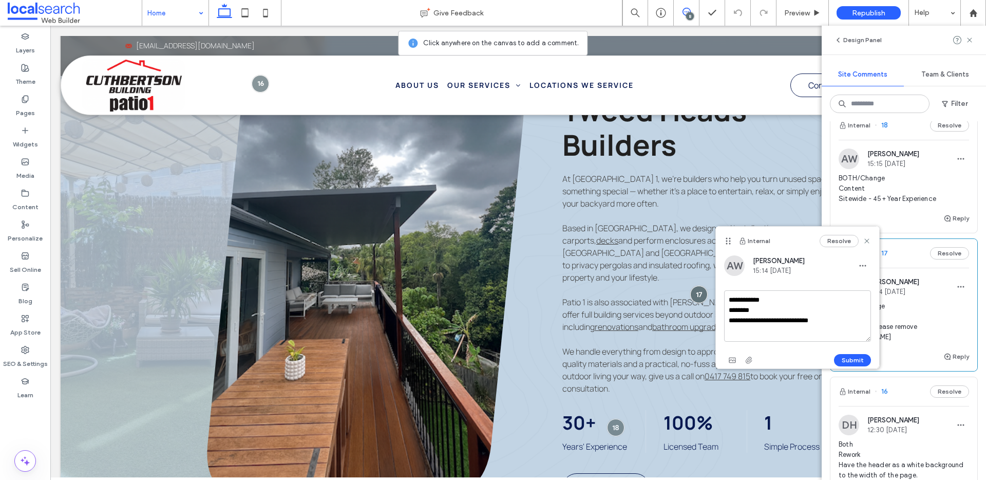
click at [872, 319] on div "**********" at bounding box center [797, 312] width 163 height 114
click at [852, 323] on textarea "**********" at bounding box center [797, 315] width 147 height 51
paste textarea "**********"
type textarea "**********"
click at [856, 356] on button "Submit" at bounding box center [852, 360] width 37 height 12
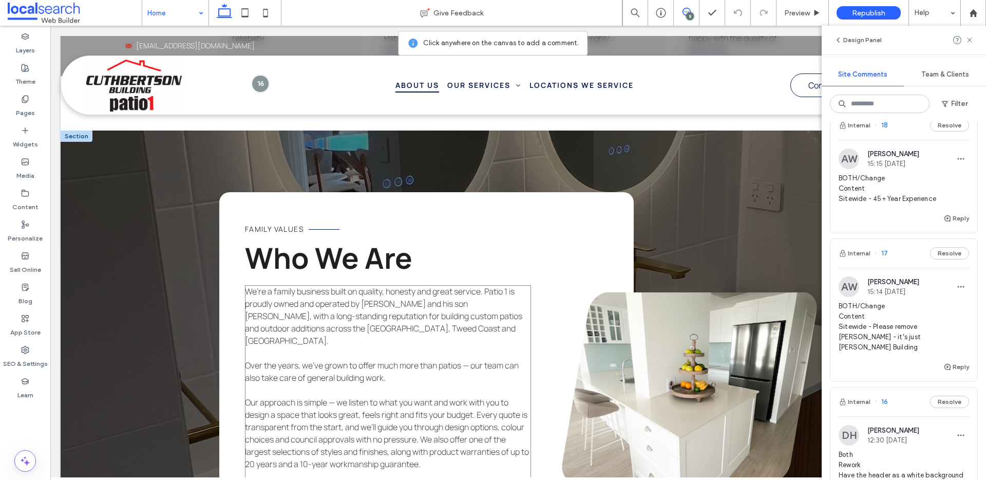
scroll to position [2183, 0]
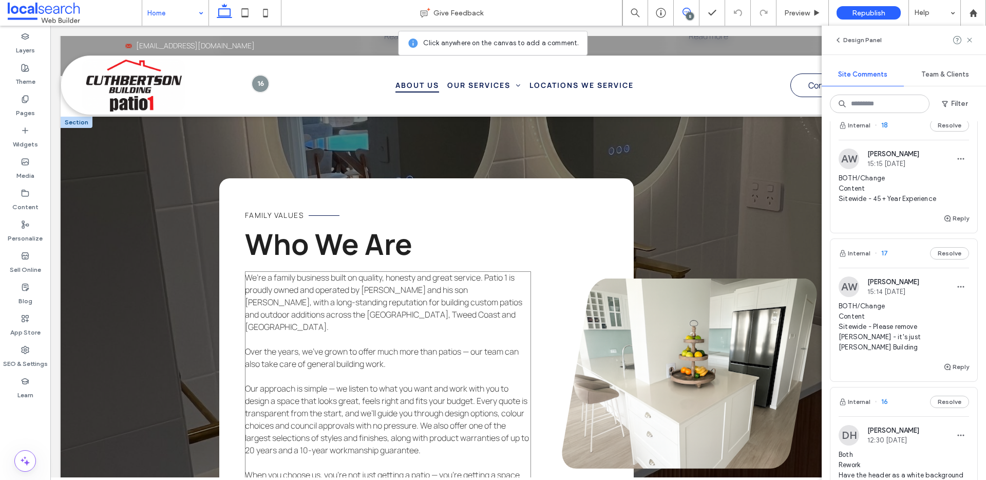
click at [409, 279] on span "We’re a family business built on quality, honesty and great service. Patio 1 is…" at bounding box center [383, 302] width 277 height 61
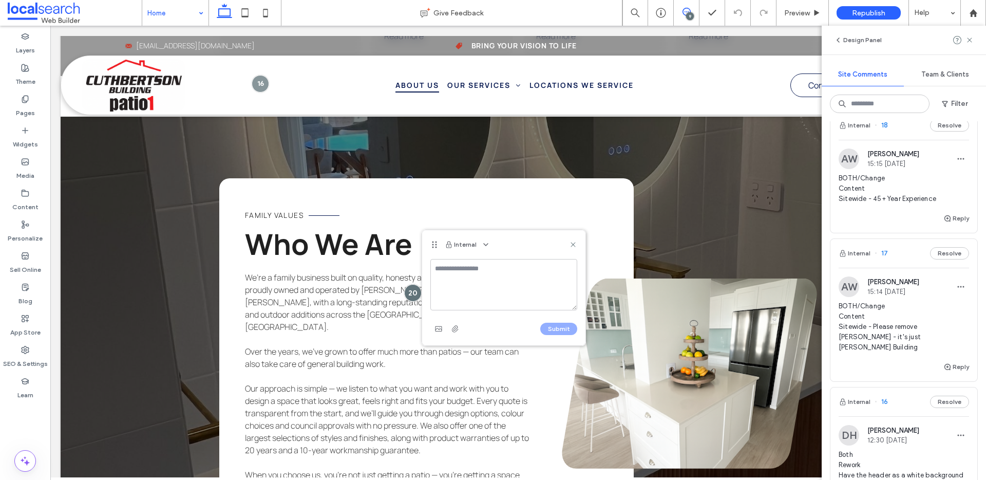
click at [485, 272] on textarea at bounding box center [503, 284] width 147 height 51
type textarea "**********"
click at [551, 330] on button "Submit" at bounding box center [558, 329] width 37 height 12
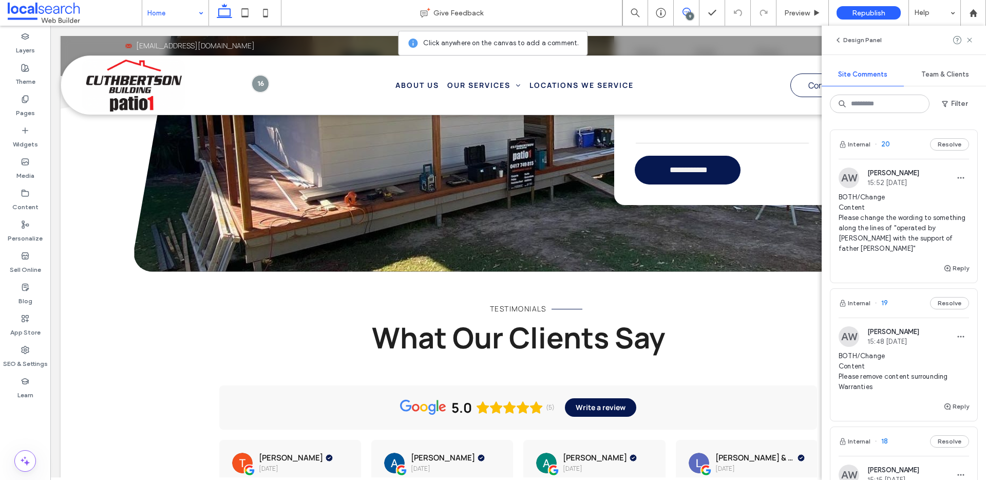
scroll to position [1189, 0]
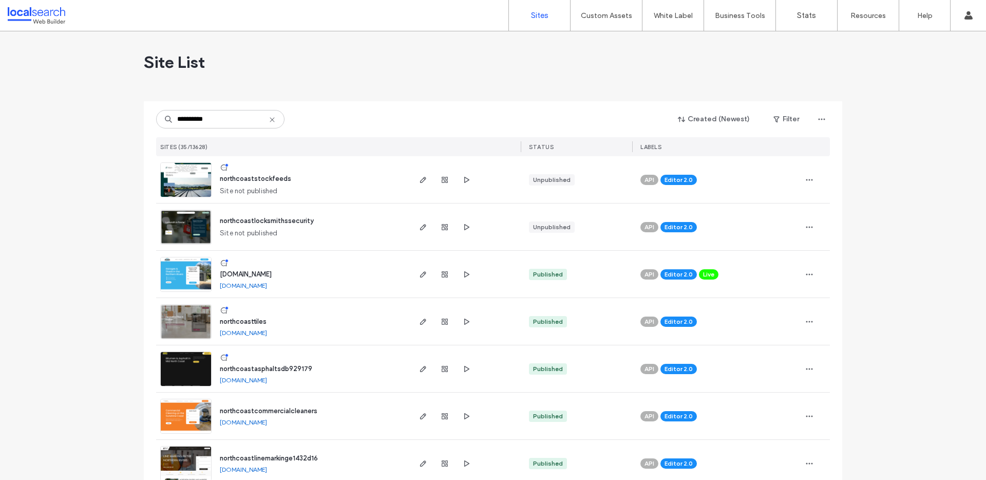
type input "**********"
click at [184, 414] on img at bounding box center [186, 434] width 50 height 70
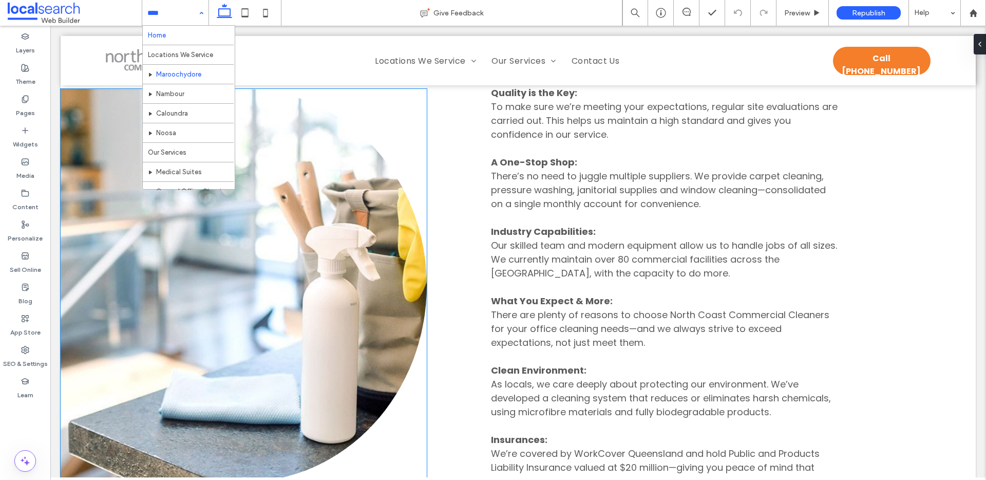
scroll to position [3004, 0]
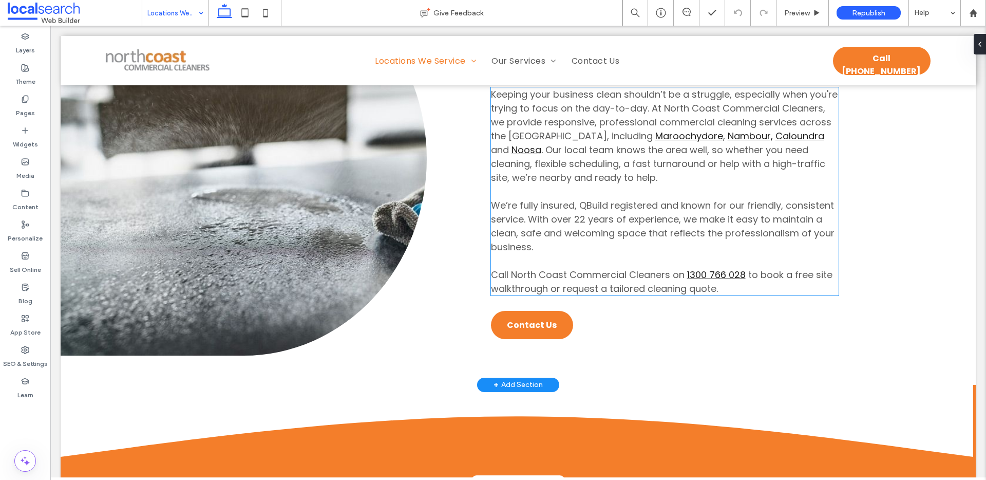
scroll to position [780, 0]
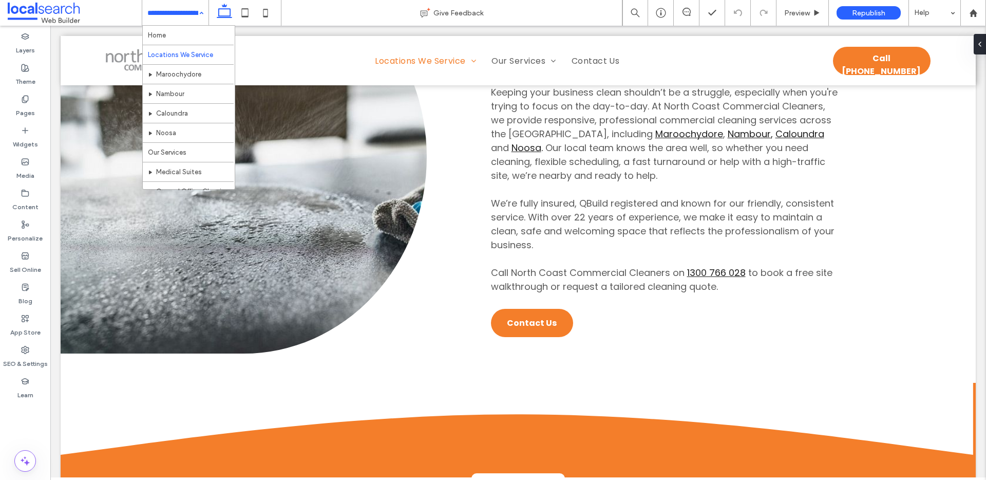
click at [197, 16] on div "Home Locations We Service Maroochydore Nambour Caloundra Noosa Our Services Med…" at bounding box center [175, 13] width 66 height 26
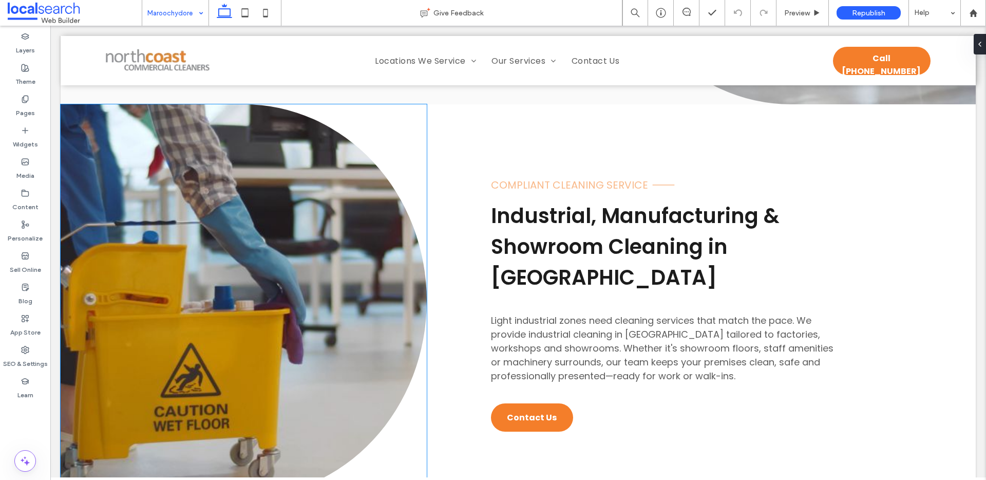
scroll to position [2225, 0]
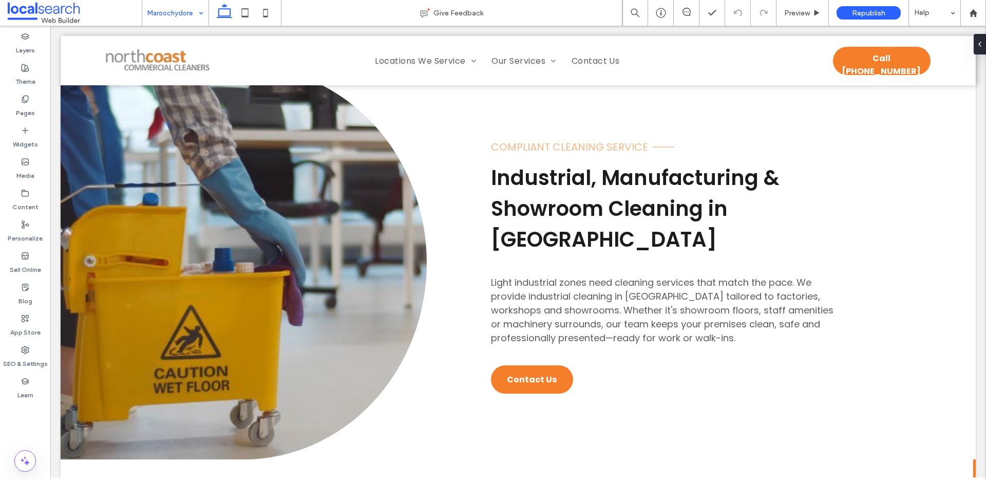
click at [164, 8] on input at bounding box center [172, 13] width 51 height 26
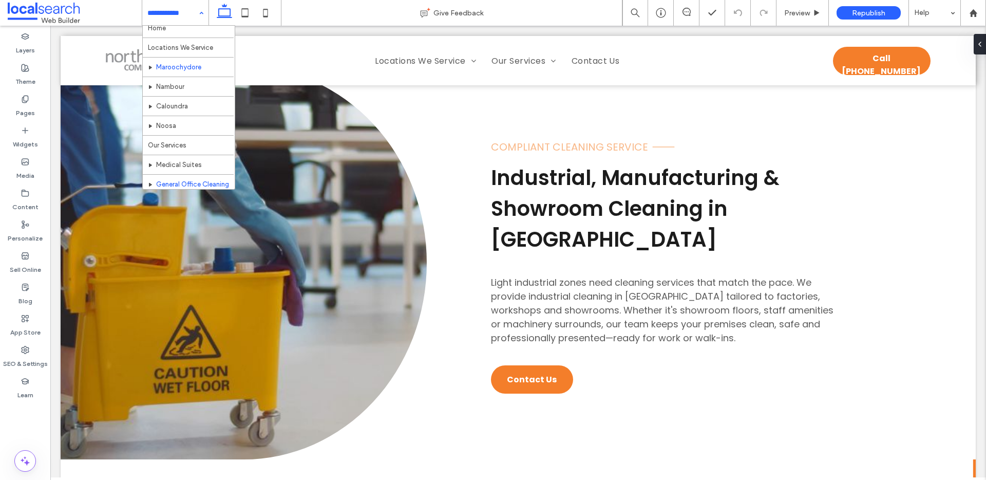
scroll to position [24, 0]
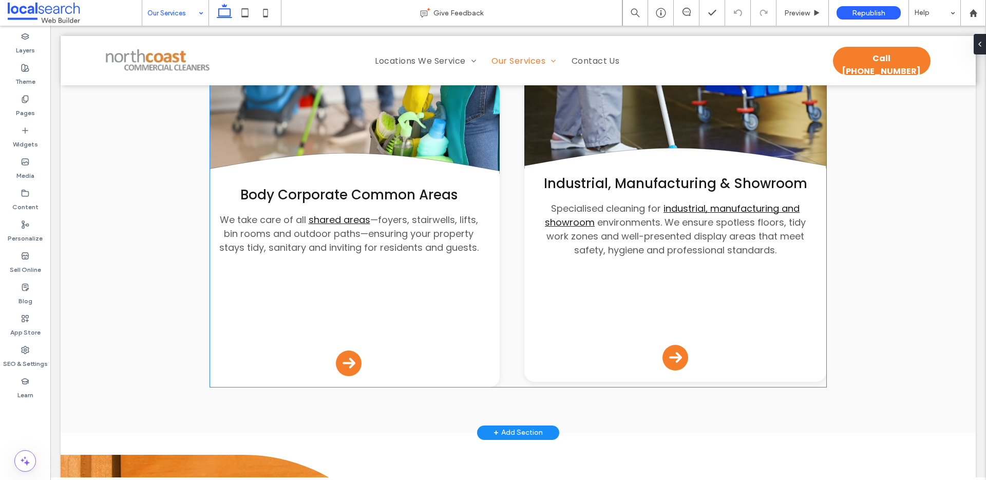
scroll to position [381, 0]
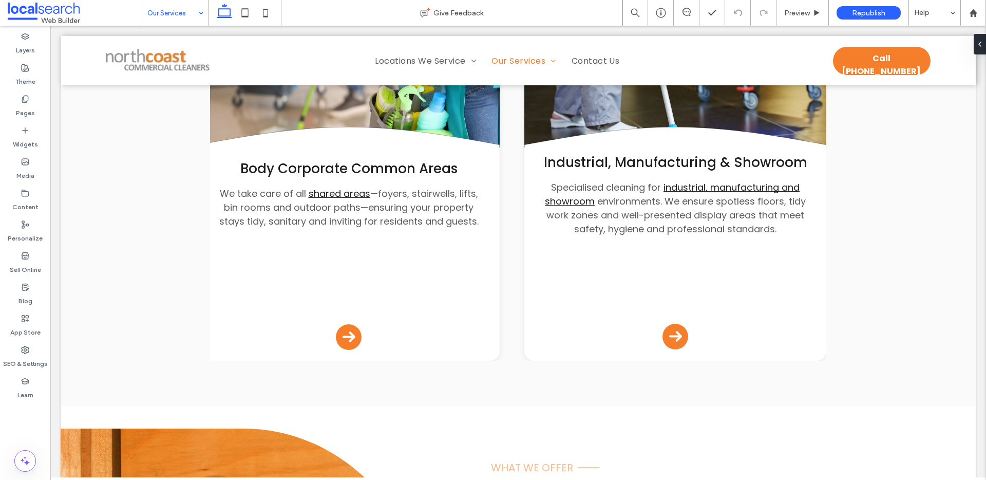
click at [161, 14] on input at bounding box center [172, 13] width 51 height 26
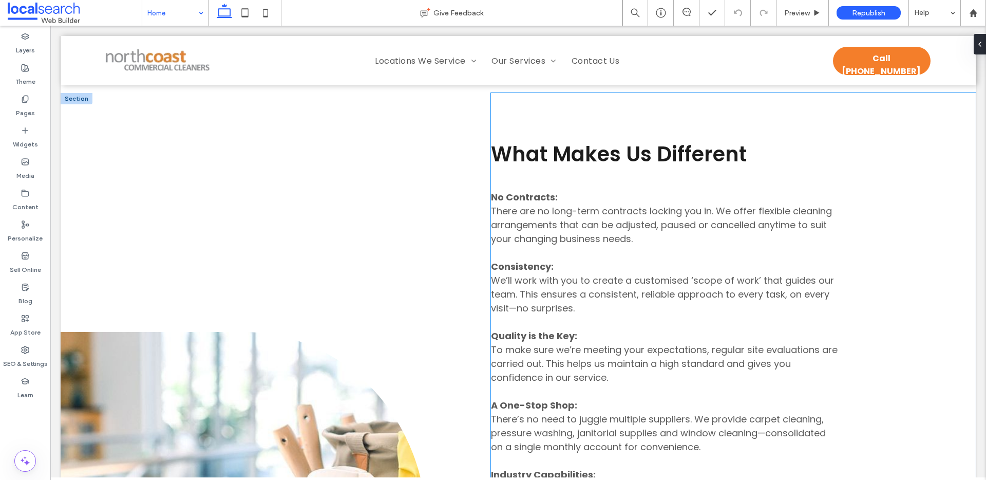
scroll to position [2776, 0]
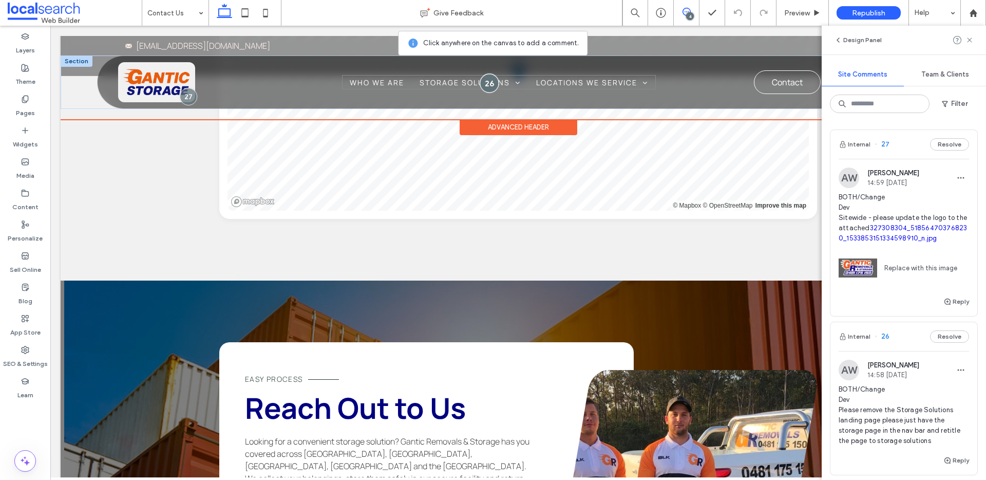
click at [482, 83] on div at bounding box center [489, 82] width 19 height 19
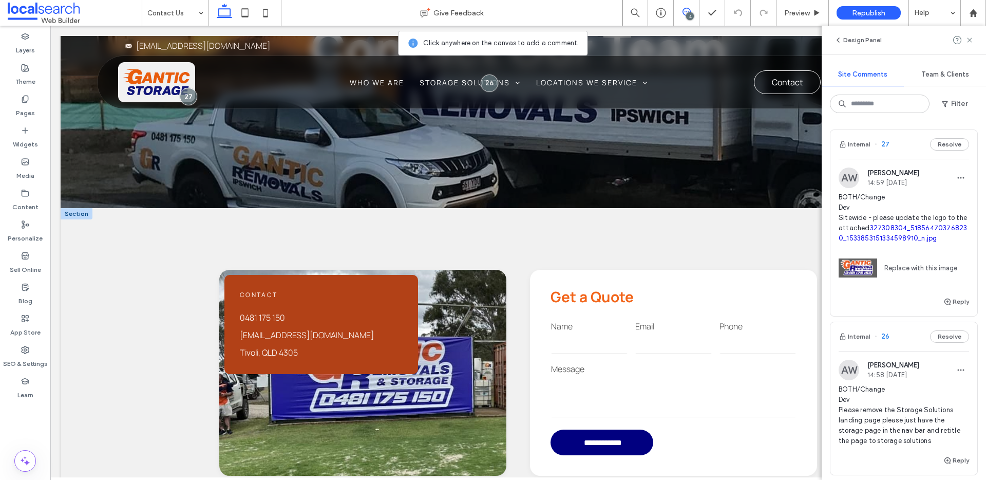
scroll to position [159, 0]
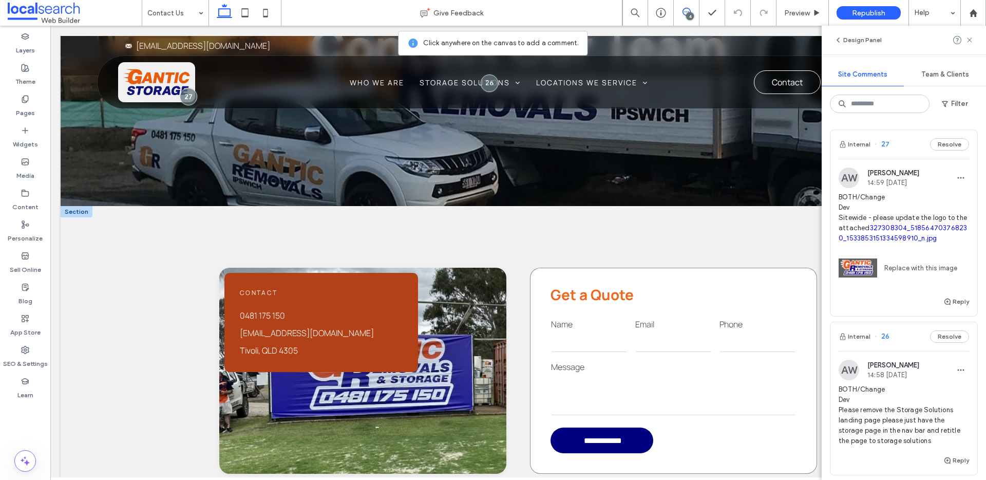
click at [637, 292] on div "**********" at bounding box center [673, 371] width 287 height 206
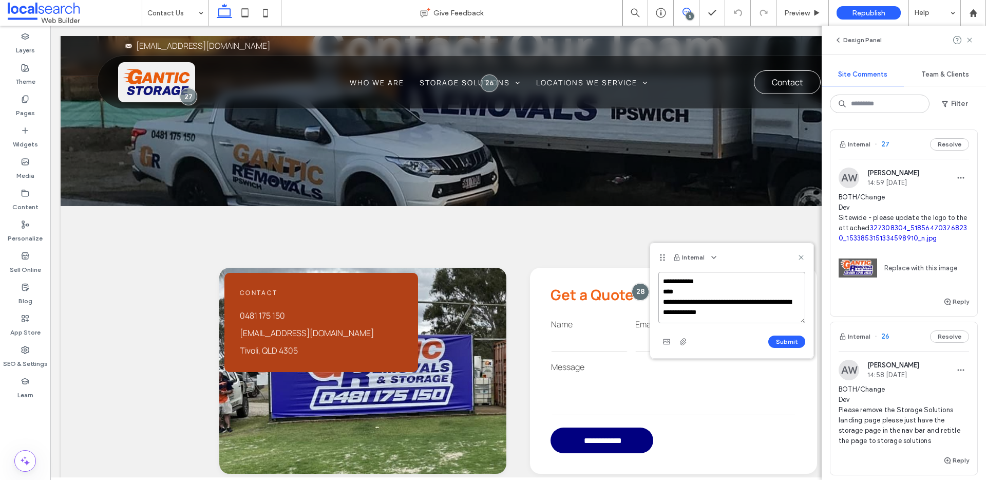
click at [726, 311] on textarea "**********" at bounding box center [732, 297] width 147 height 51
paste textarea "**********"
click at [732, 318] on textarea "**********" at bounding box center [732, 297] width 147 height 51
click at [725, 318] on textarea "**********" at bounding box center [732, 297] width 147 height 51
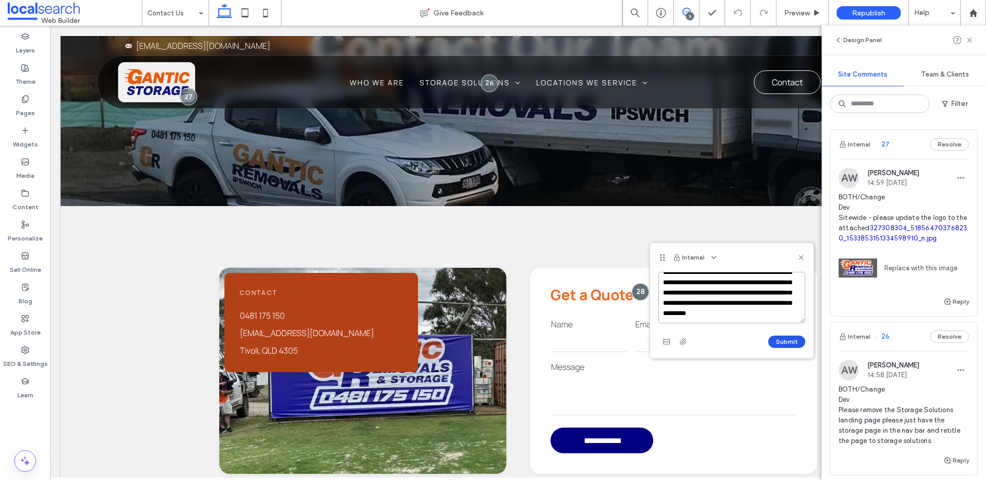
type textarea "**********"
click at [803, 340] on button "Submit" at bounding box center [786, 341] width 37 height 12
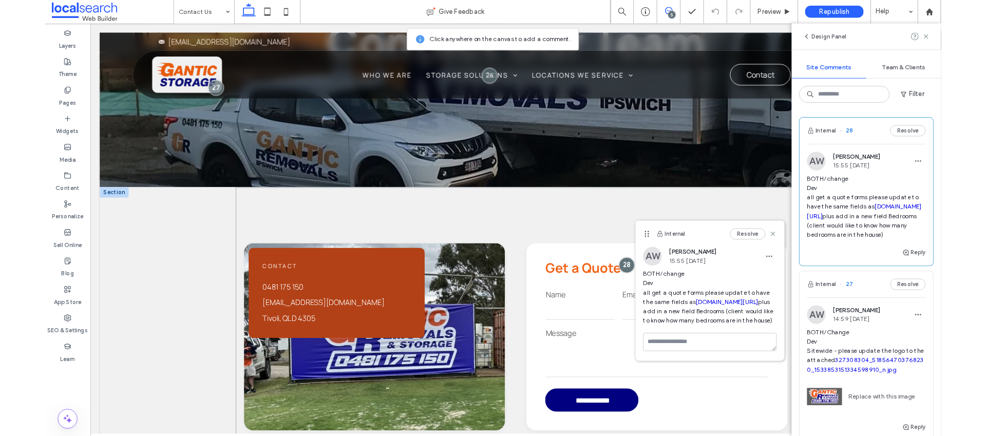
scroll to position [0, 0]
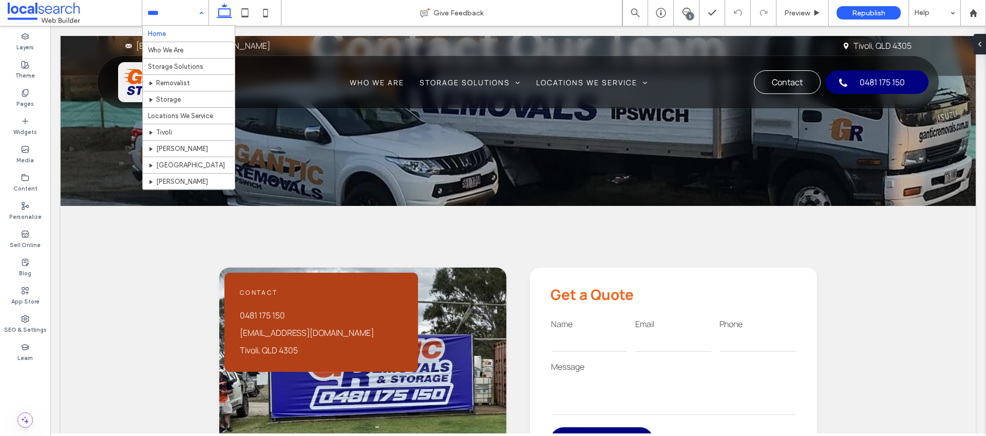
click at [689, 14] on div "5" at bounding box center [690, 16] width 8 height 8
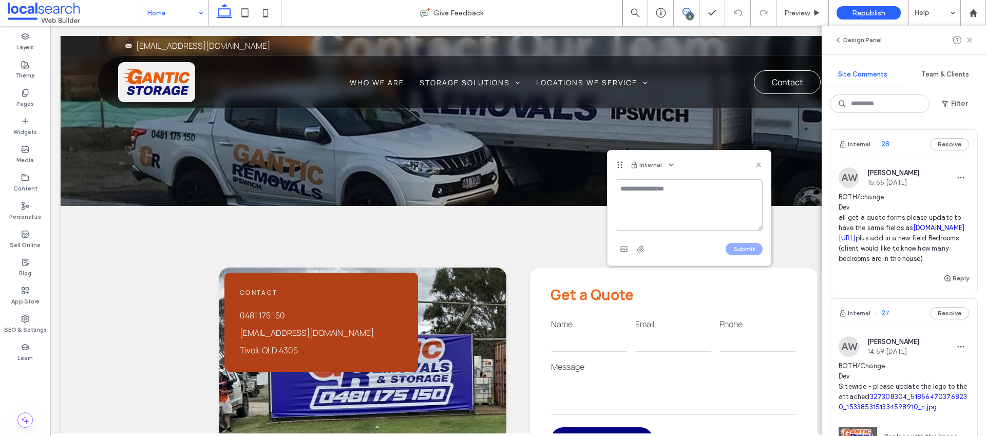
click at [678, 193] on textarea at bounding box center [689, 204] width 147 height 51
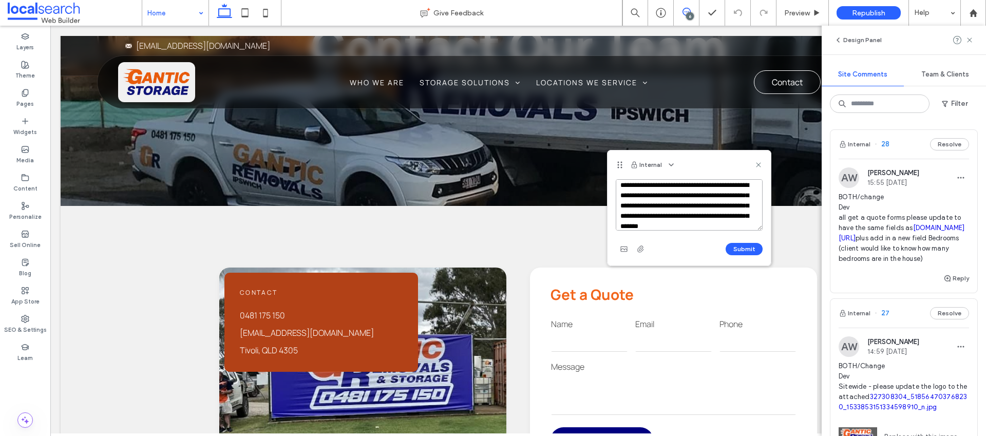
scroll to position [34, 0]
type textarea "**********"
click at [737, 248] on button "Submit" at bounding box center [744, 249] width 37 height 12
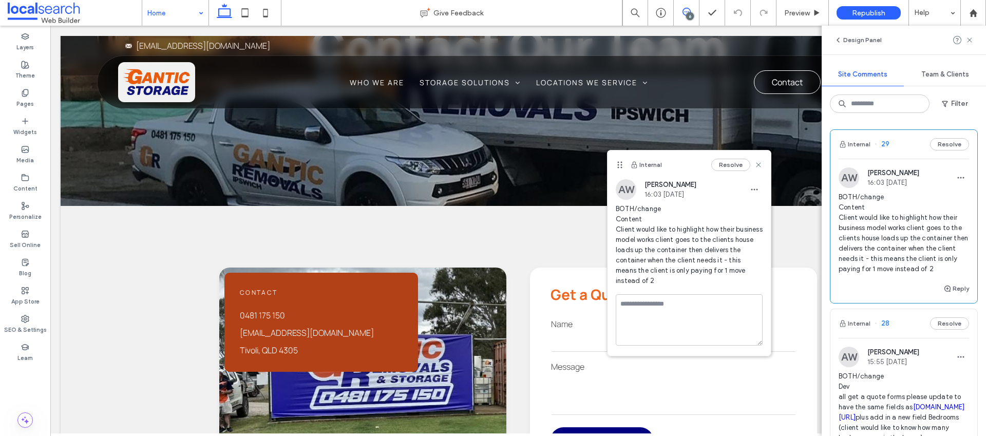
scroll to position [0, 0]
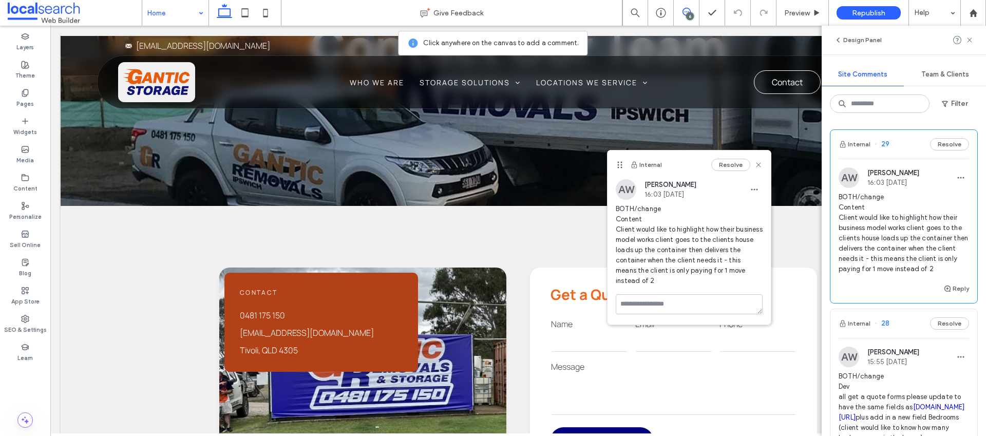
click at [970, 37] on icon at bounding box center [970, 40] width 8 height 8
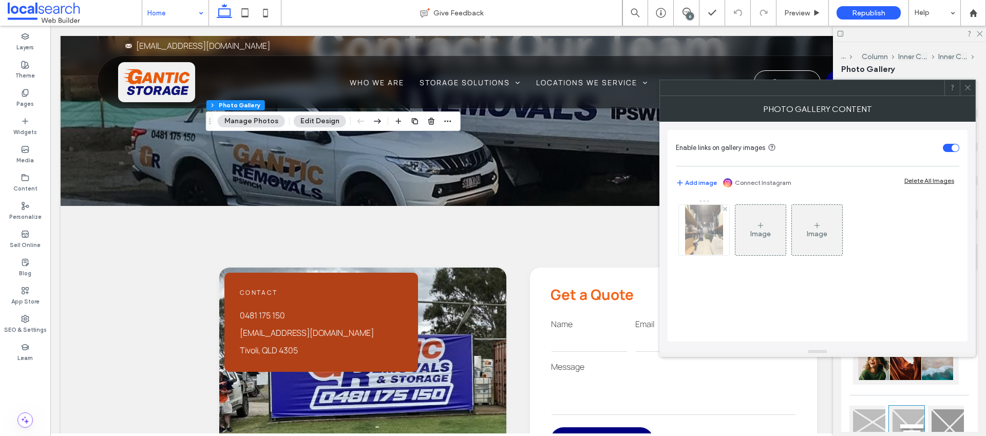
click at [694, 249] on img at bounding box center [704, 230] width 38 height 50
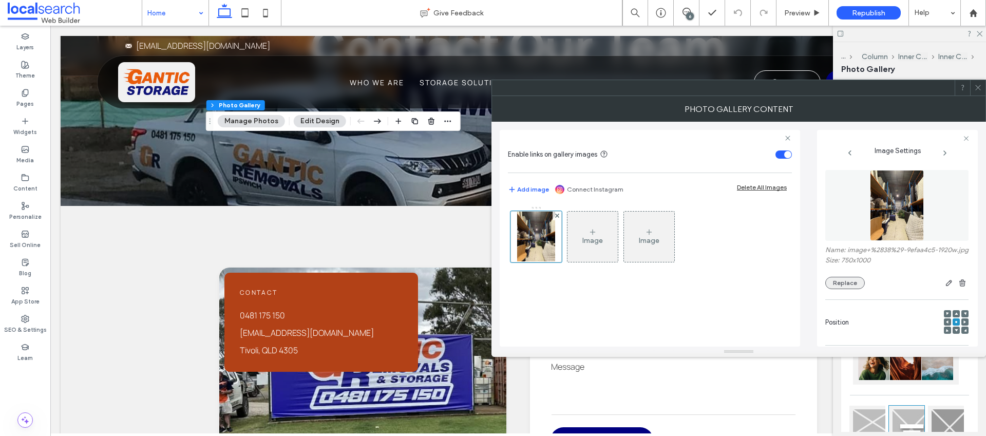
click at [844, 289] on button "Replace" at bounding box center [845, 283] width 40 height 12
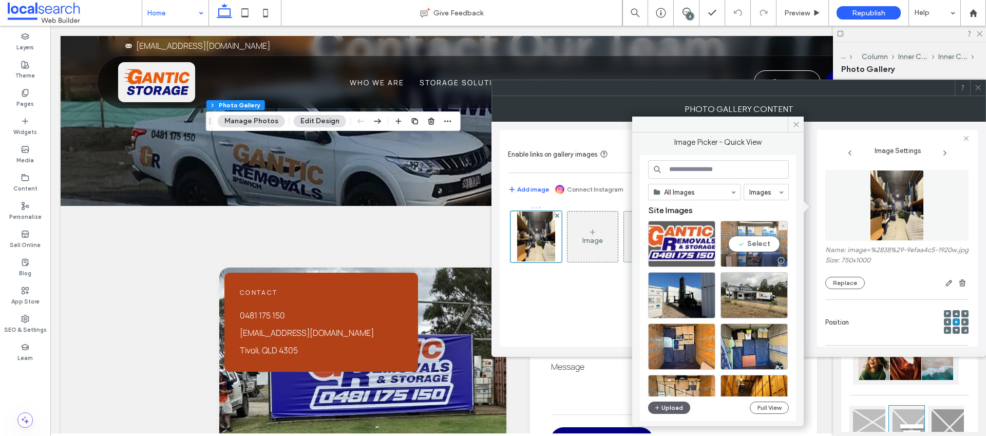
click at [753, 240] on div "Select" at bounding box center [754, 244] width 67 height 46
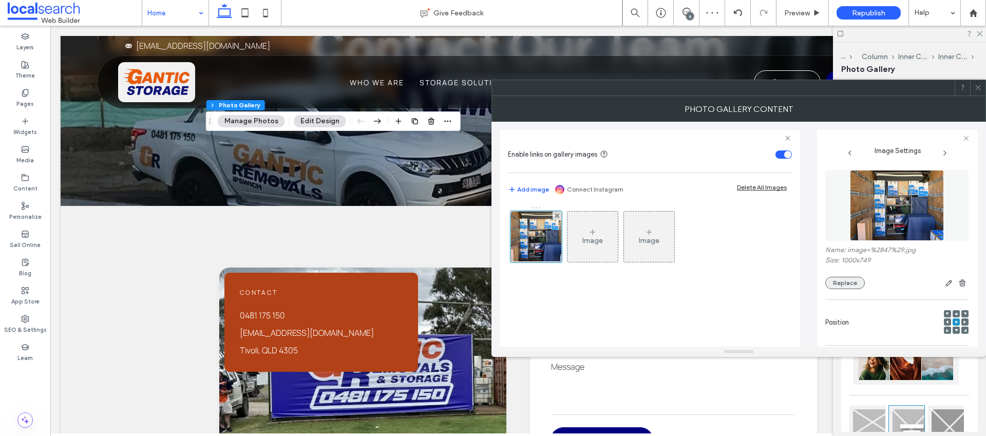
click at [843, 281] on button "Replace" at bounding box center [845, 283] width 40 height 12
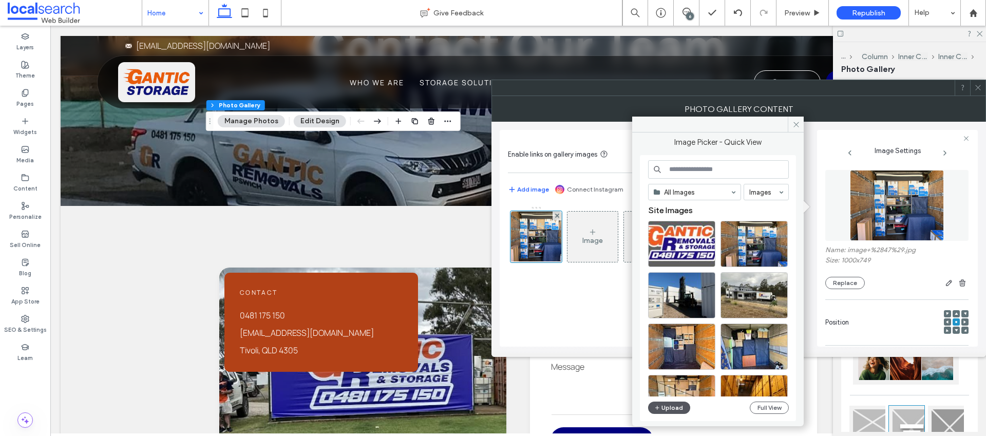
click at [682, 407] on button "Upload" at bounding box center [669, 408] width 42 height 12
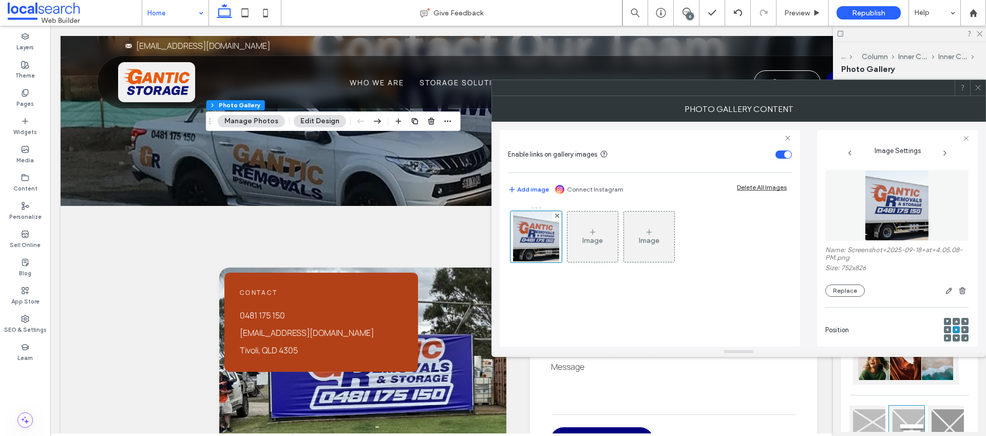
click at [982, 94] on div at bounding box center [977, 87] width 15 height 15
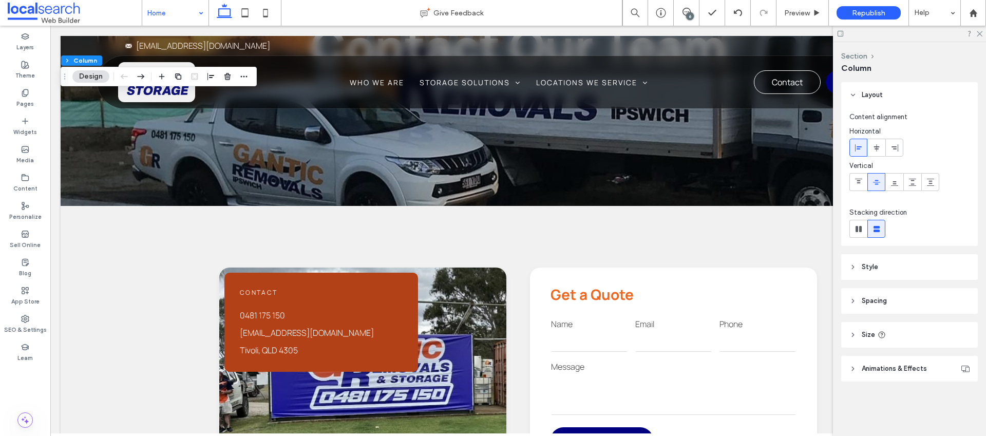
click at [855, 273] on header "Style" at bounding box center [909, 267] width 137 height 26
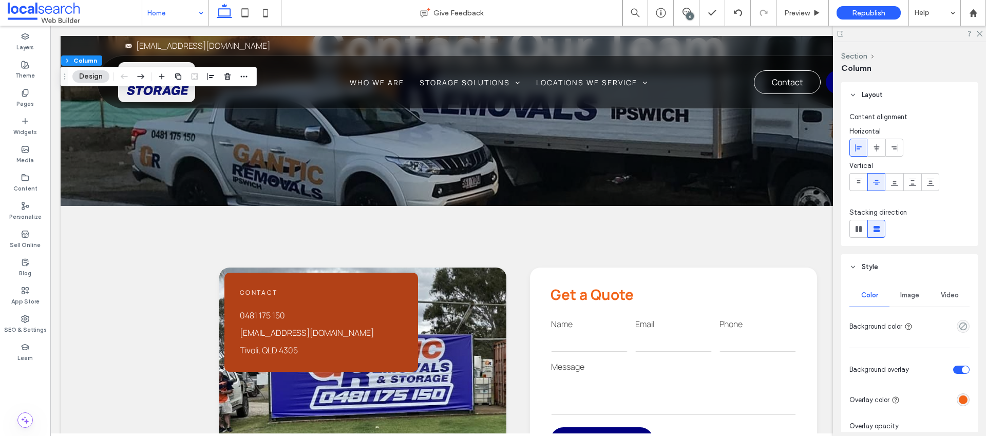
click at [904, 300] on div "Image" at bounding box center [910, 295] width 40 height 23
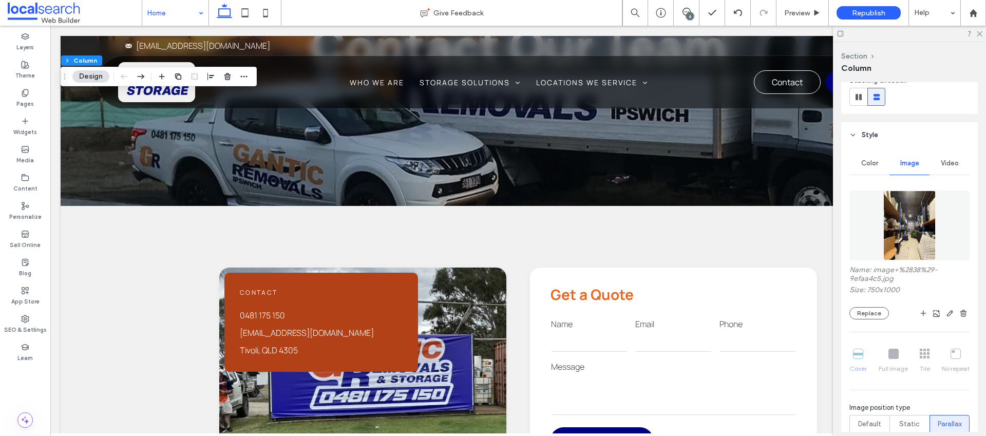
scroll to position [141, 0]
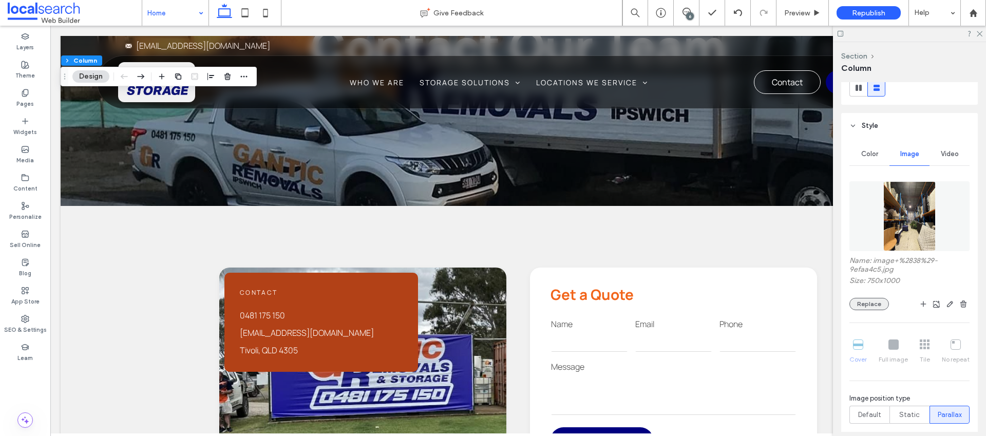
click at [873, 306] on button "Replace" at bounding box center [870, 304] width 40 height 12
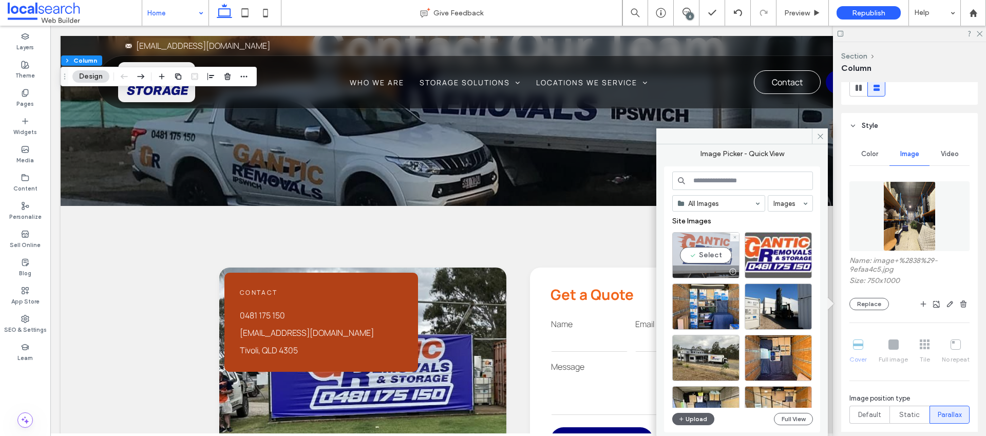
click at [711, 258] on div "Select" at bounding box center [705, 255] width 67 height 46
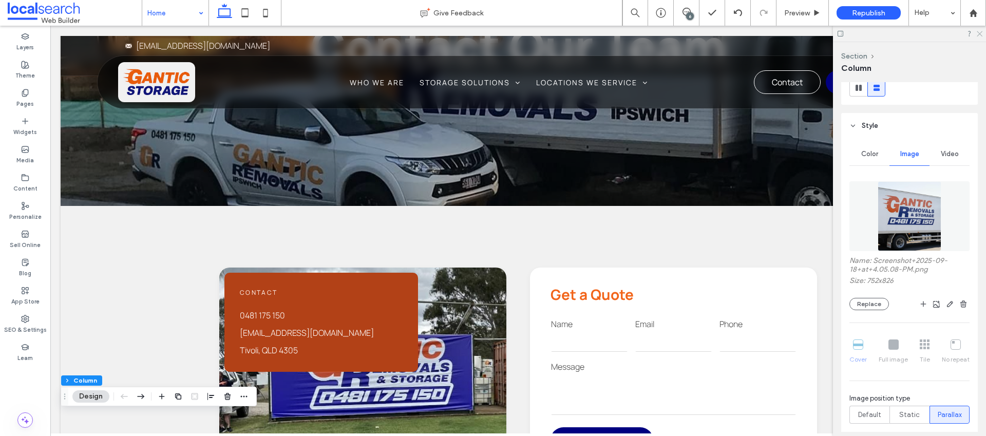
click at [982, 33] on icon at bounding box center [979, 33] width 7 height 7
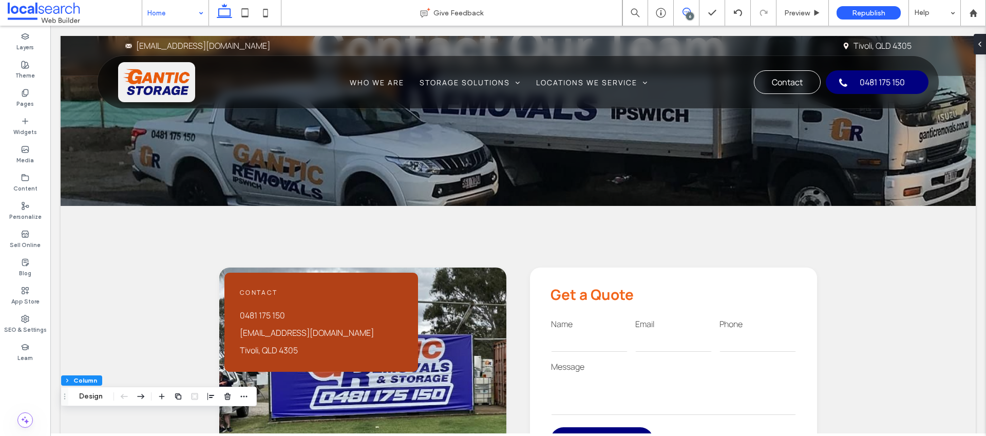
click at [686, 13] on icon at bounding box center [687, 12] width 8 height 8
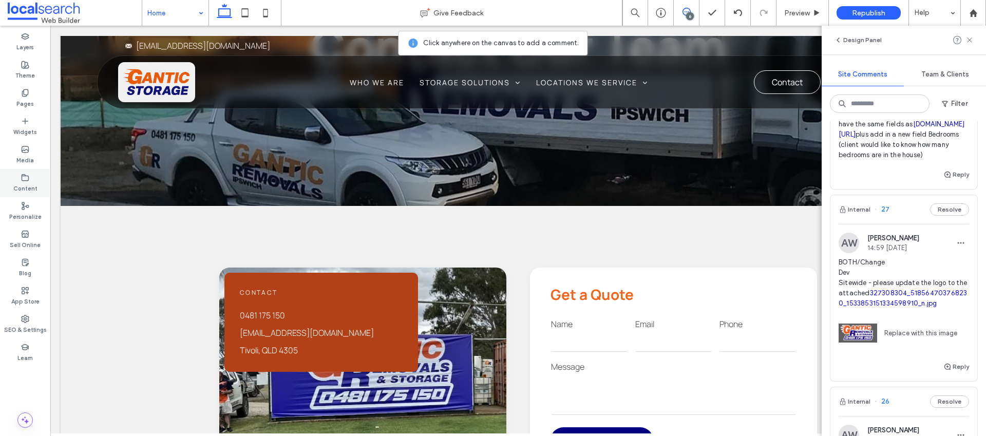
scroll to position [0, 0]
